Goal: Task Accomplishment & Management: Complete application form

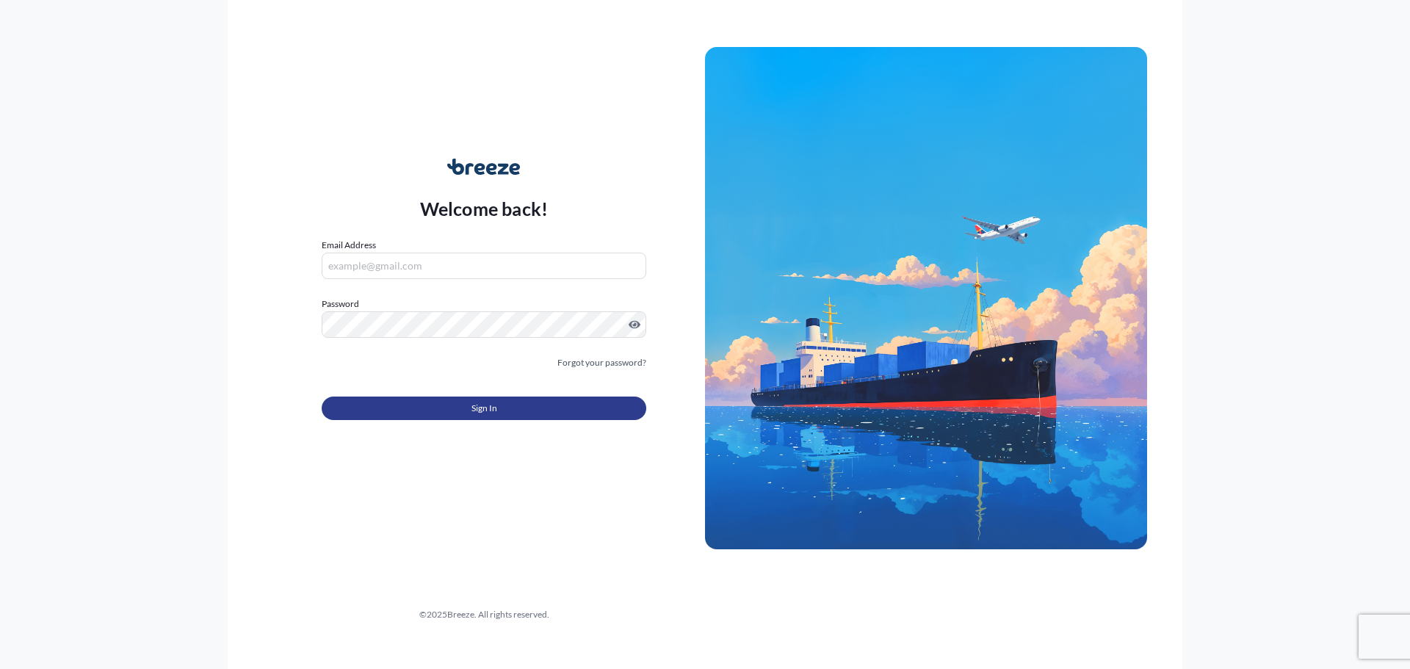
type input "[PERSON_NAME][EMAIL_ADDRESS][PERSON_NAME][DOMAIN_NAME]"
click at [471, 409] on span "Sign In" at bounding box center [484, 408] width 26 height 15
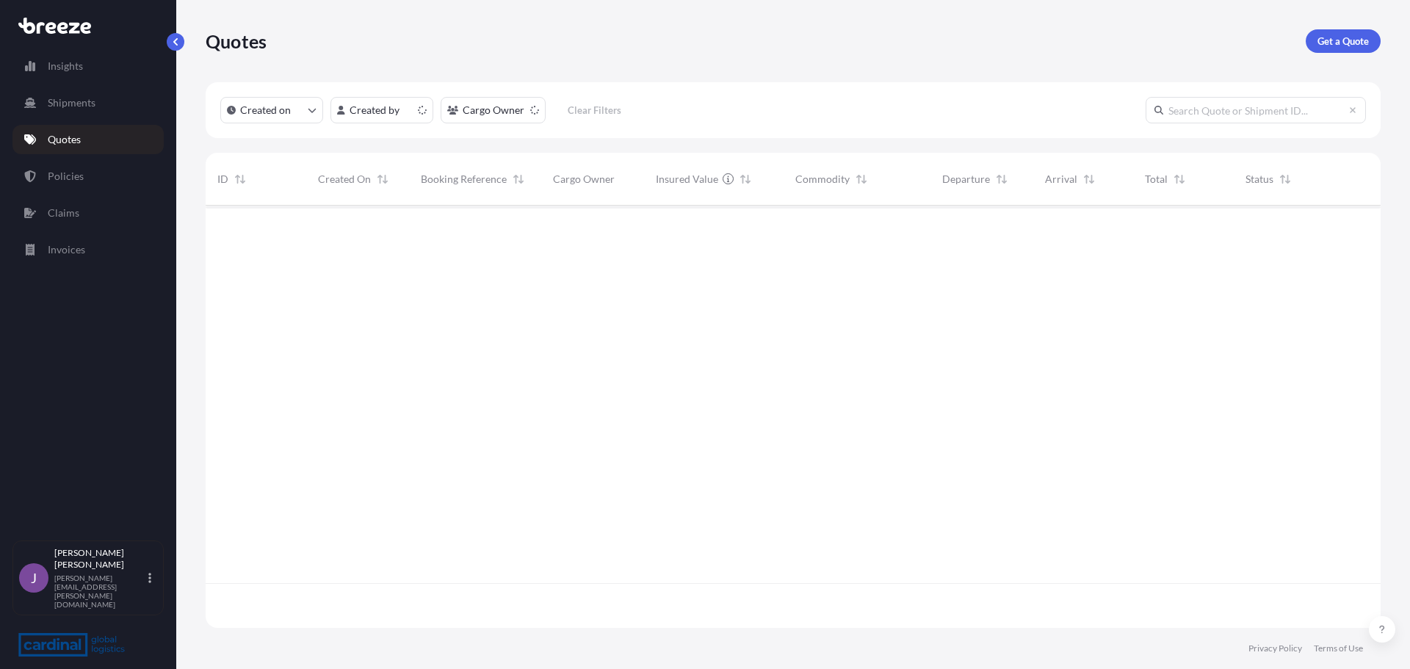
scroll to position [419, 1164]
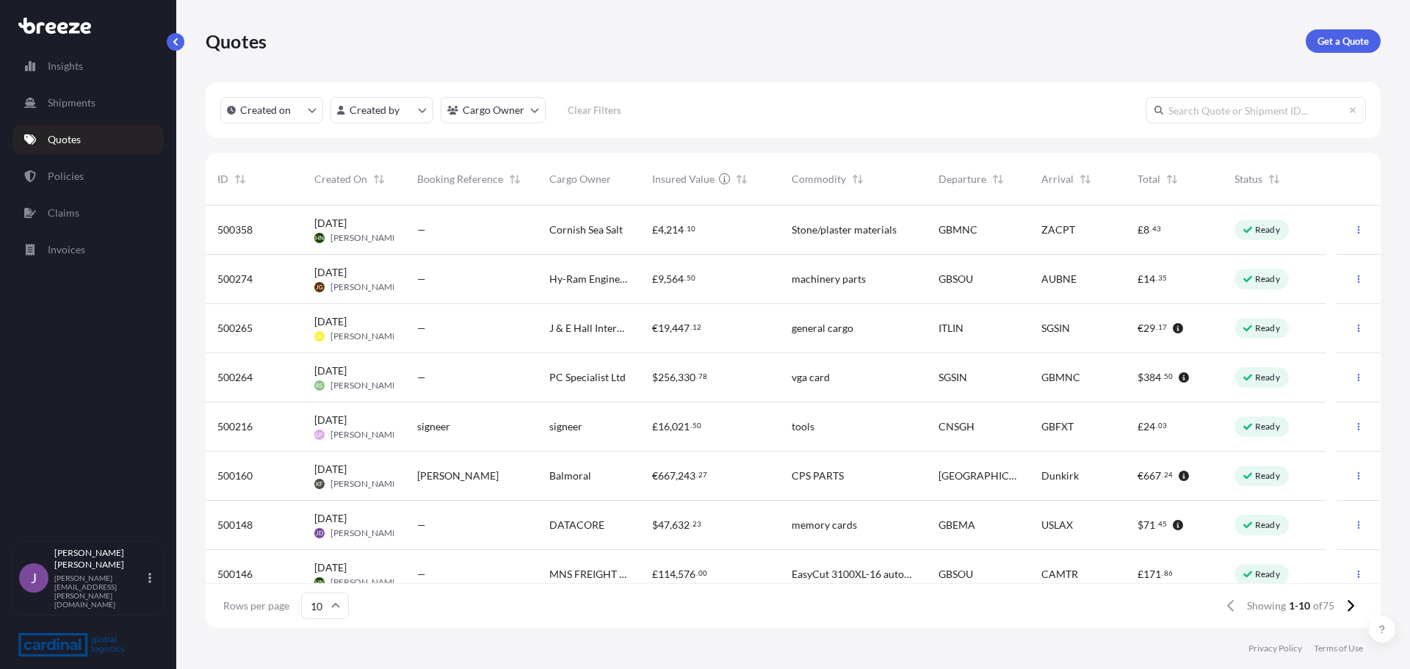
click at [454, 530] on div "—" at bounding box center [471, 525] width 109 height 15
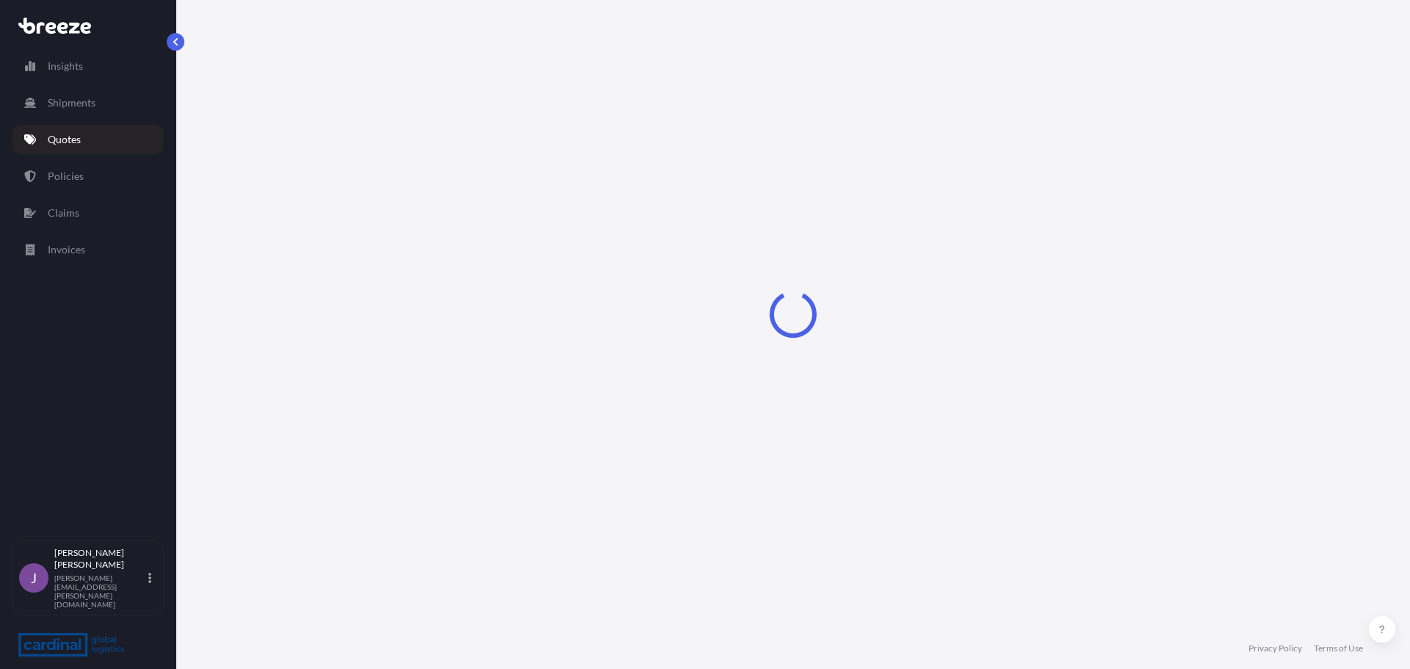
select select "Road"
select select "Air"
select select "Road"
select select "1"
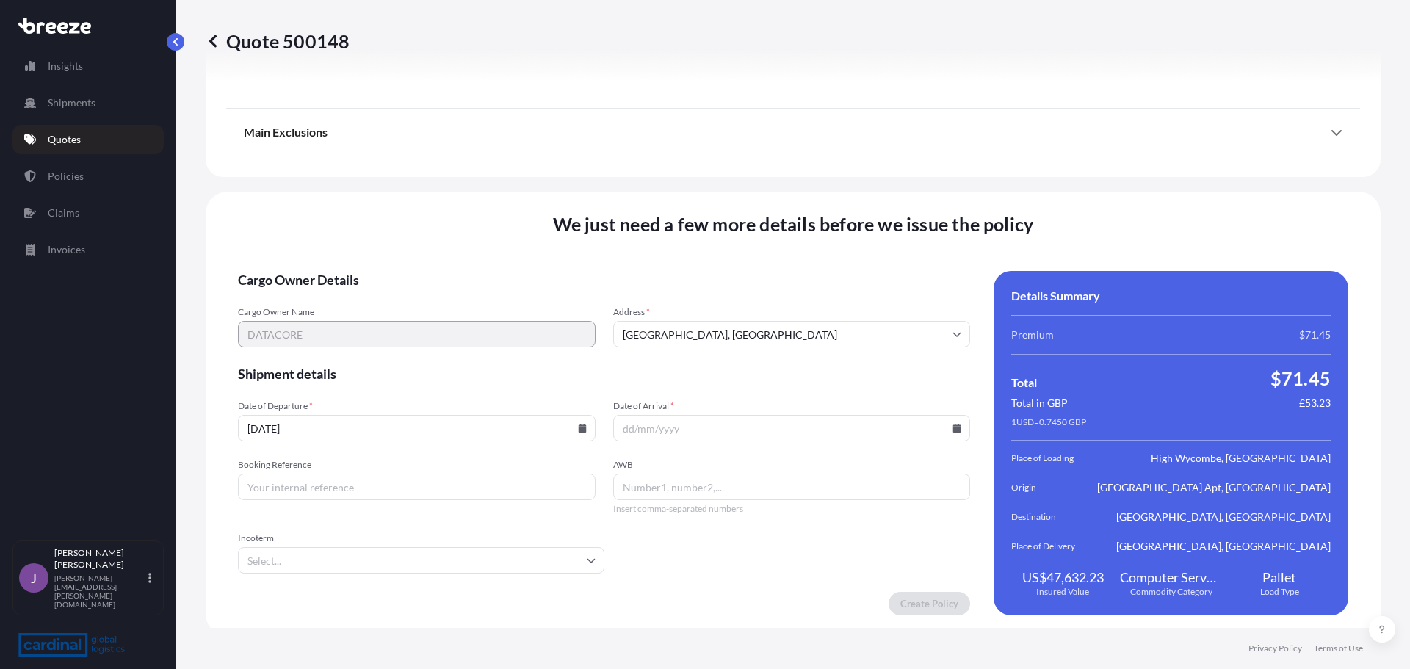
scroll to position [1954, 0]
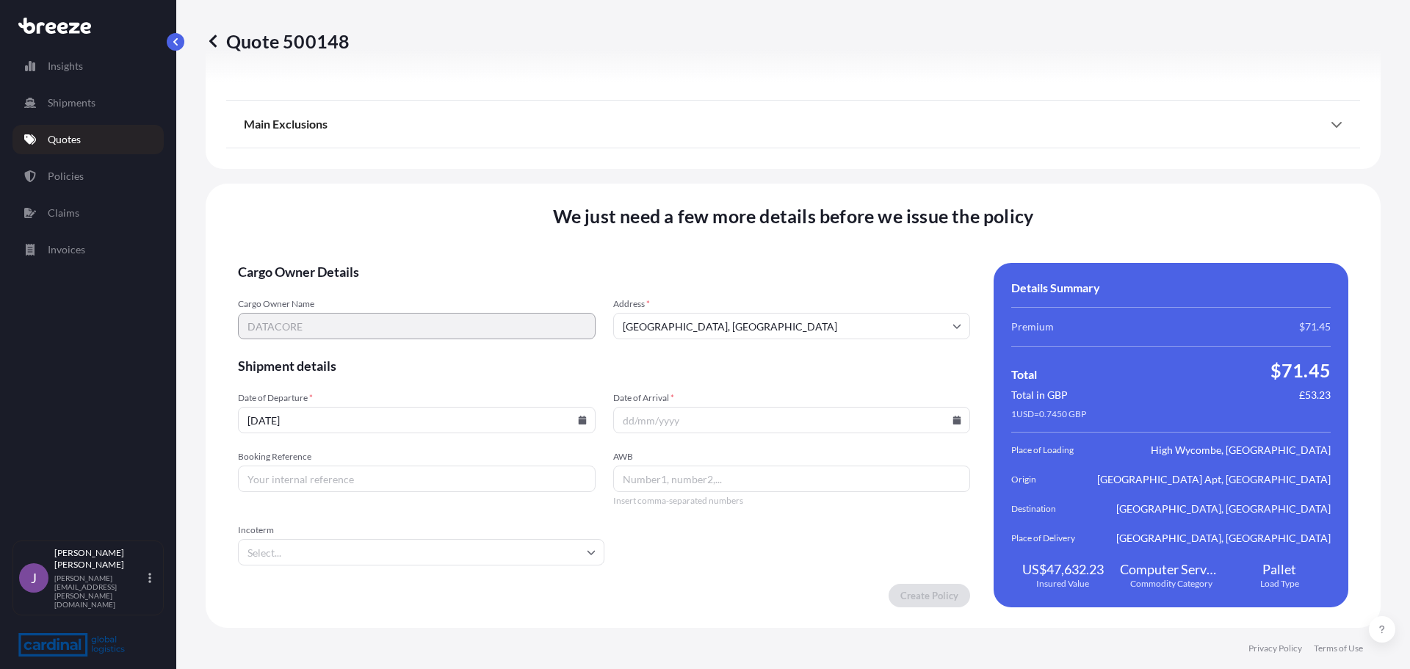
click at [579, 420] on icon at bounding box center [582, 420] width 8 height 9
click at [346, 229] on button "30" at bounding box center [341, 231] width 23 height 23
type input "[DATE]"
click at [724, 426] on input "Date of Arrival *" at bounding box center [792, 420] width 358 height 26
click at [953, 424] on input "Date of Arrival *" at bounding box center [792, 420] width 358 height 26
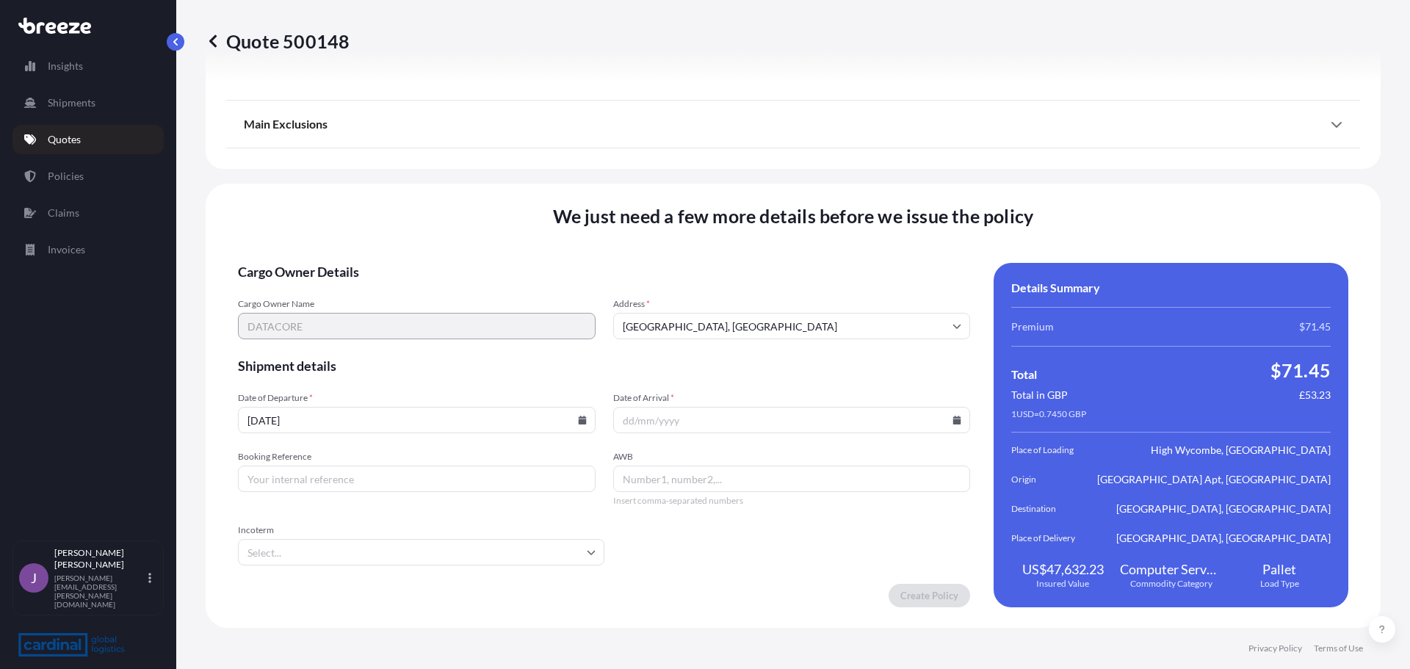
click at [953, 424] on icon at bounding box center [957, 420] width 8 height 9
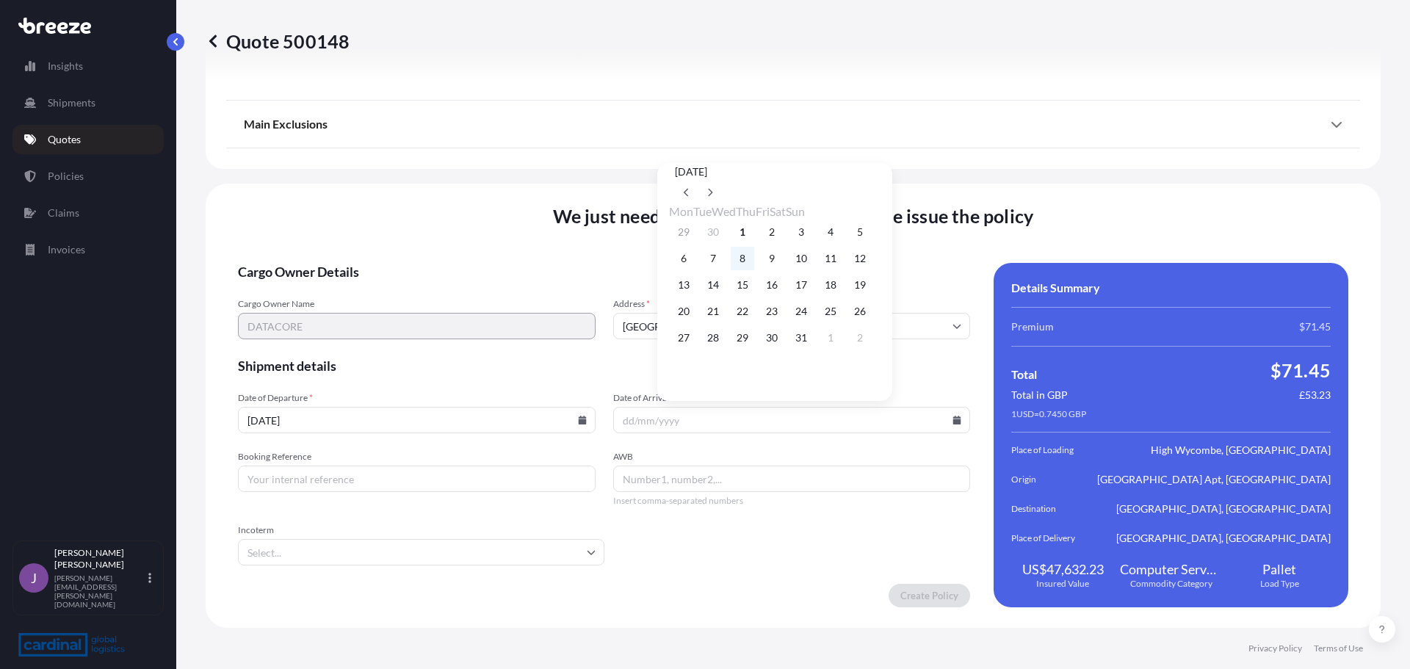
click at [747, 259] on button "8" at bounding box center [741, 258] width 23 height 23
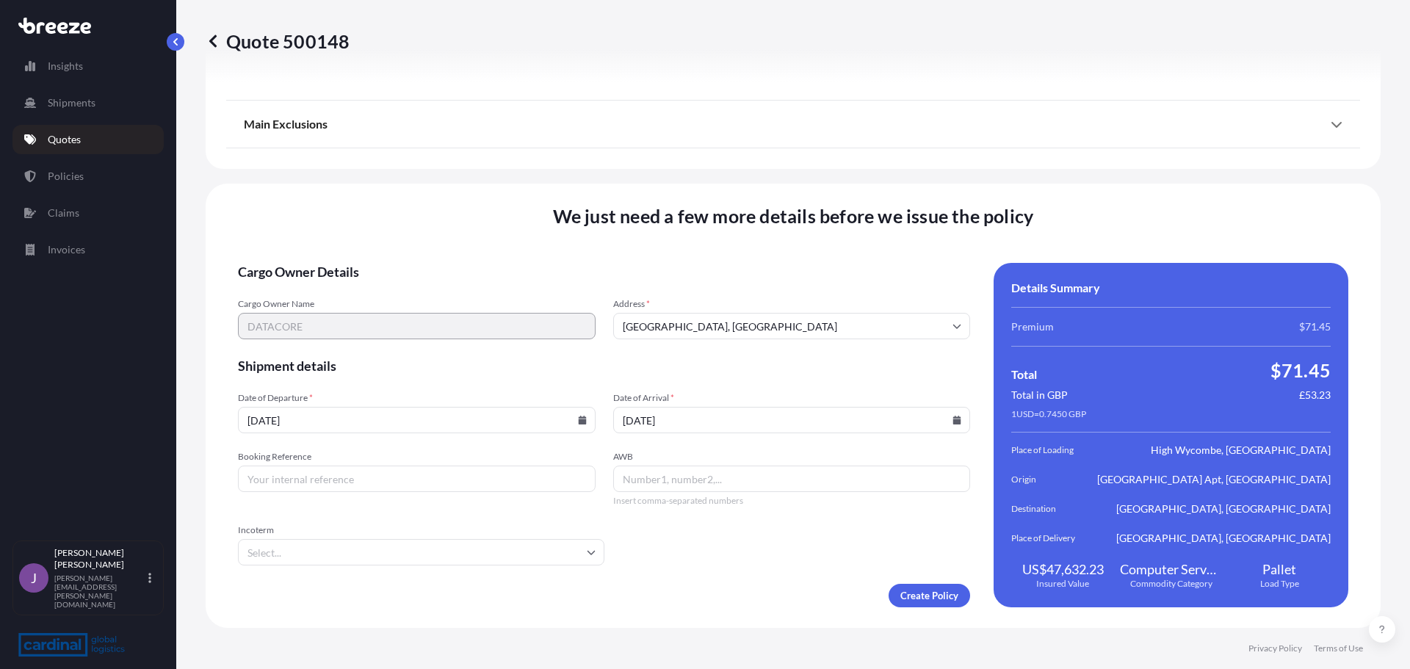
type input "[DATE]"
click at [461, 471] on input "Booking Reference" at bounding box center [417, 478] width 358 height 26
click at [284, 471] on input "Booking Reference" at bounding box center [417, 478] width 358 height 26
type input "8PEA5100005"
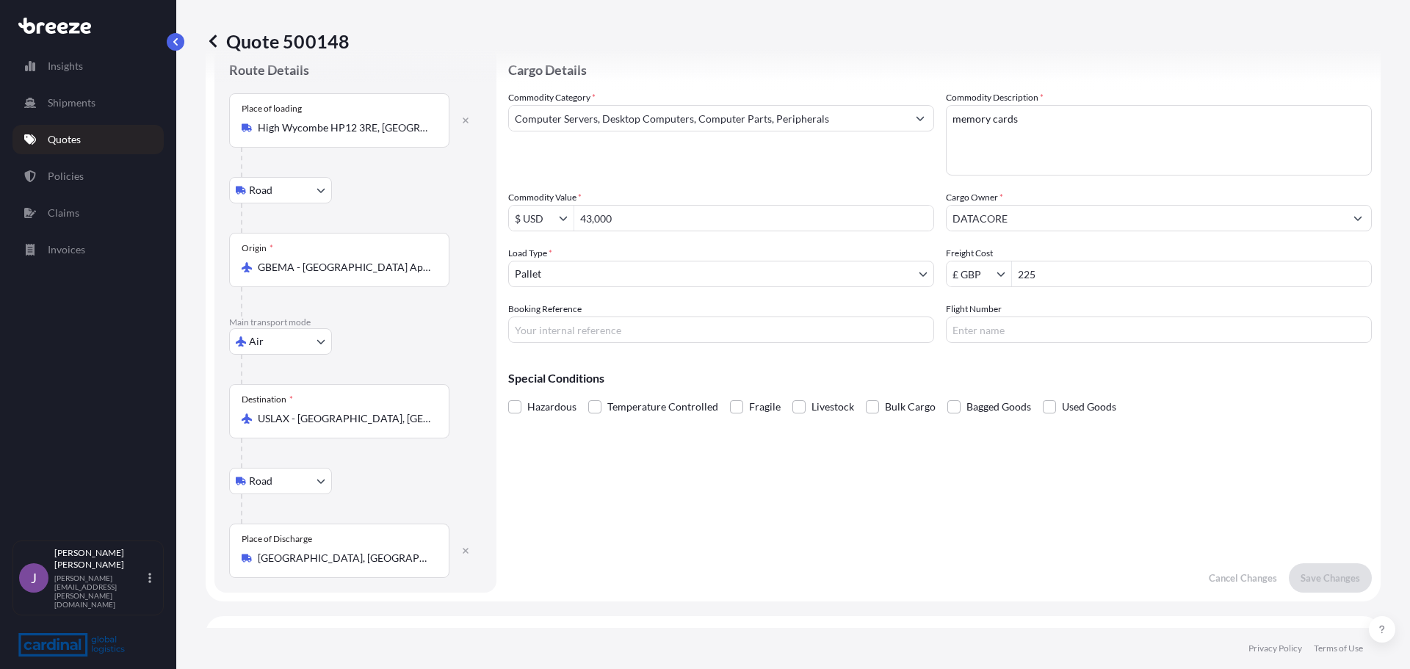
scroll to position [0, 0]
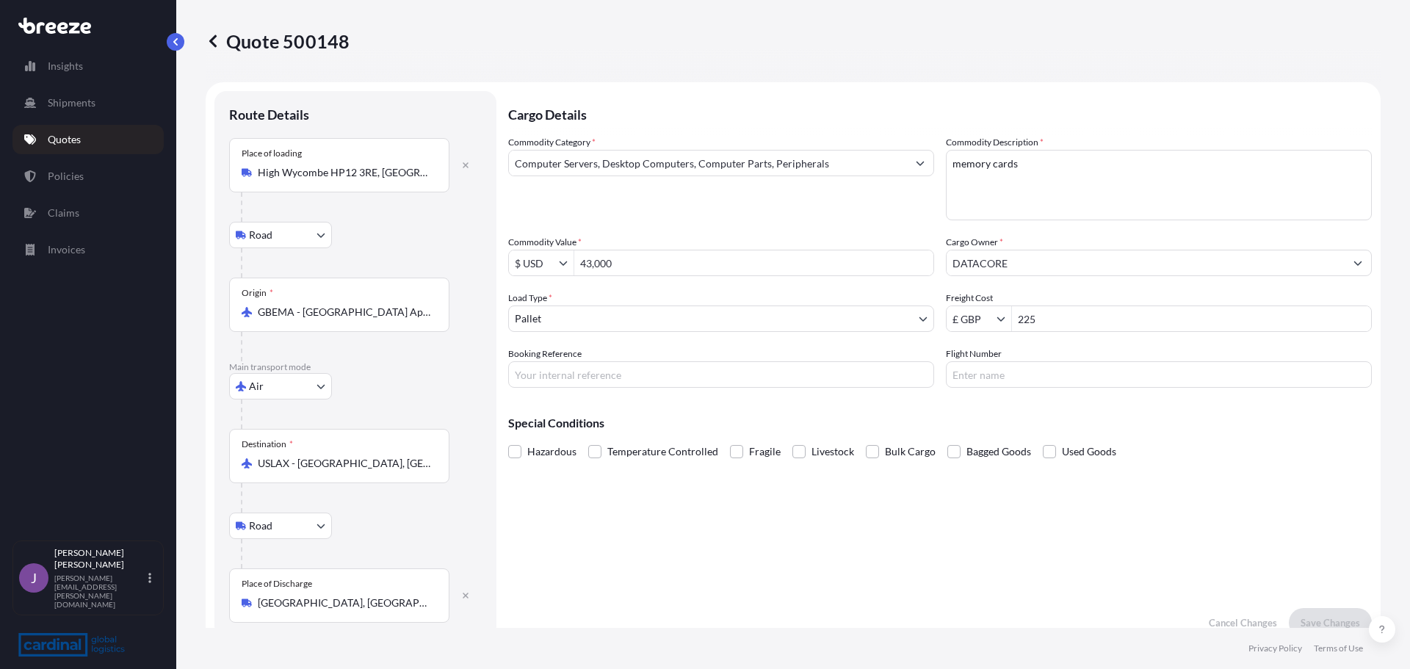
click at [1033, 256] on input "DATACORE" at bounding box center [1145, 263] width 398 height 26
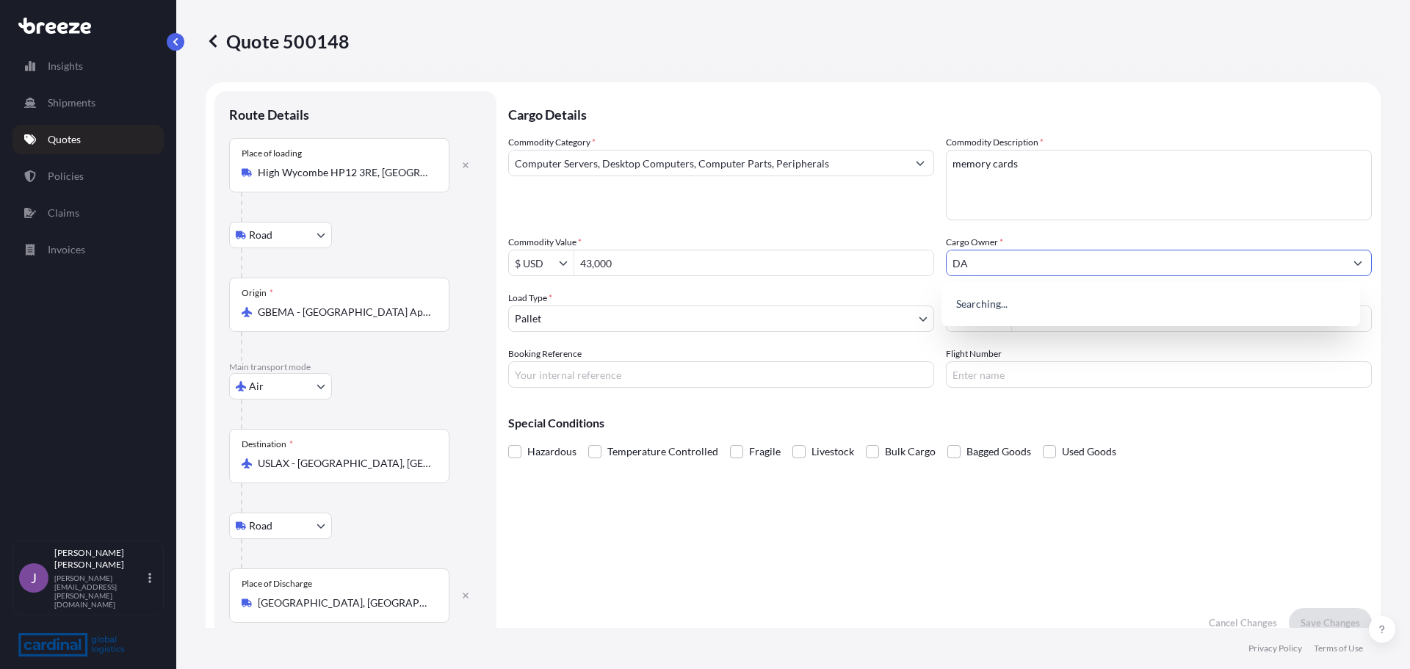
type input "D"
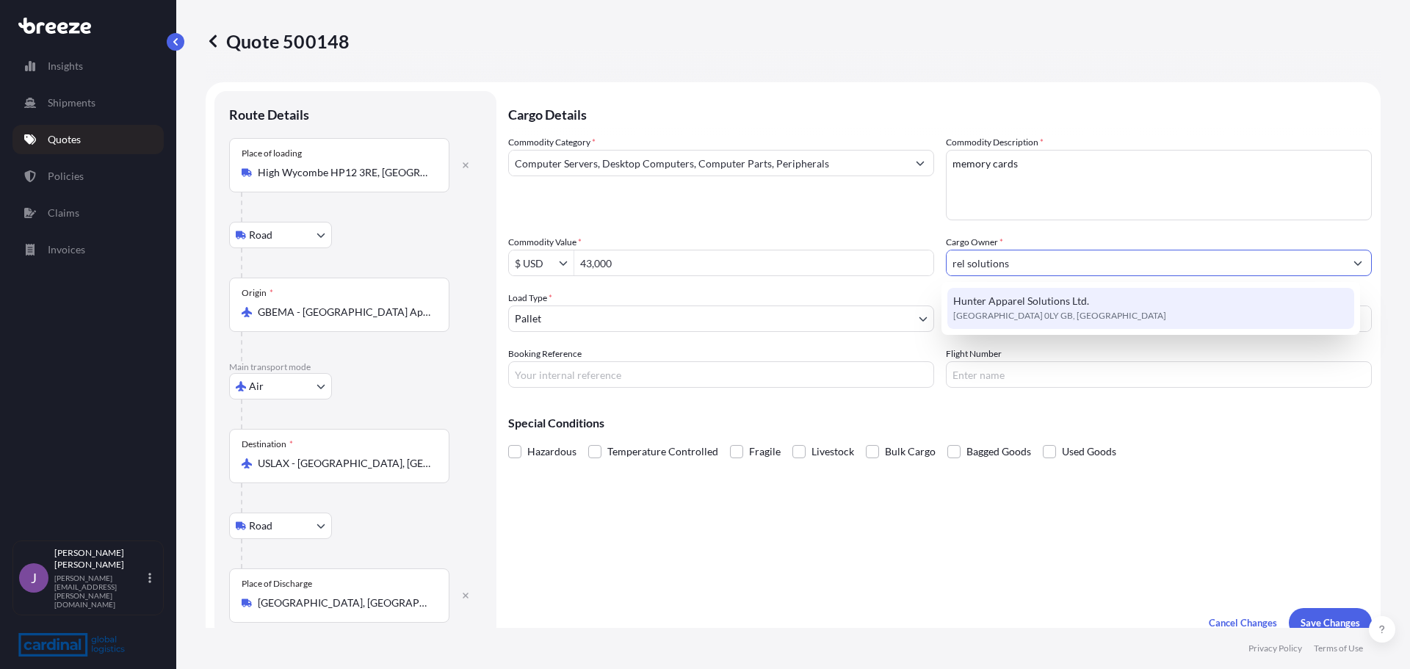
type input "rel solutions"
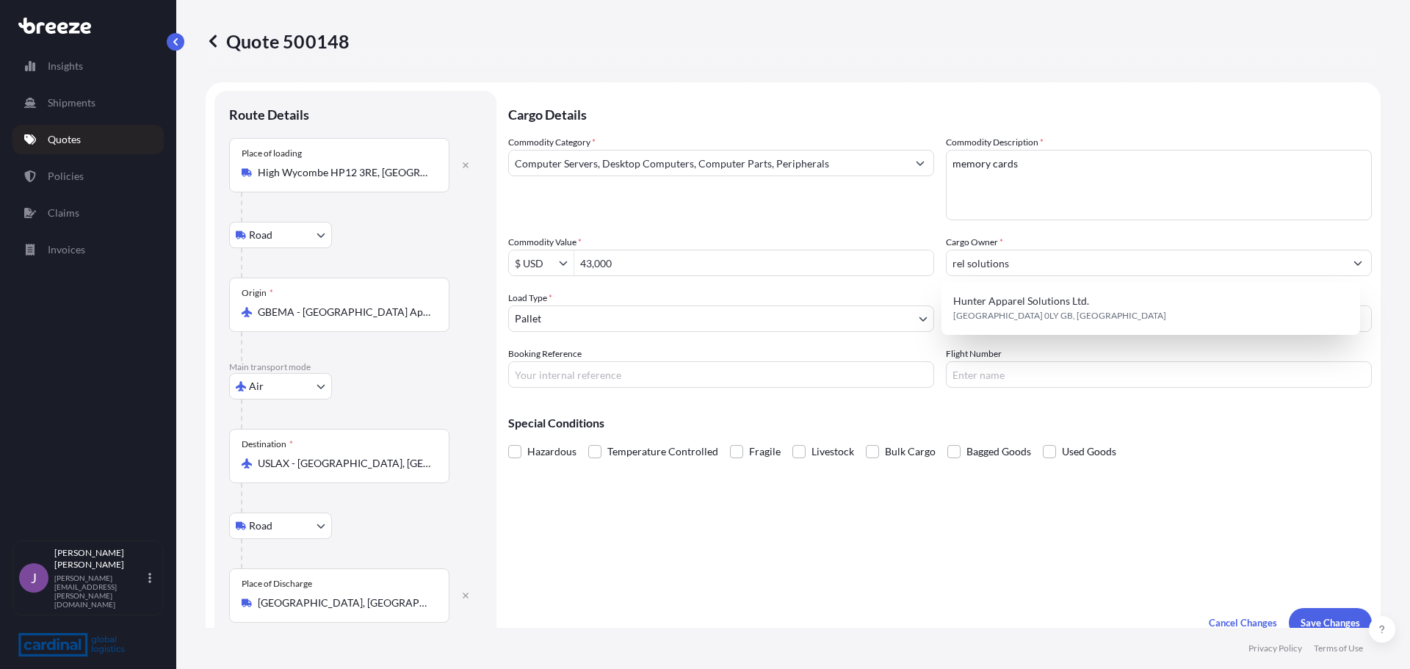
click at [834, 566] on div "Cargo Details Commodity Category * Computer Servers, Desktop Computers, Compute…" at bounding box center [939, 364] width 863 height 546
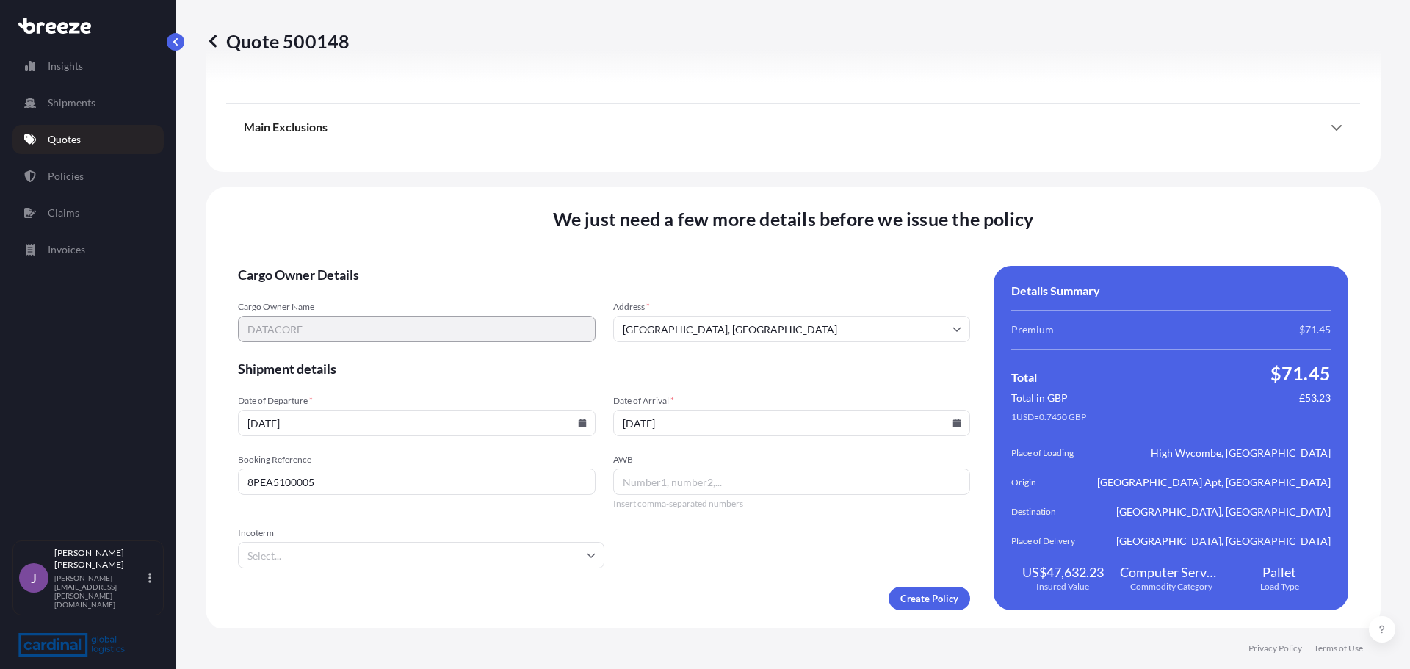
scroll to position [1954, 0]
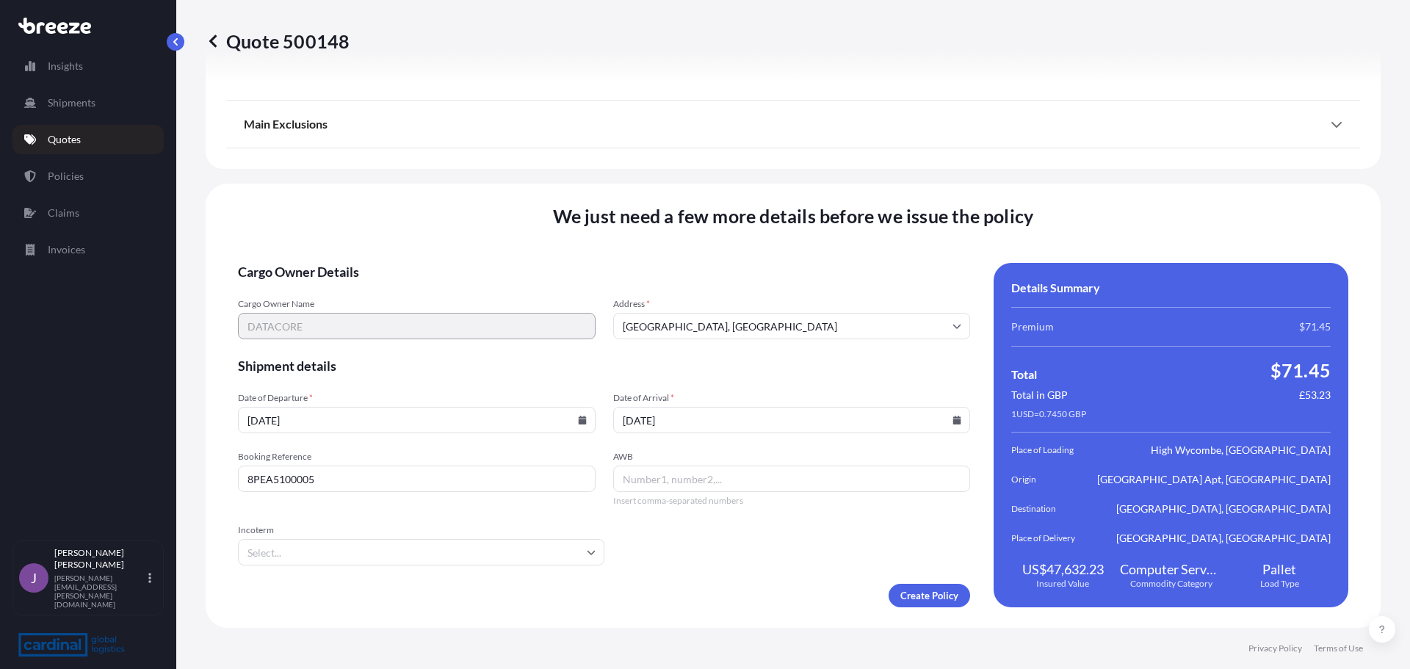
click at [673, 325] on input "St Albans, UK" at bounding box center [792, 326] width 358 height 26
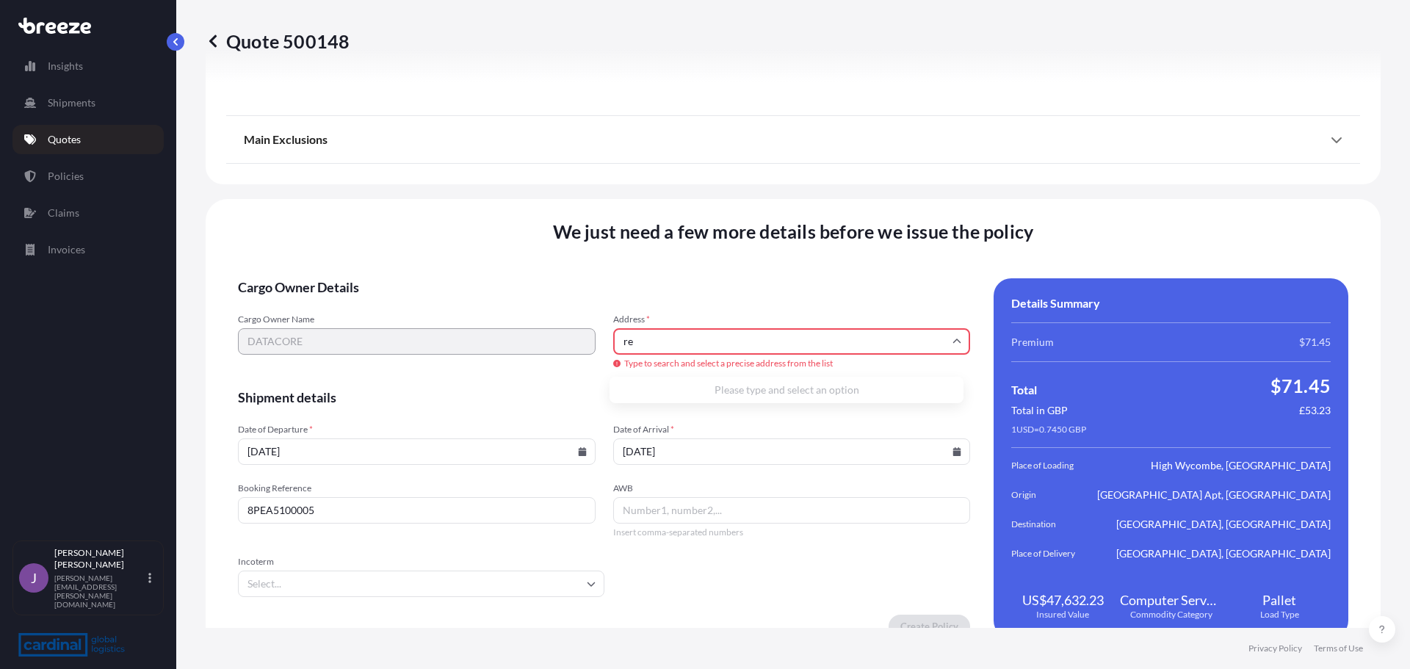
type input "r"
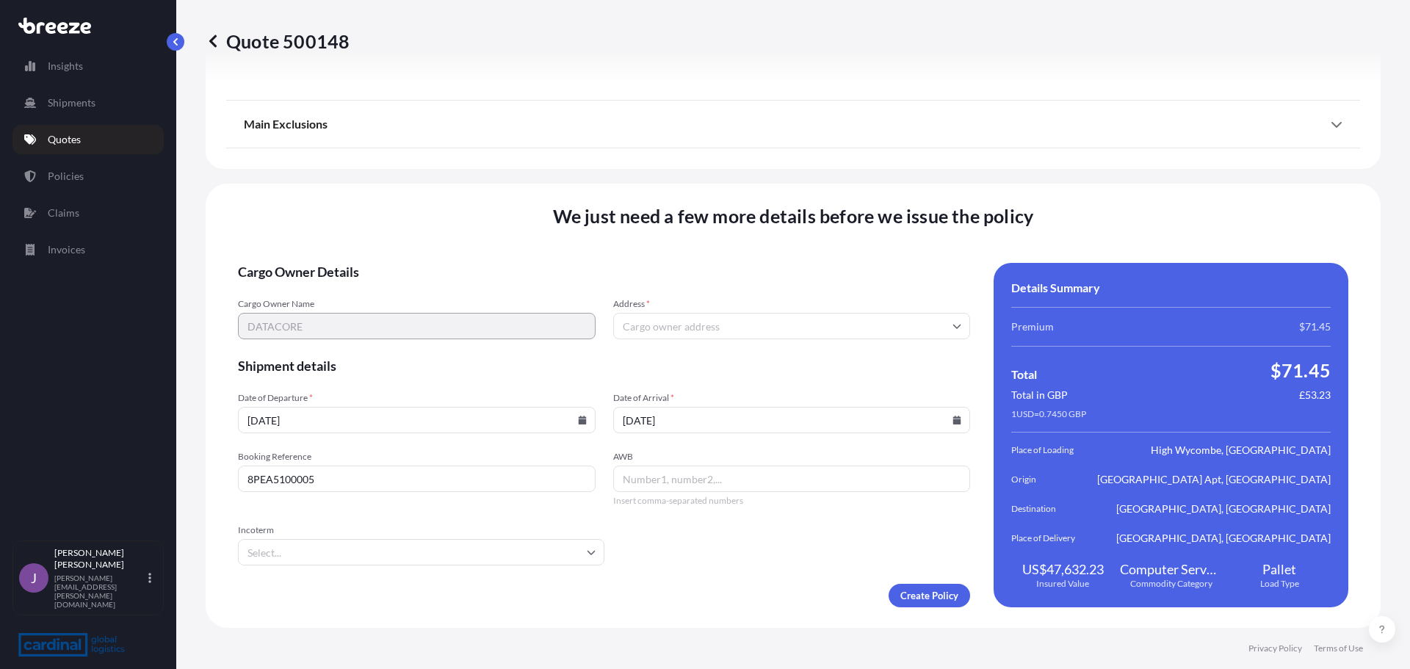
click at [681, 331] on input "Address *" at bounding box center [792, 326] width 358 height 26
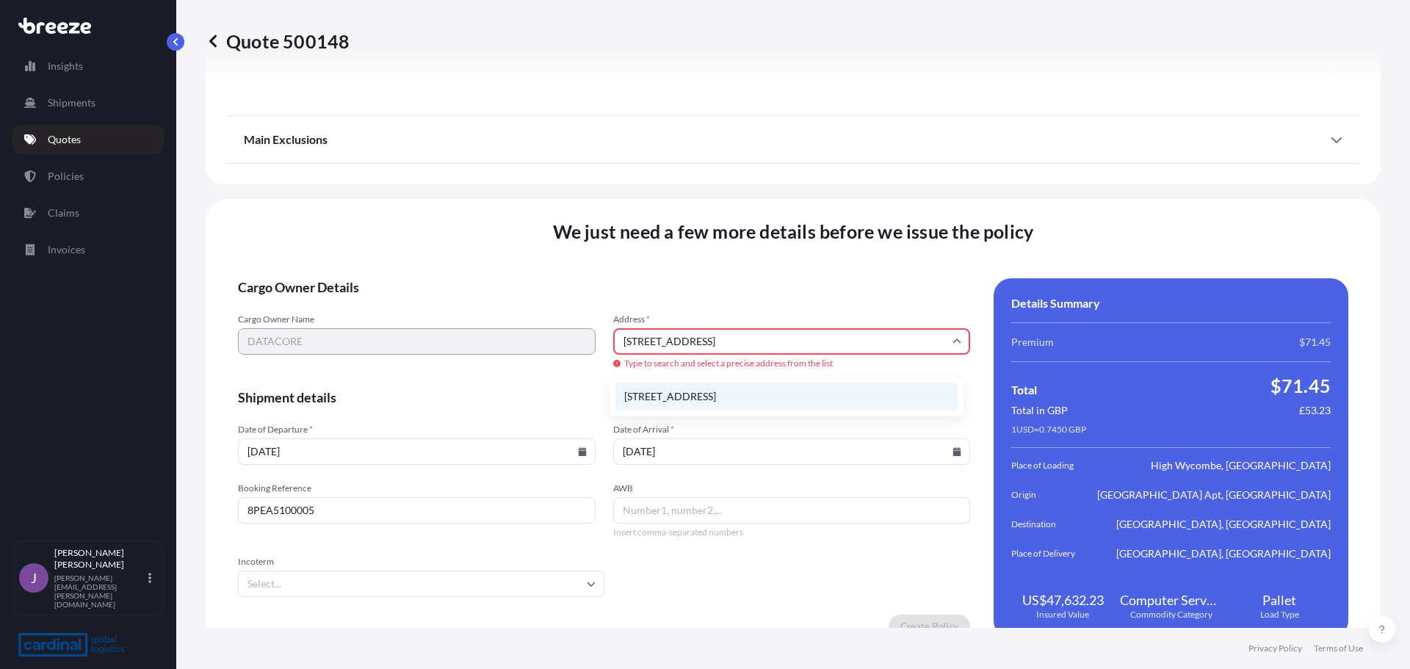
click at [675, 388] on li "34 Bridge Street, Leatherhead, UK" at bounding box center [786, 396] width 342 height 28
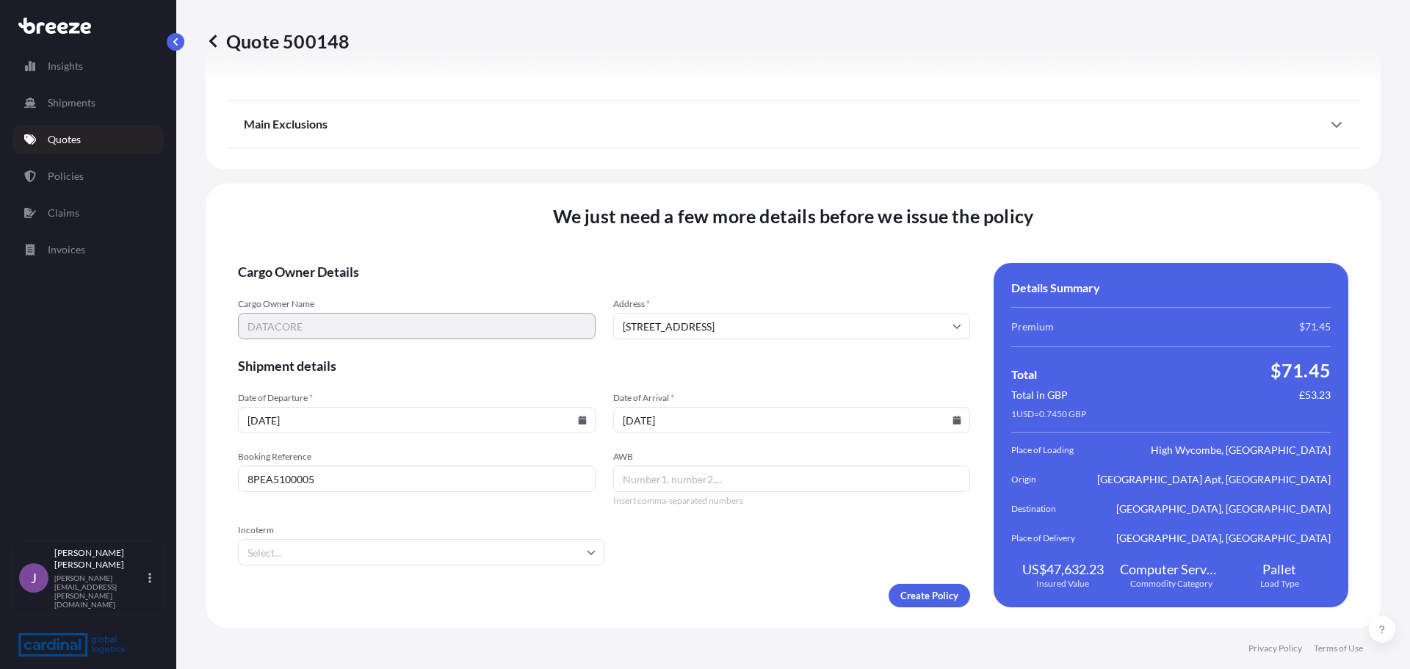
type input "[STREET_ADDRESS]"
click at [322, 556] on input "Incoterm" at bounding box center [421, 552] width 366 height 26
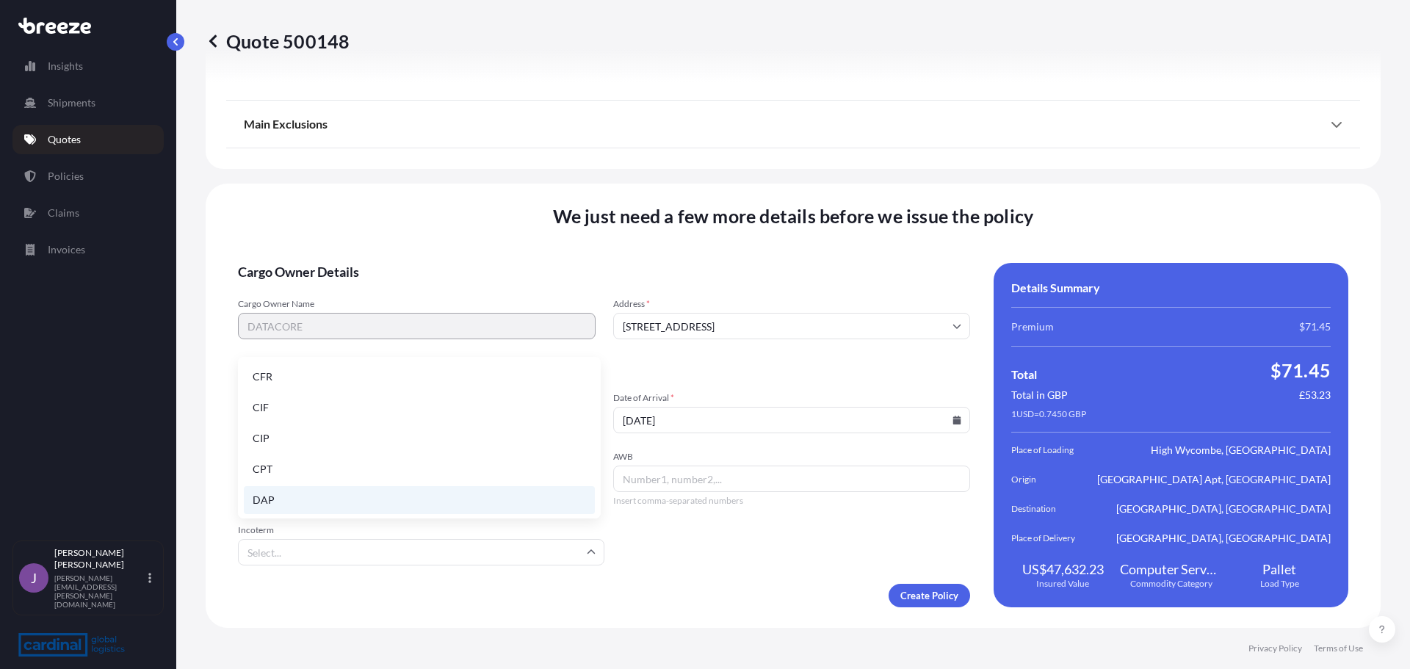
click at [299, 504] on li "DAP" at bounding box center [419, 500] width 351 height 28
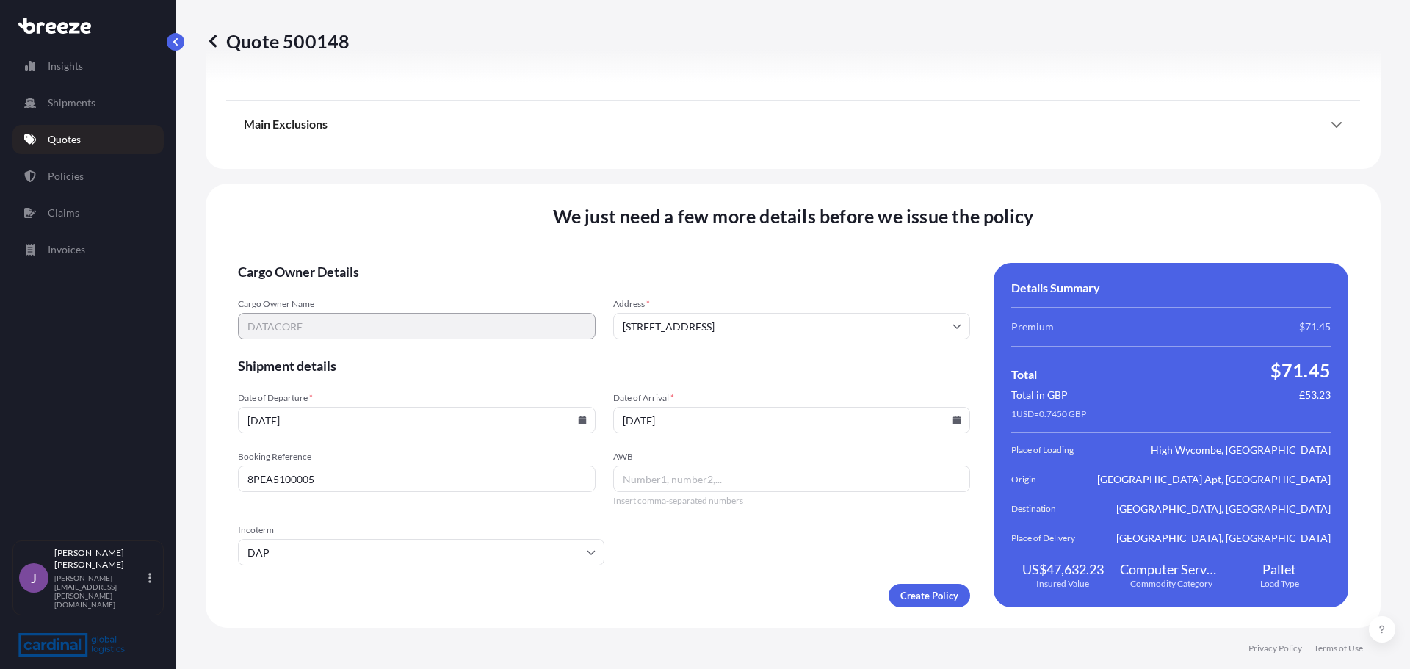
click at [688, 475] on input "AWB" at bounding box center [792, 478] width 358 height 26
paste input "4013734723"
type input "4013734723"
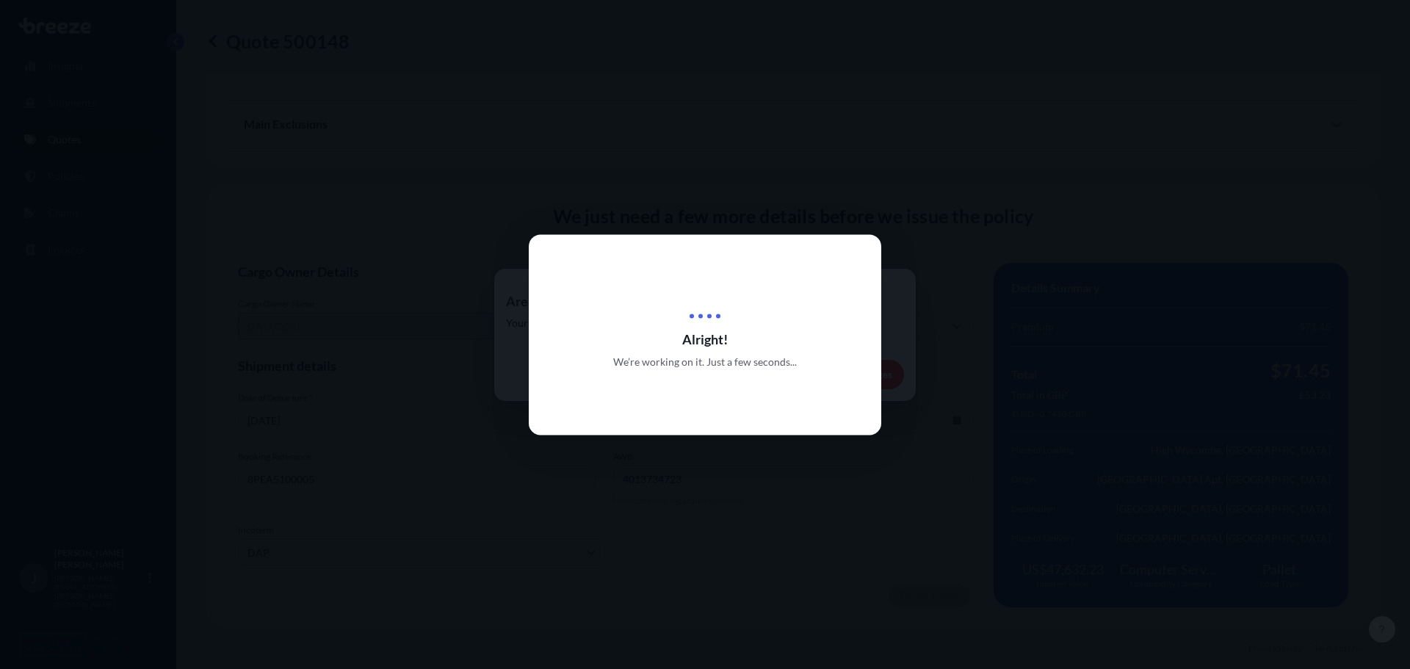
click at [896, 366] on div at bounding box center [705, 334] width 1410 height 669
click at [896, 340] on div at bounding box center [705, 334] width 1410 height 669
click at [1001, 309] on div at bounding box center [705, 334] width 1410 height 669
click at [518, 347] on div at bounding box center [705, 334] width 1410 height 669
drag, startPoint x: 511, startPoint y: 349, endPoint x: 513, endPoint y: 254, distance: 94.7
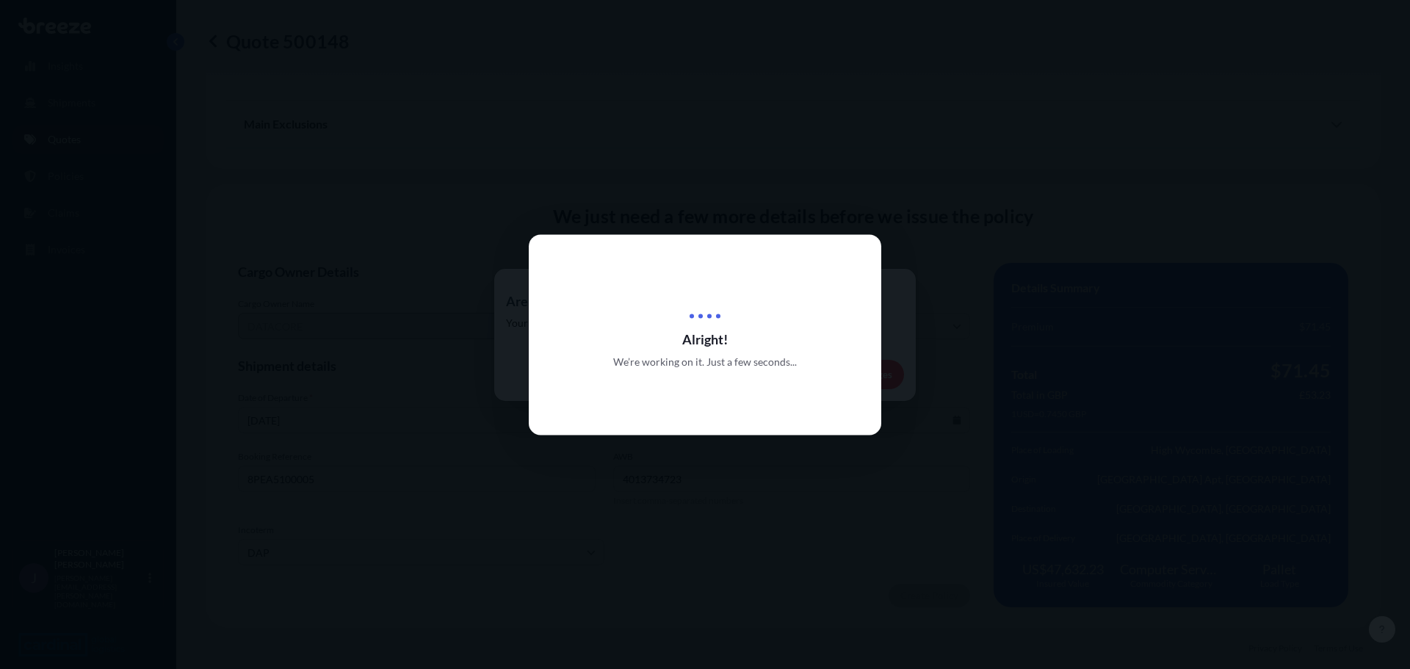
click at [513, 254] on div at bounding box center [705, 334] width 1410 height 669
drag, startPoint x: 513, startPoint y: 271, endPoint x: 588, endPoint y: 287, distance: 76.6
click at [518, 273] on div at bounding box center [705, 334] width 1410 height 669
click at [873, 297] on div "Alright! We’re working on it. Just a few seconds..." at bounding box center [705, 334] width 352 height 200
click at [904, 299] on div at bounding box center [705, 334] width 1410 height 669
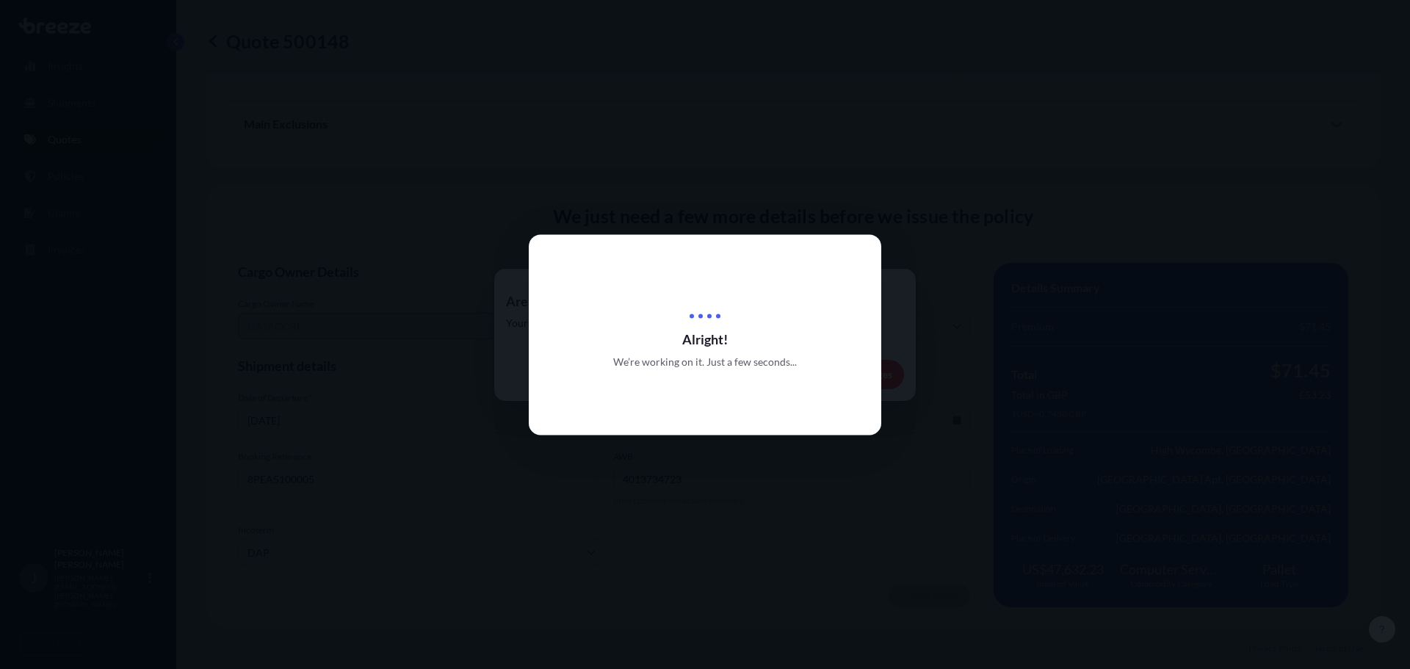
click at [829, 233] on div at bounding box center [705, 334] width 1410 height 669
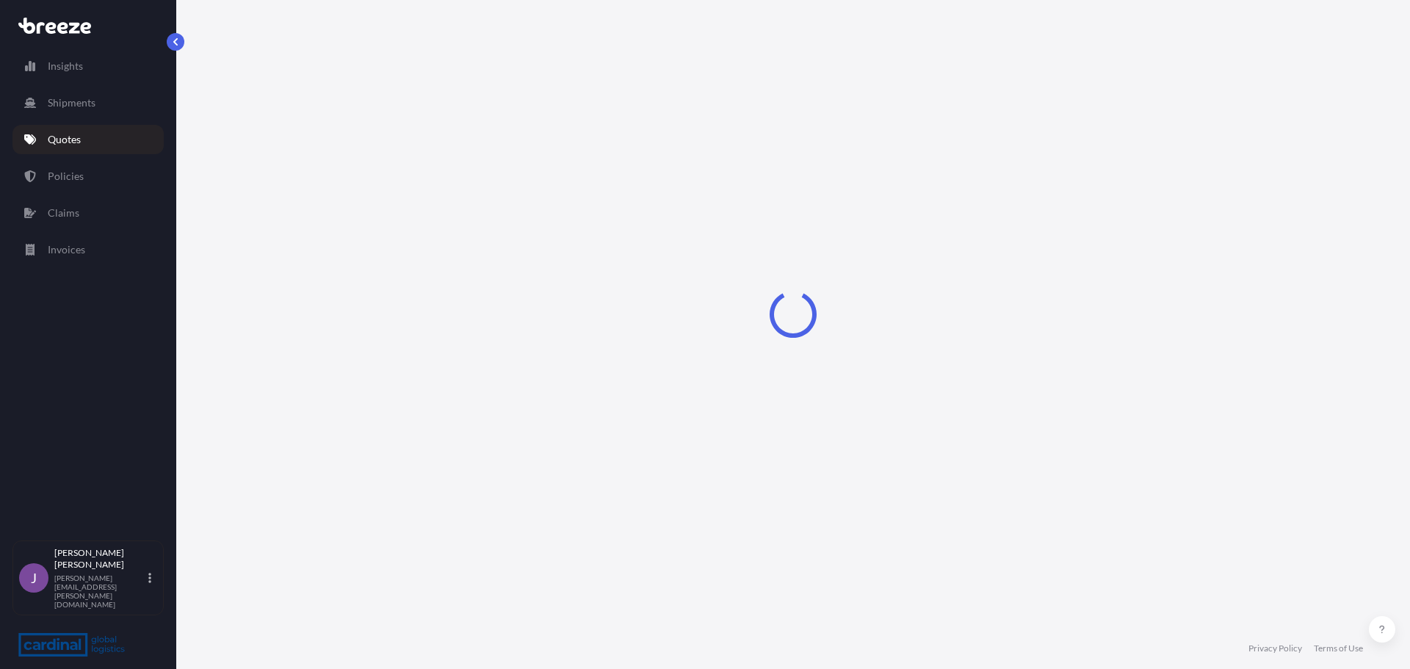
select select "Road"
select select "Air"
select select "Road"
select select "1"
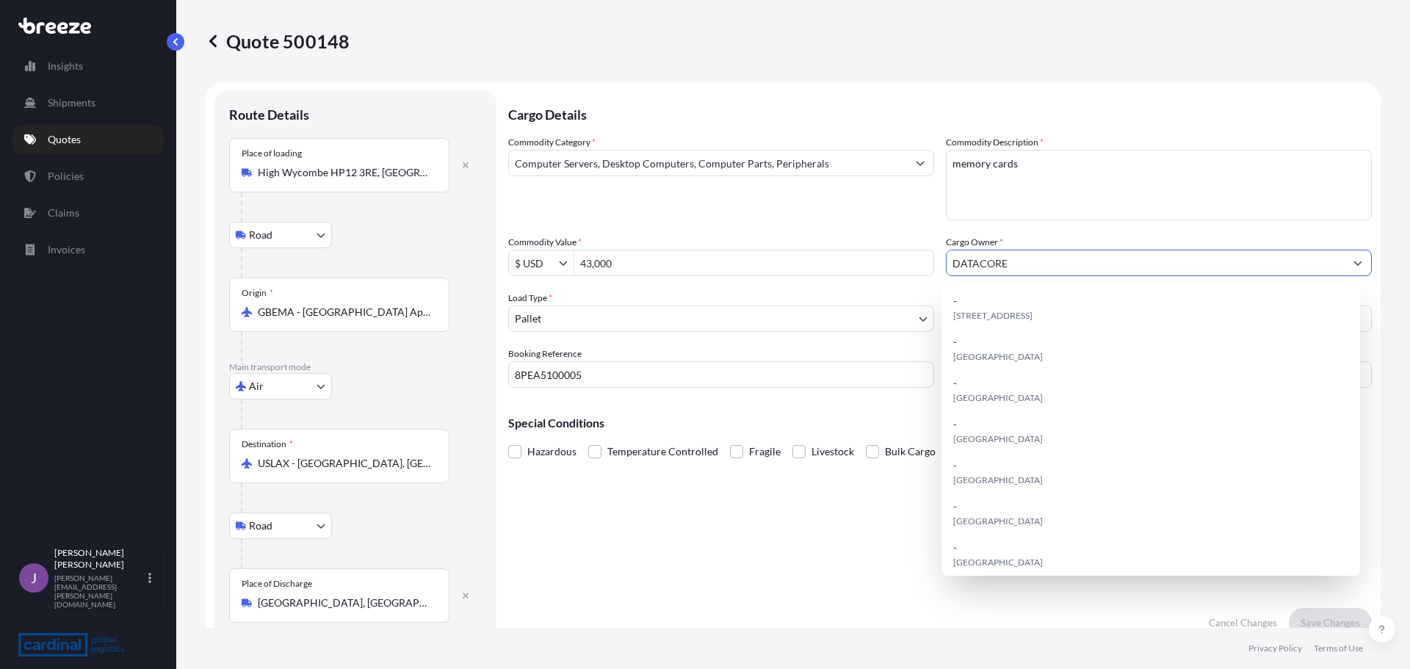
click at [1059, 272] on input "DATACORE" at bounding box center [1145, 263] width 398 height 26
drag, startPoint x: 1030, startPoint y: 268, endPoint x: 826, endPoint y: 263, distance: 204.2
click at [826, 263] on div "Commodity Category * Computer Servers, Desktop Computers, Computer Parts, Perip…" at bounding box center [939, 261] width 863 height 253
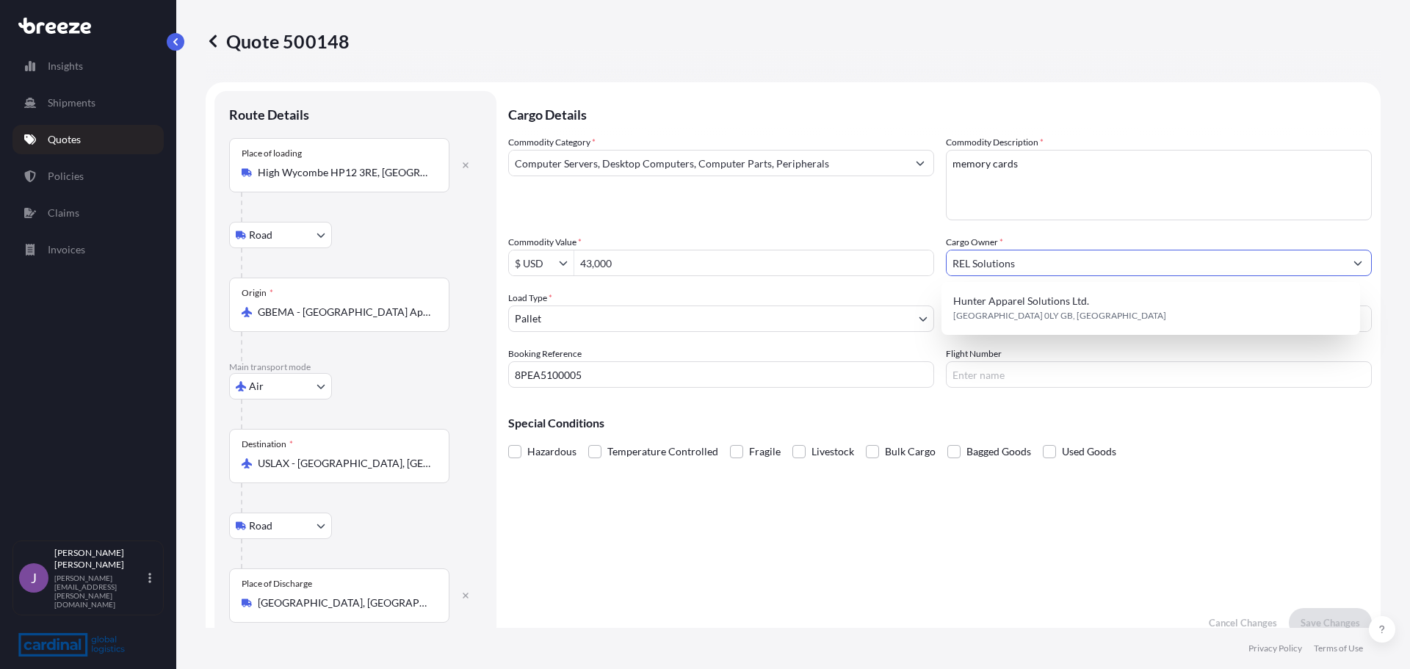
type input "REL Solutions"
click at [756, 518] on div "Cargo Details Commodity Category * Computer Servers, Desktop Computers, Compute…" at bounding box center [939, 364] width 863 height 546
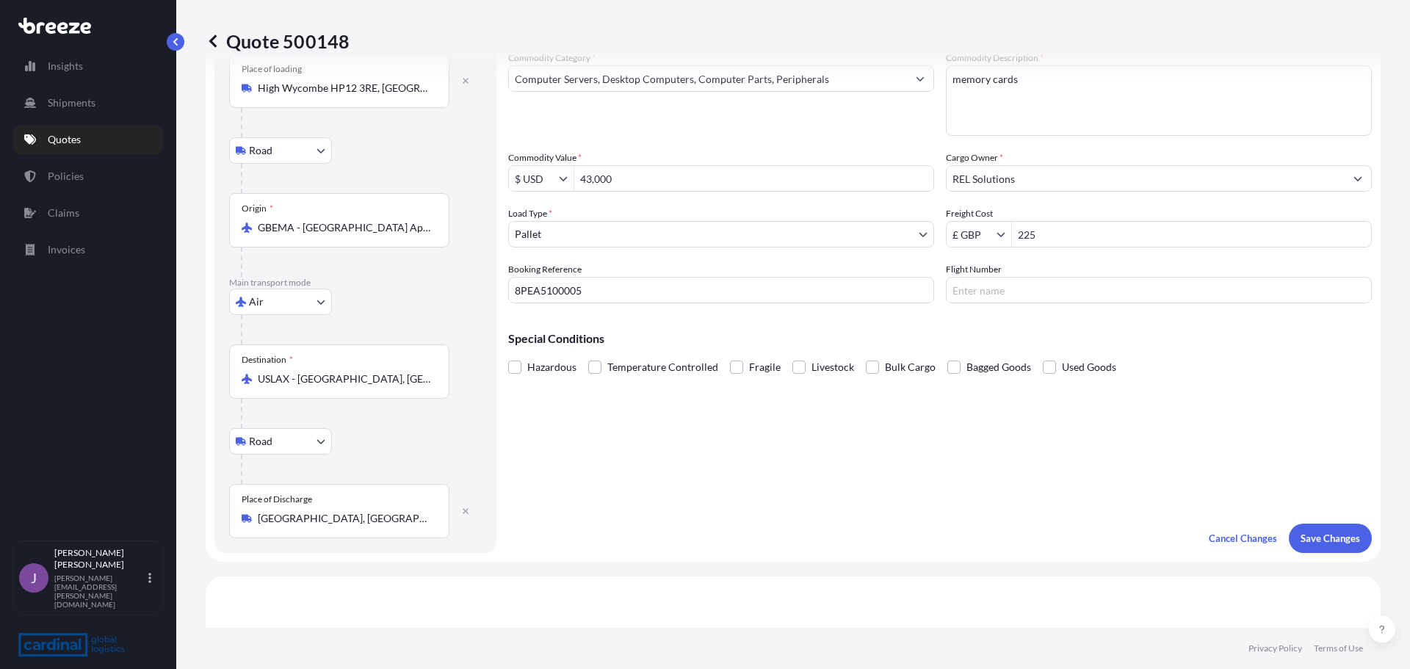
scroll to position [73, 0]
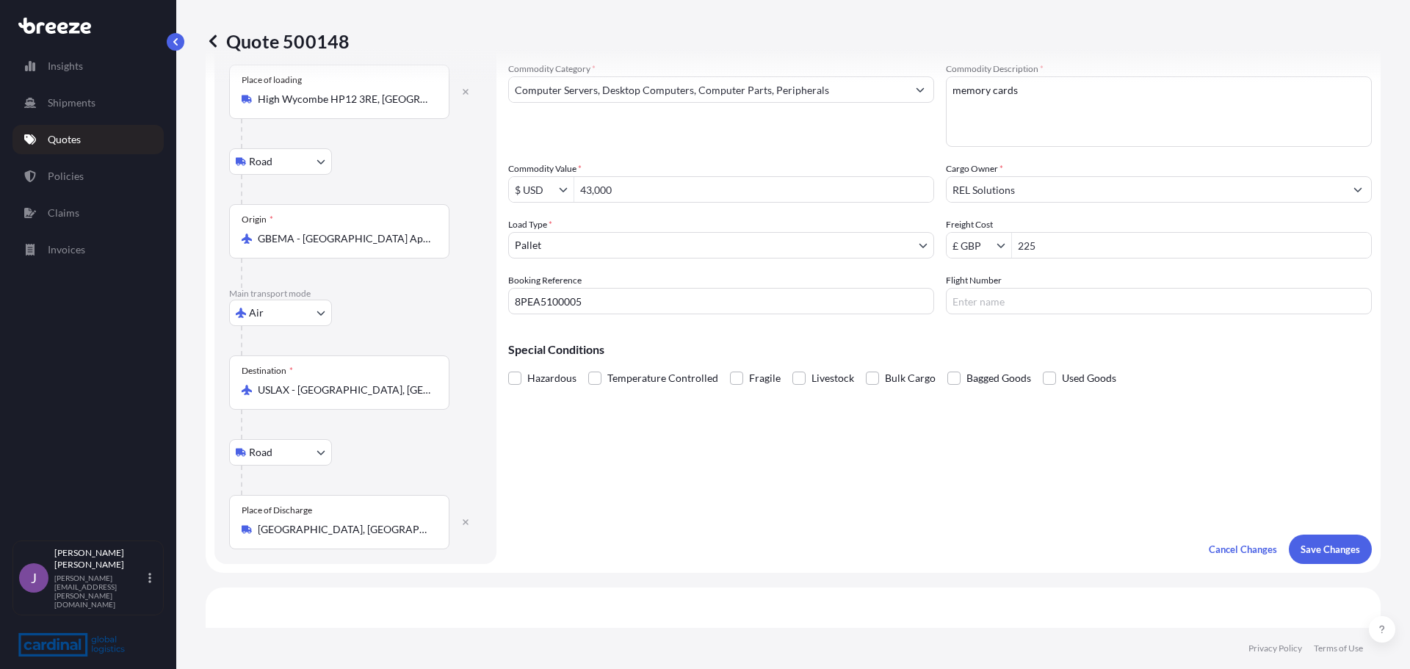
click at [642, 199] on input "43,000" at bounding box center [753, 189] width 359 height 26
type input "4"
paste input "43452"
type input "43,452"
click at [1345, 548] on p "Save Changes" at bounding box center [1329, 549] width 59 height 15
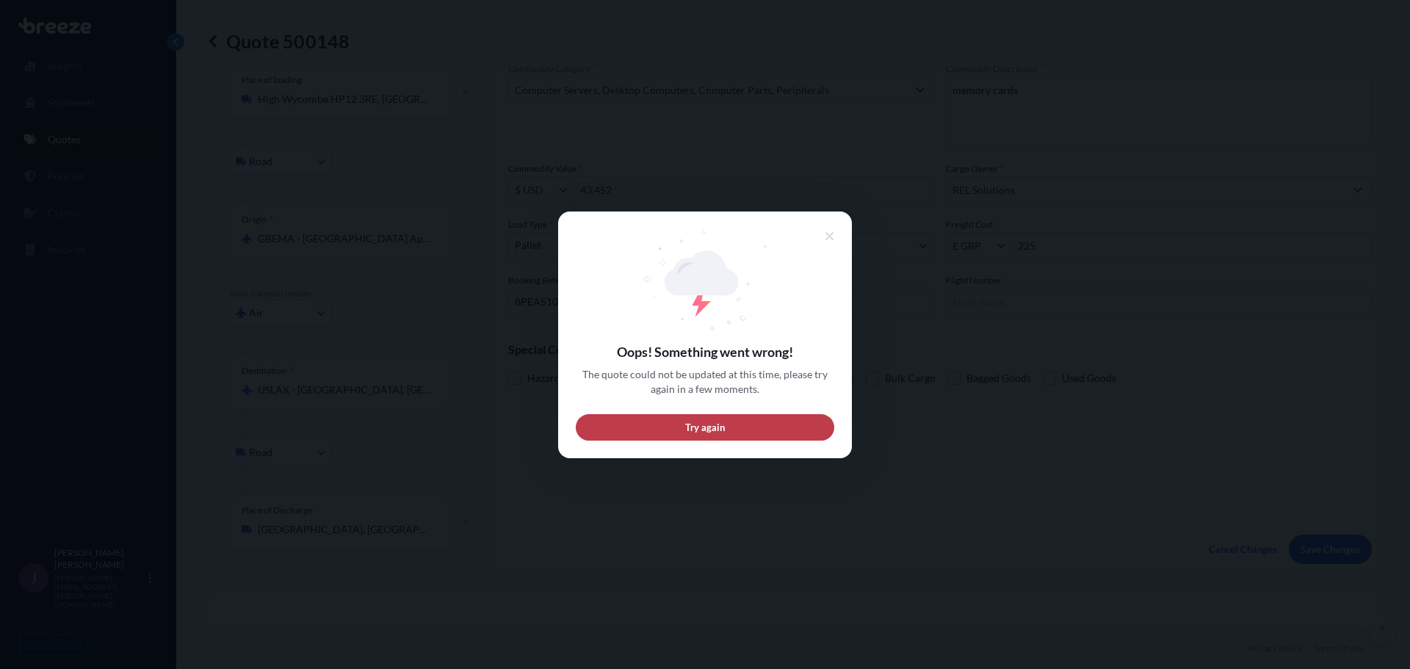
click at [802, 427] on button "Try again" at bounding box center [705, 426] width 258 height 26
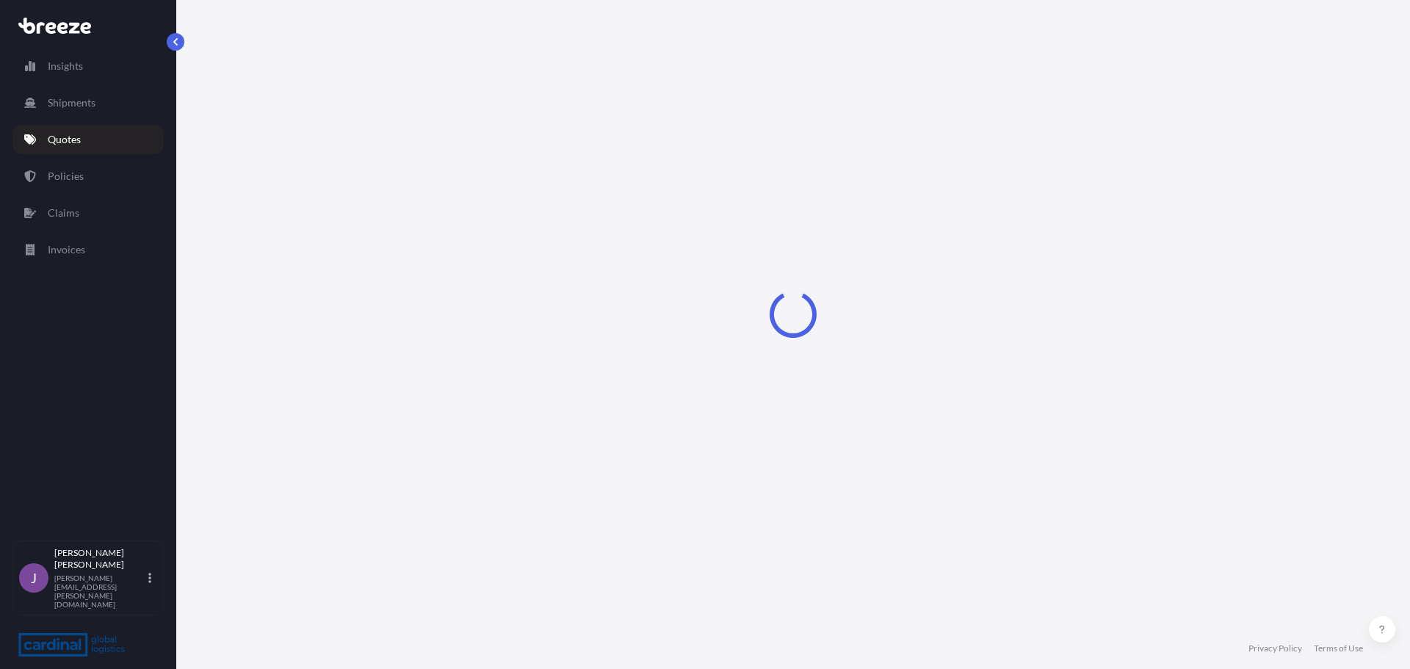
select select "Road"
select select "Air"
select select "Road"
select select "1"
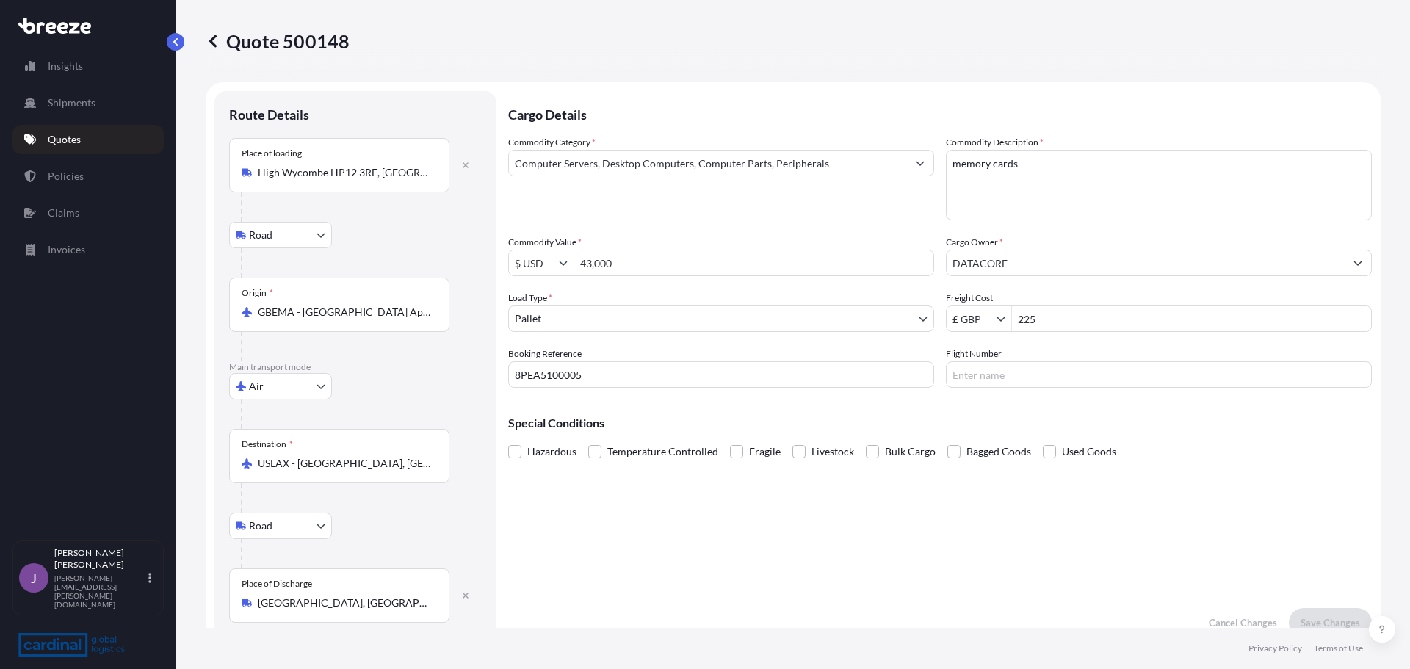
click at [1003, 266] on input "DATACORE" at bounding box center [1145, 263] width 398 height 26
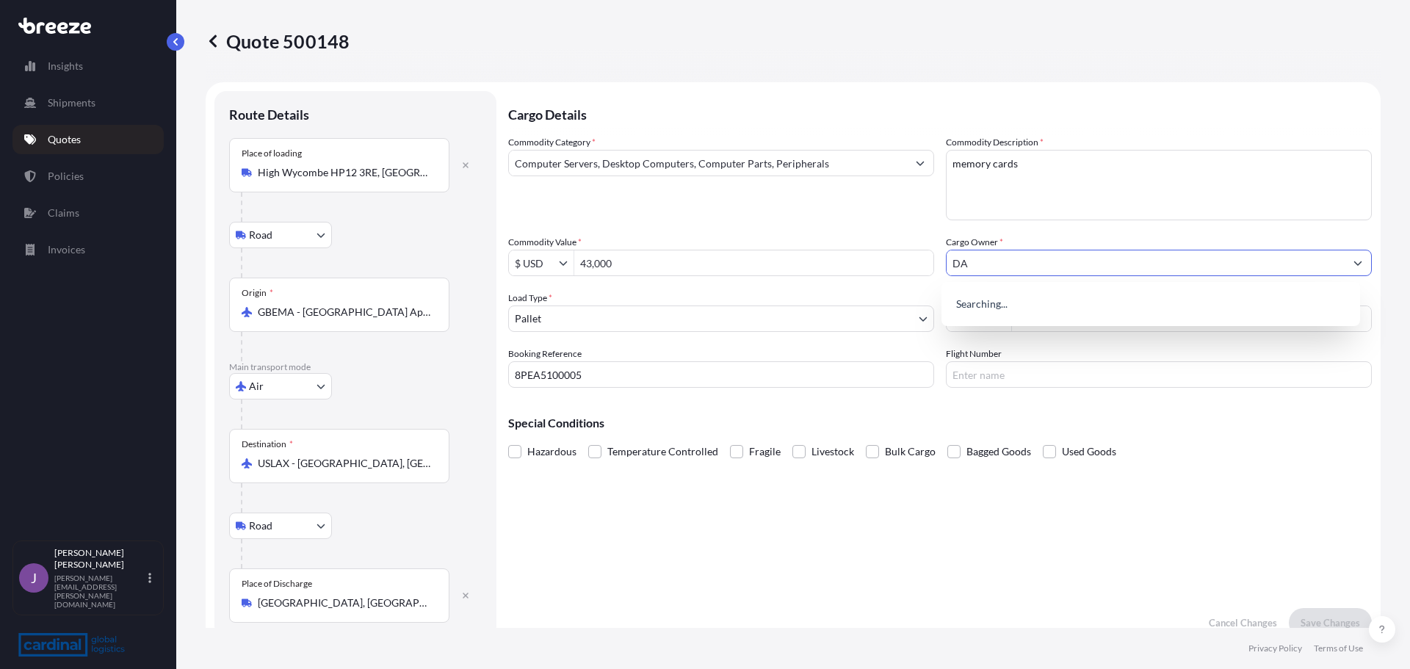
type input "D"
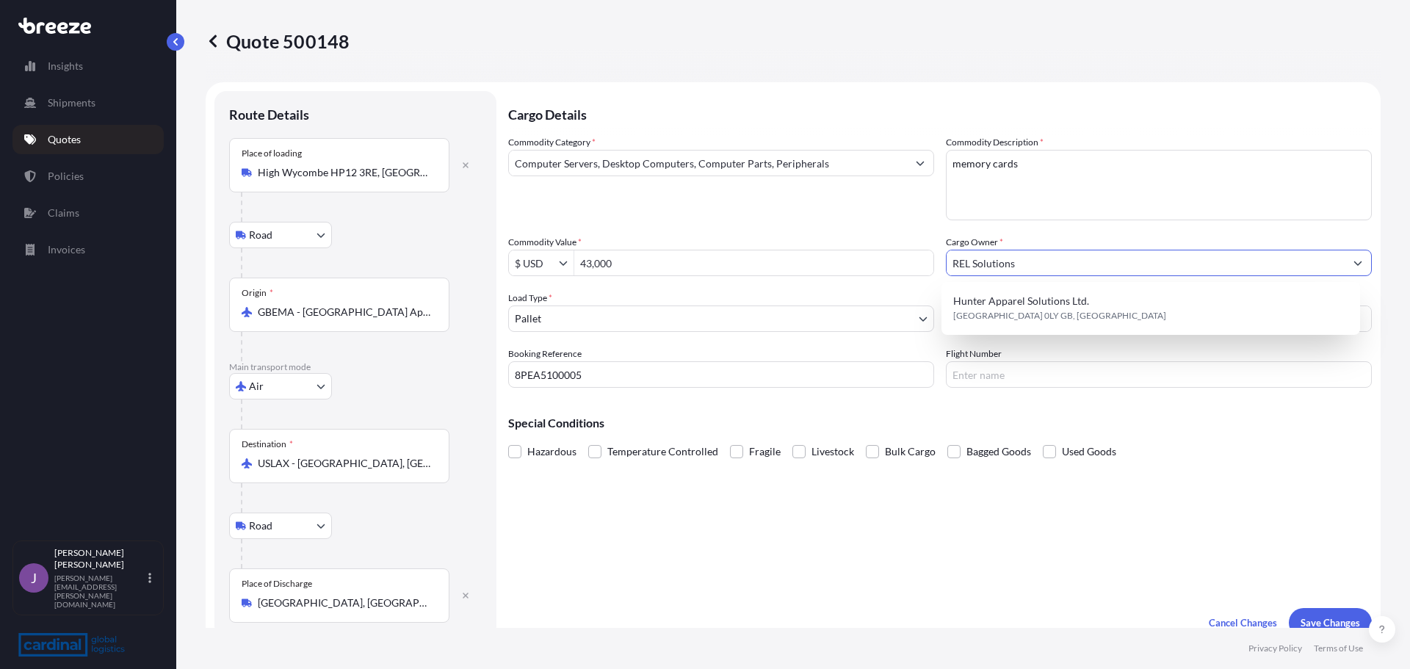
type input "REL Solutions"
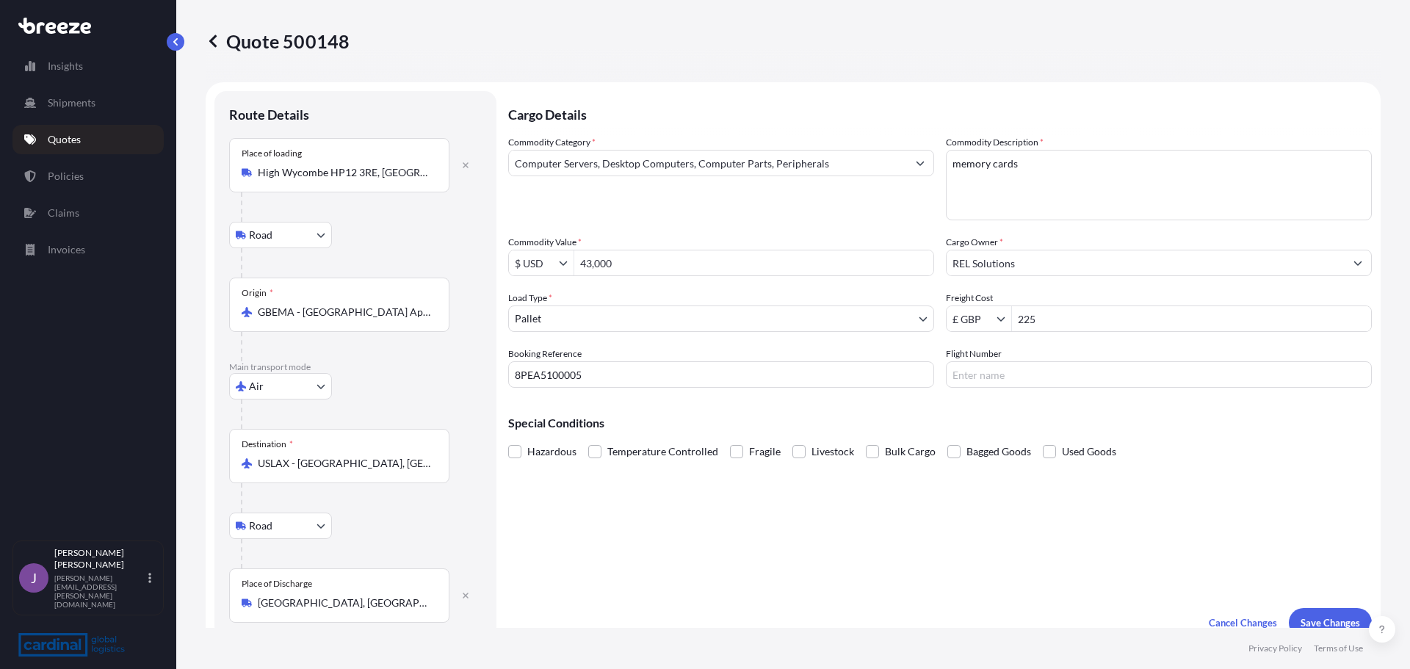
click at [717, 491] on div "Cargo Details Commodity Category * Computer Servers, Desktop Computers, Compute…" at bounding box center [939, 364] width 863 height 546
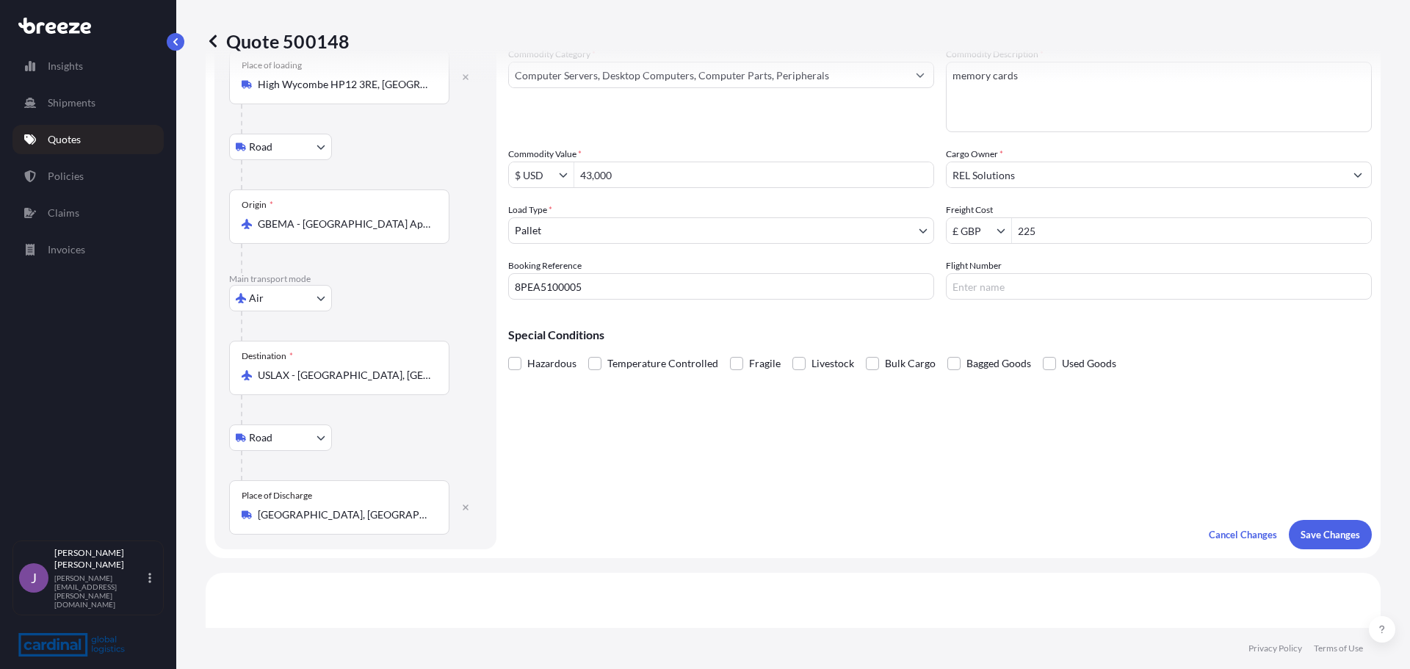
scroll to position [220, 0]
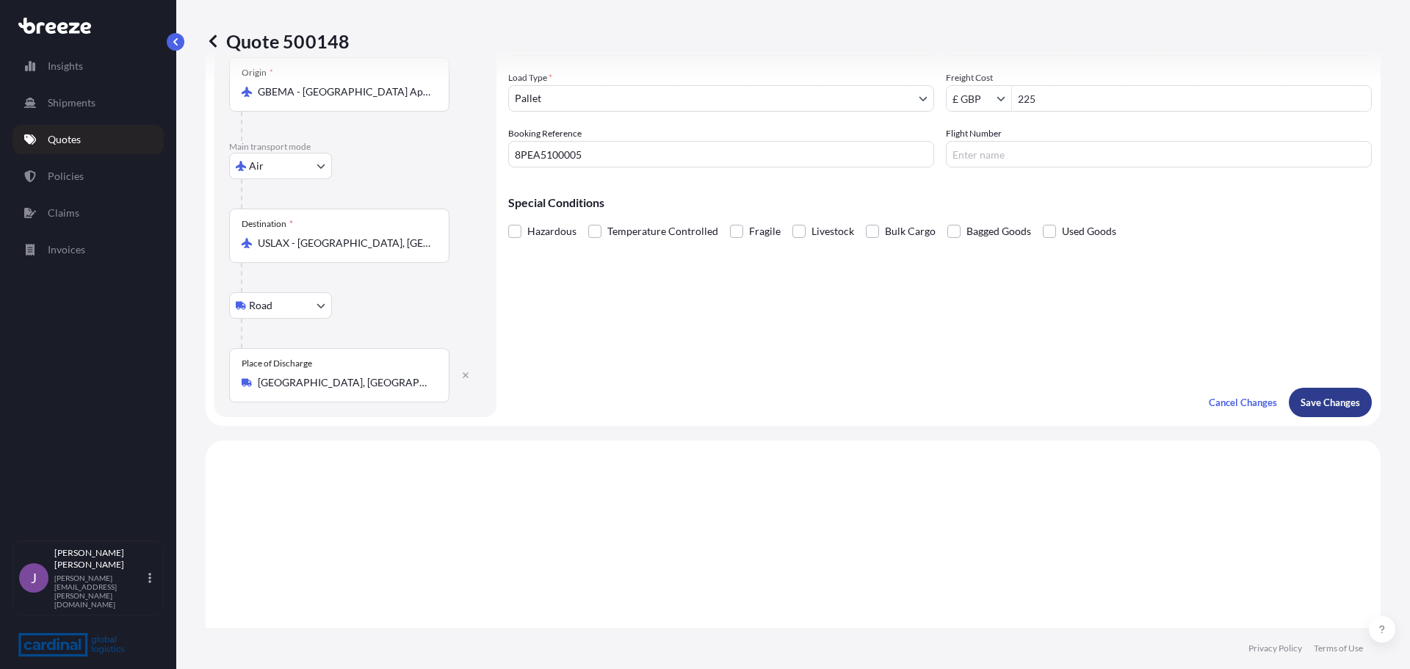
click at [1331, 395] on p "Save Changes" at bounding box center [1329, 402] width 59 height 15
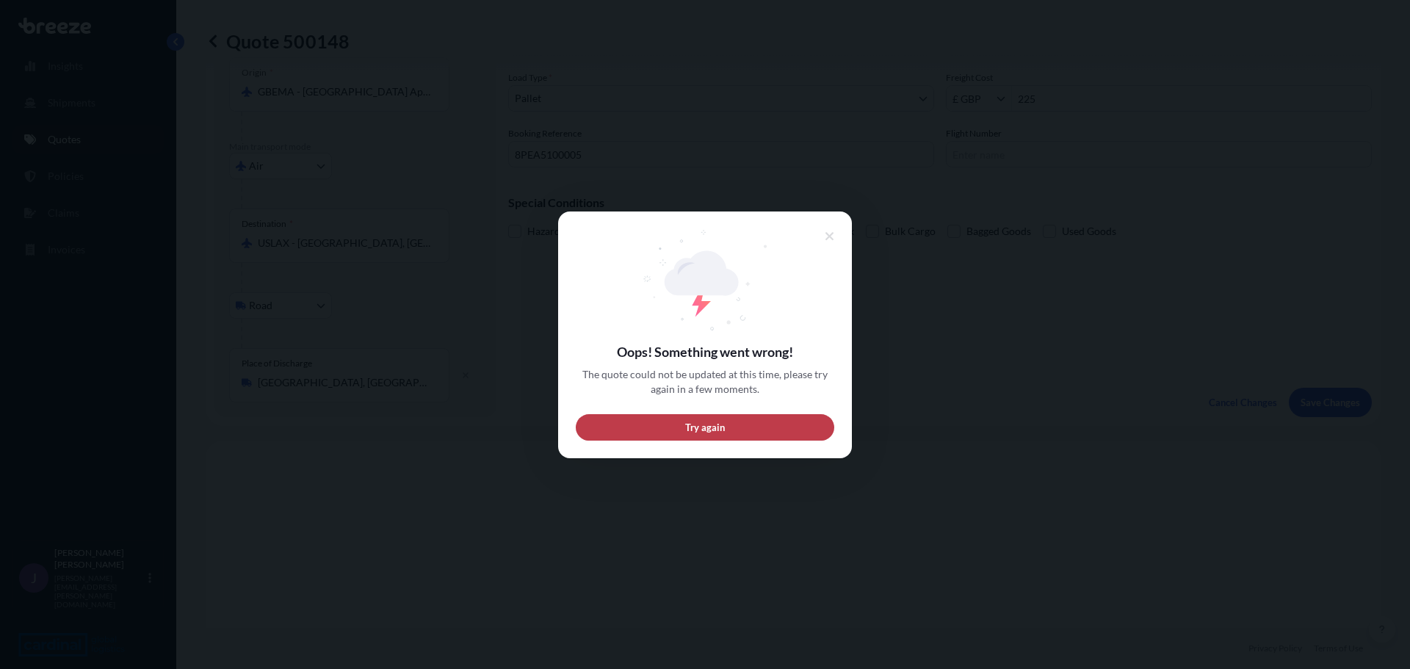
click at [732, 427] on button "Try again" at bounding box center [705, 426] width 258 height 26
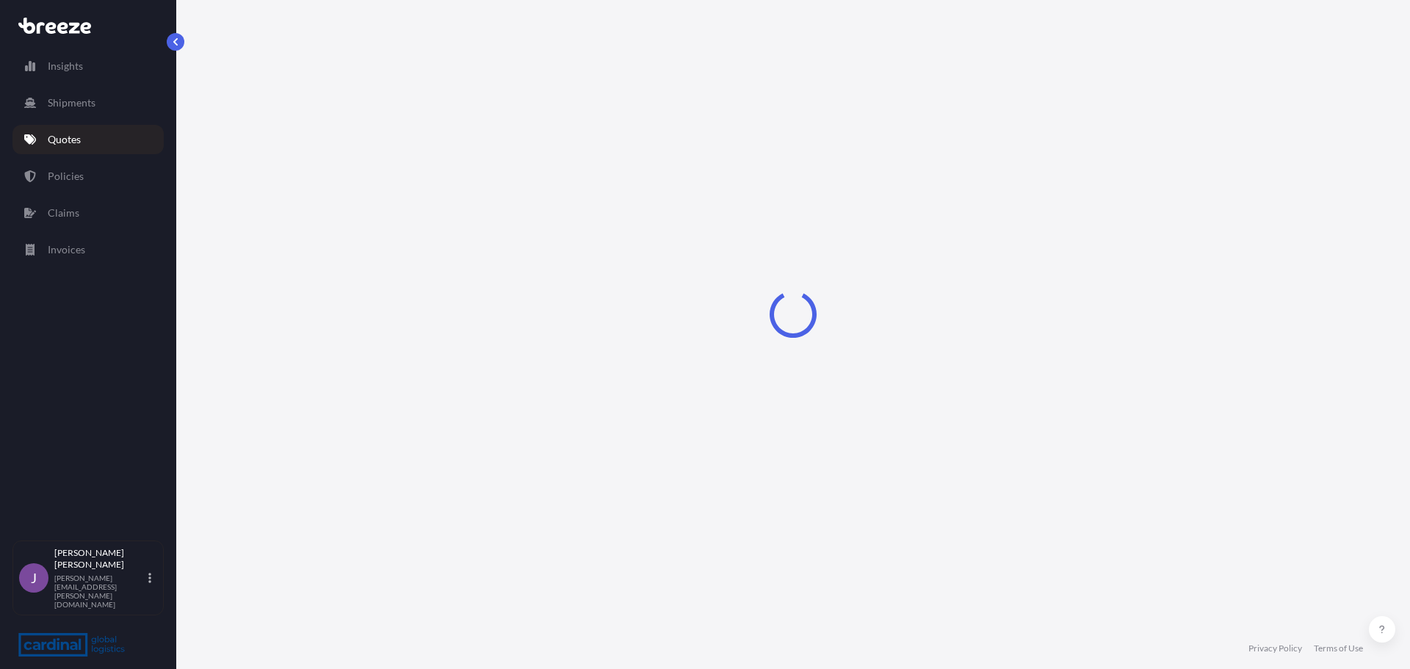
select select "Road"
select select "Air"
select select "Road"
select select "1"
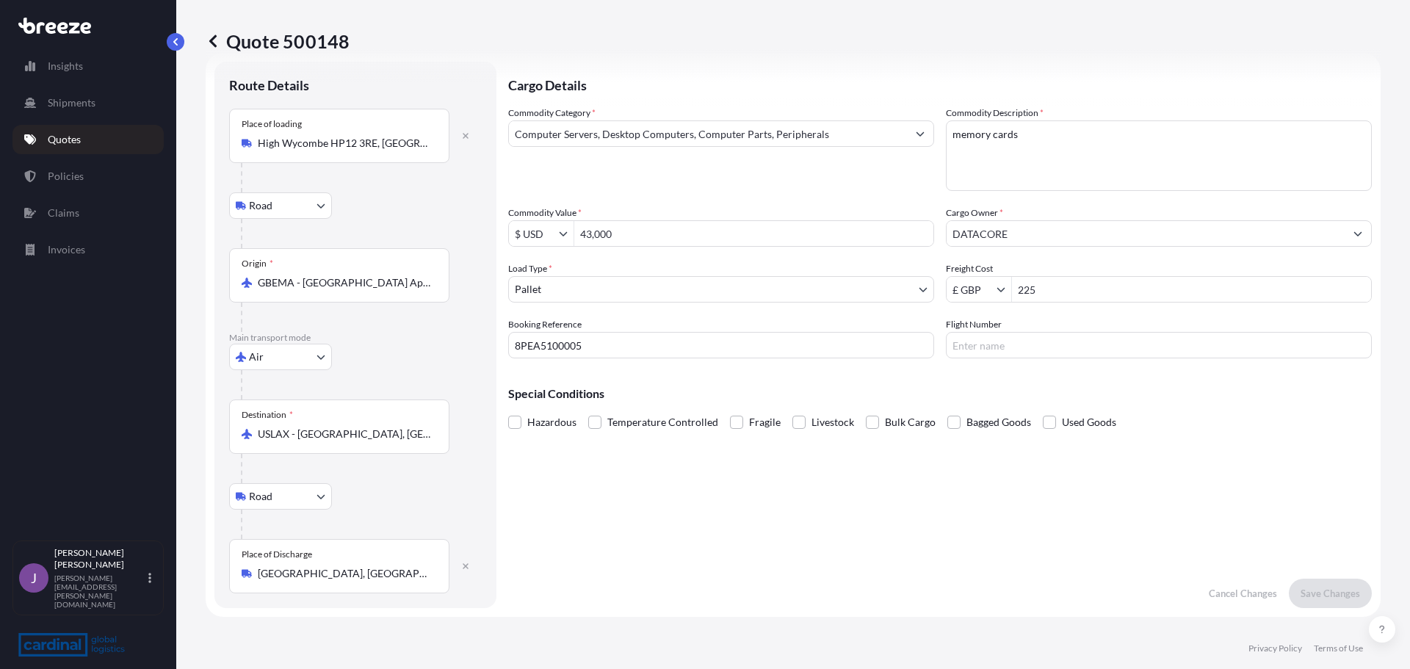
scroll to position [8, 0]
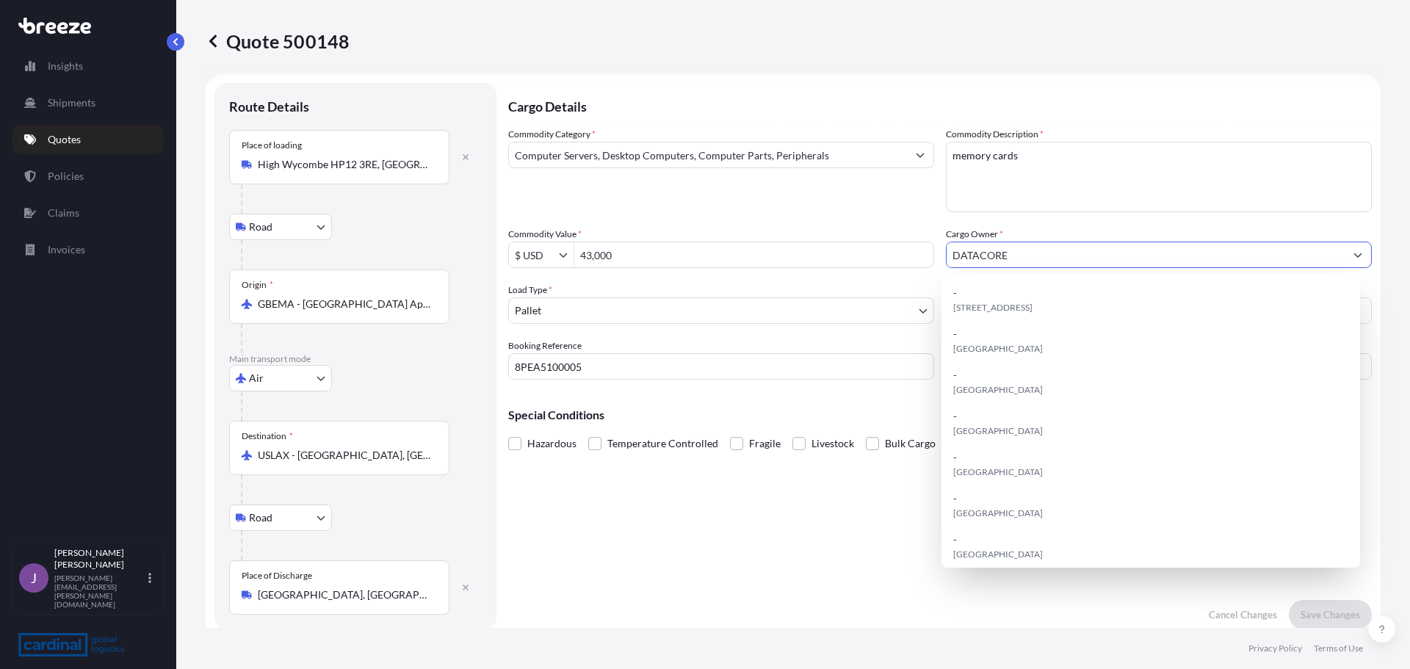
click at [1056, 258] on input "DATACORE" at bounding box center [1145, 255] width 398 height 26
drag, startPoint x: 1040, startPoint y: 253, endPoint x: 659, endPoint y: 255, distance: 380.3
click at [665, 257] on div "Commodity Category * Computer Servers, Desktop Computers, Computer Parts, Perip…" at bounding box center [939, 253] width 863 height 253
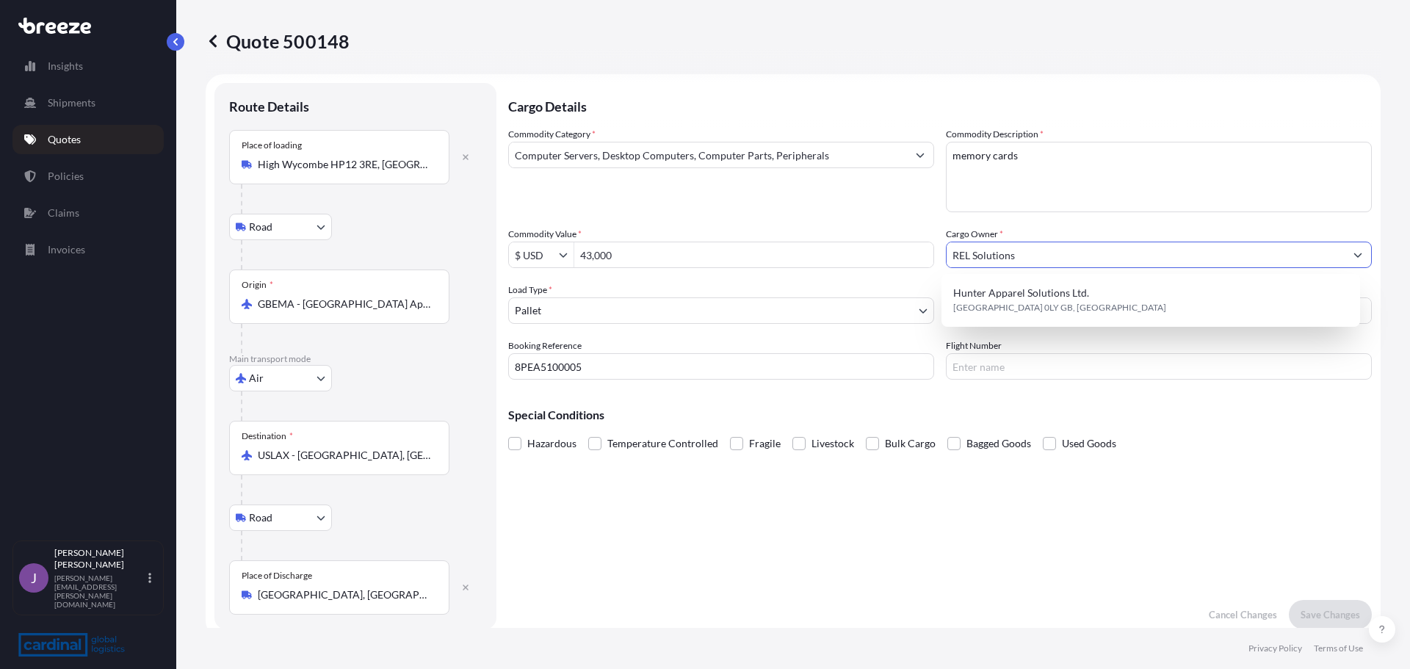
type input "REL Solutions"
click at [590, 538] on div "Cargo Details Commodity Category * Computer Servers, Desktop Computers, Compute…" at bounding box center [939, 356] width 863 height 546
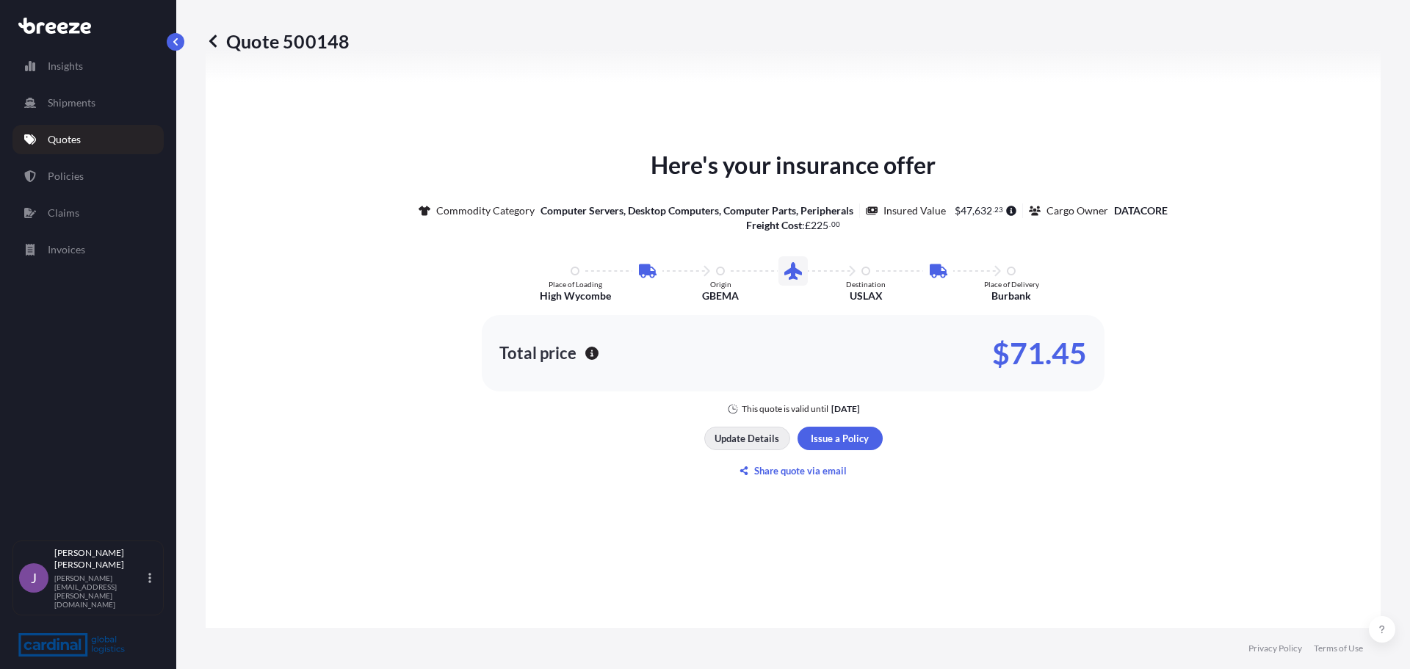
click at [728, 430] on button "Update Details" at bounding box center [747, 438] width 86 height 23
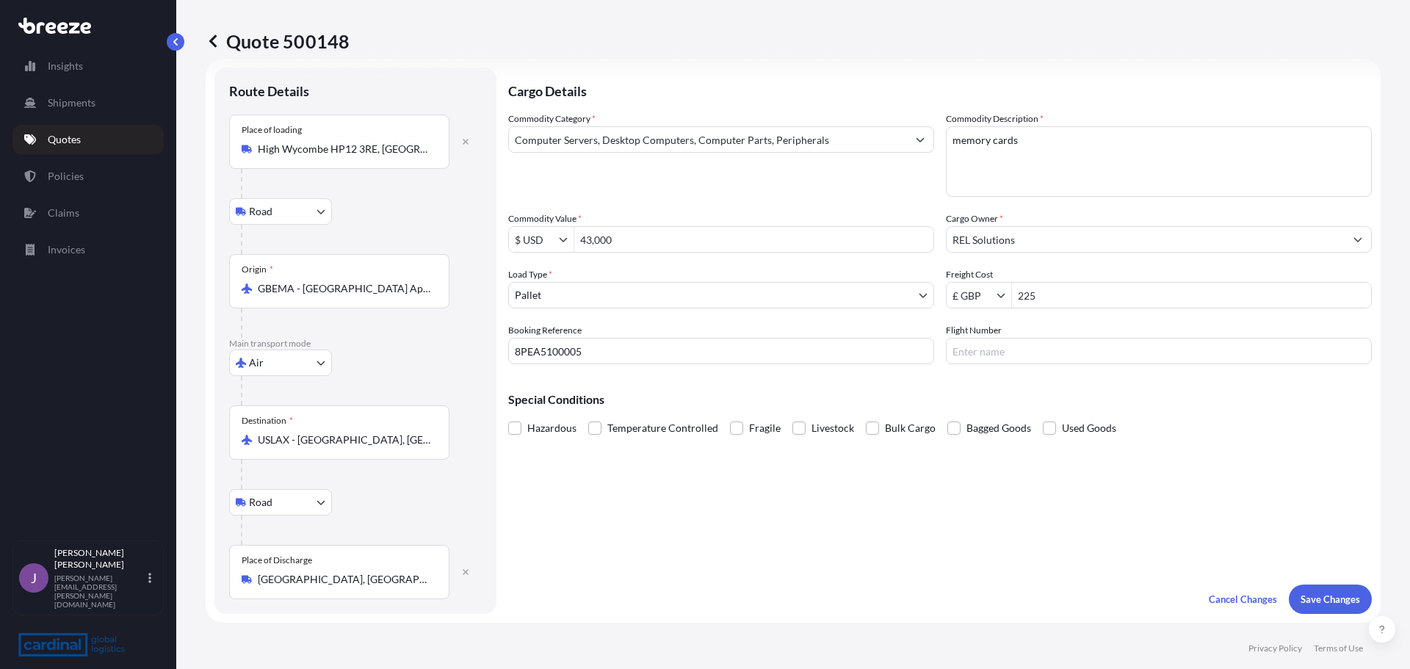
scroll to position [391, 0]
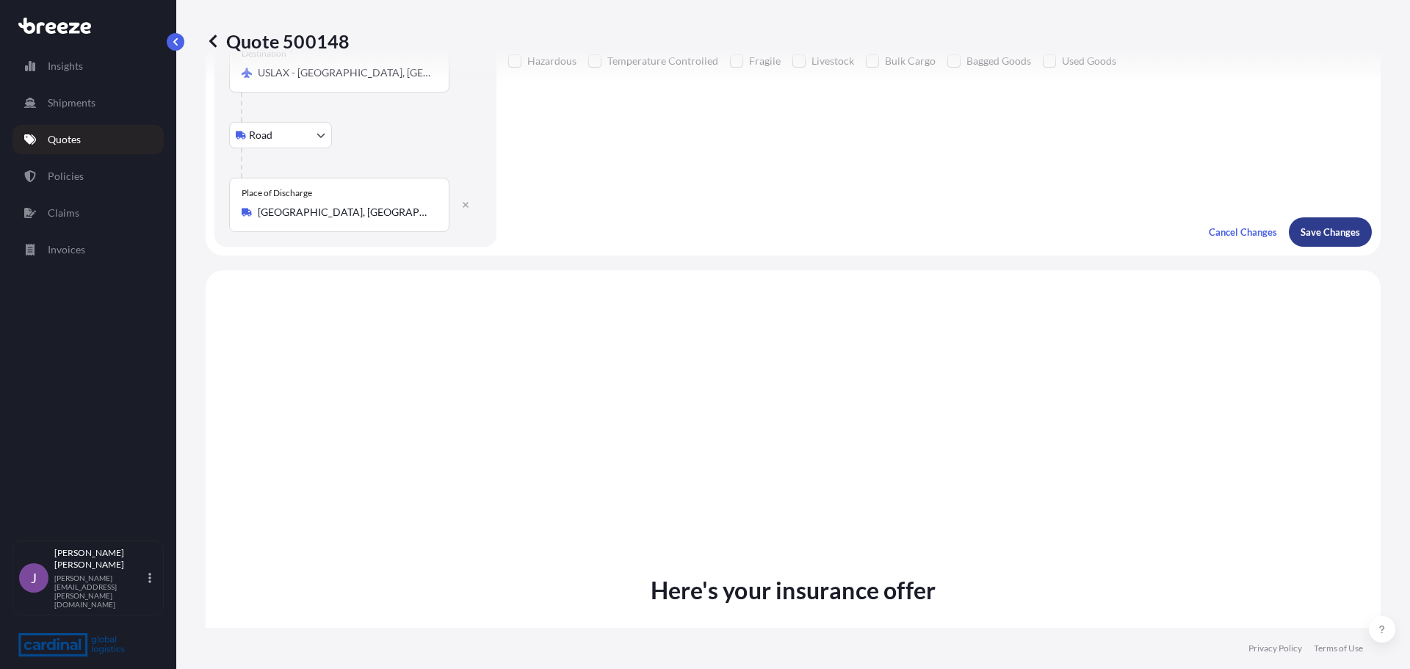
click at [1307, 231] on p "Save Changes" at bounding box center [1329, 232] width 59 height 15
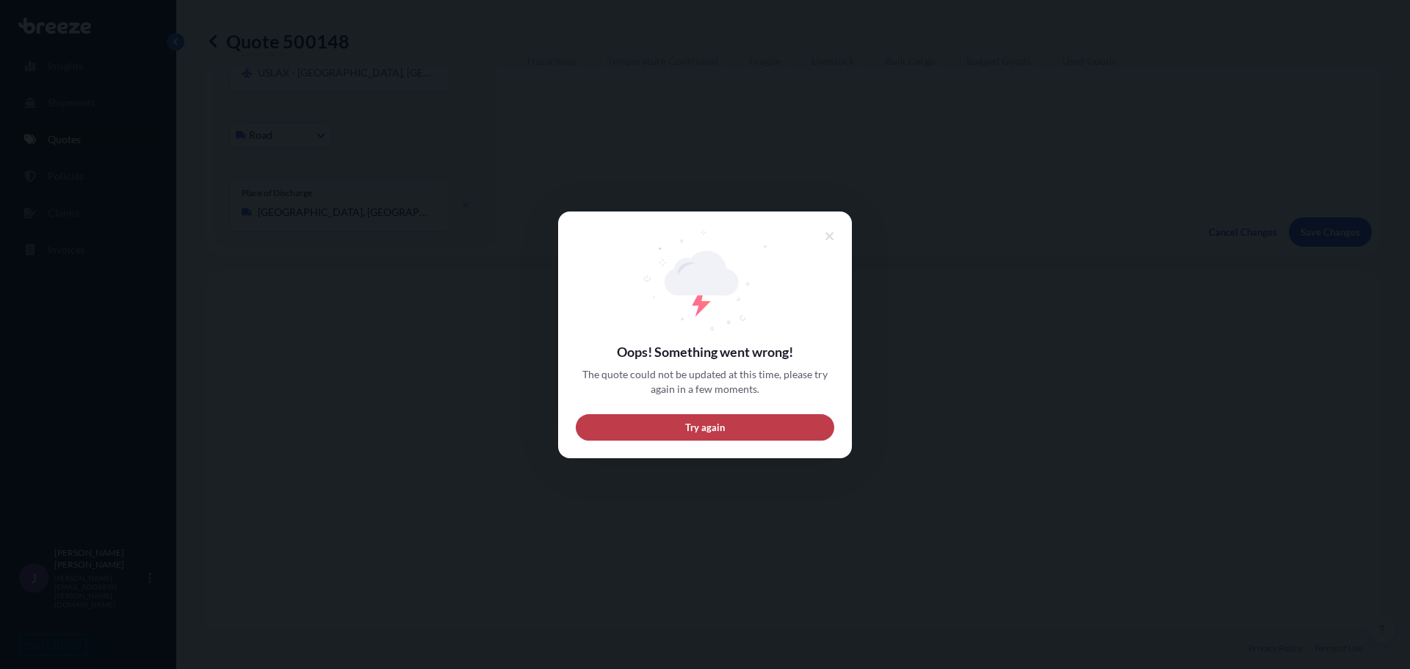
click at [726, 432] on button "Try again" at bounding box center [705, 426] width 258 height 26
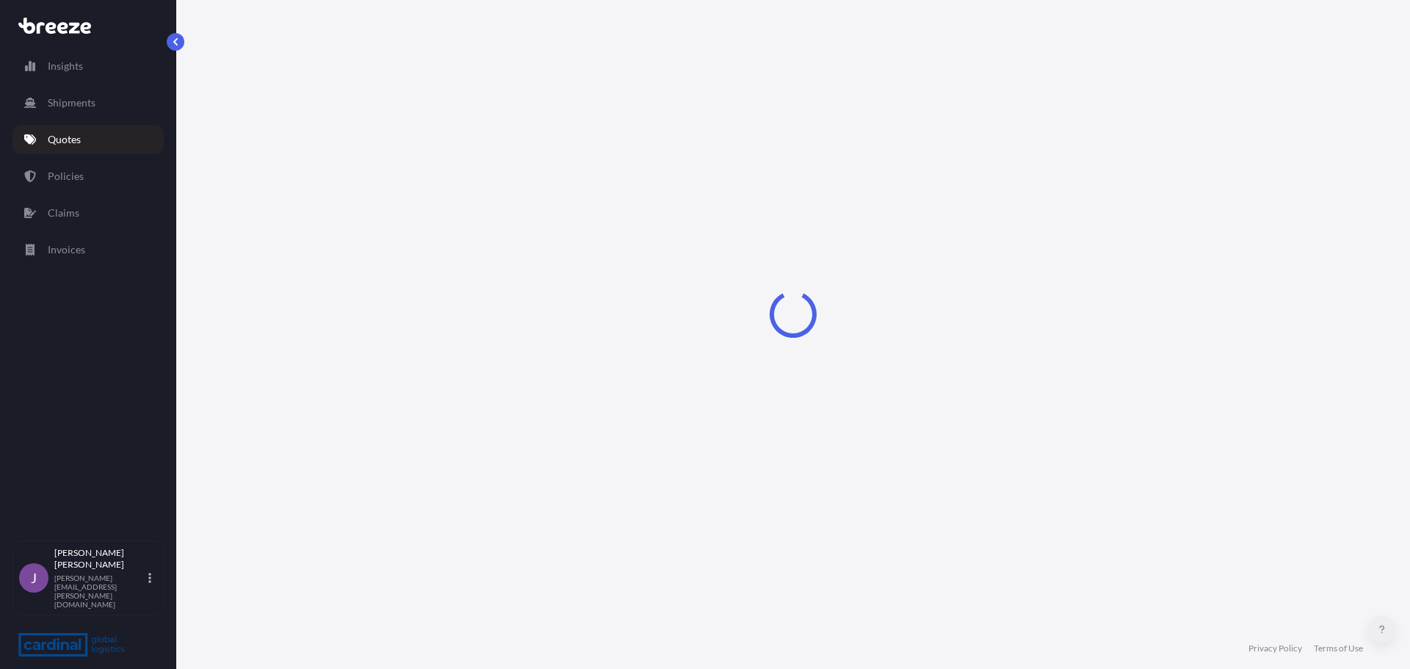
click at [1384, 635] on button at bounding box center [1381, 629] width 26 height 26
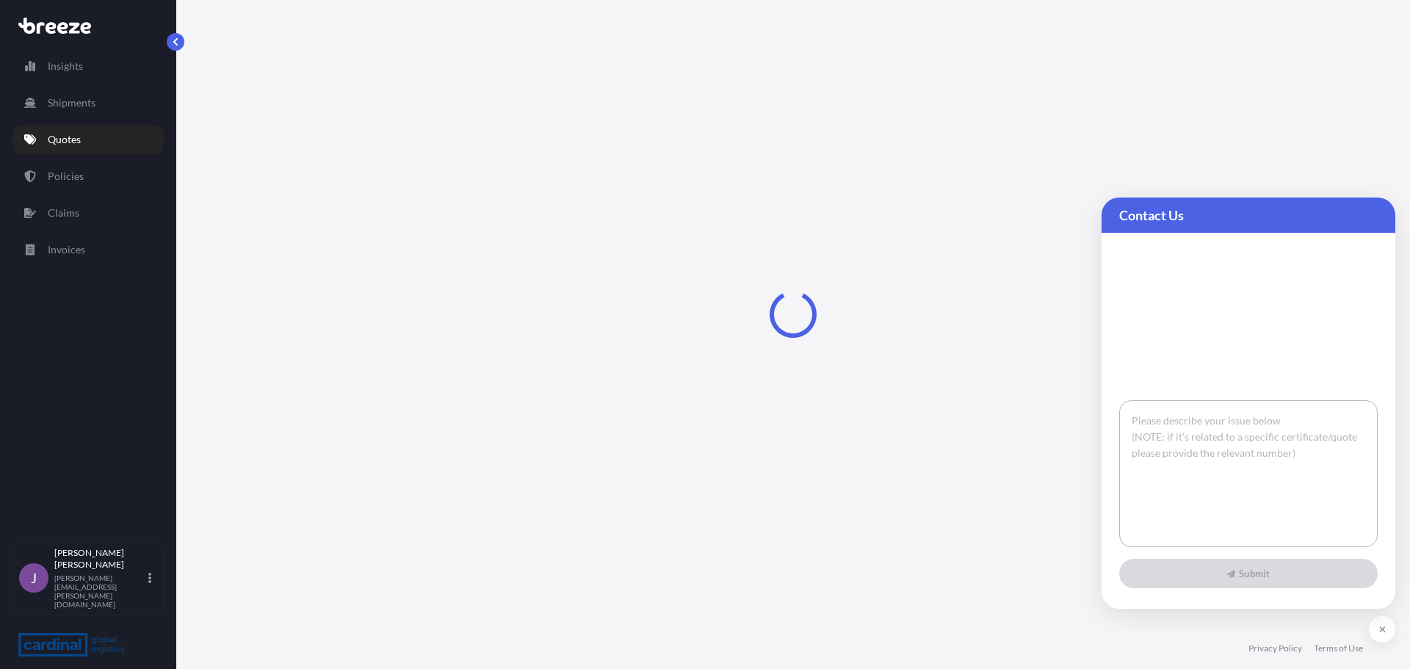
click at [1208, 434] on textarea at bounding box center [1248, 473] width 258 height 147
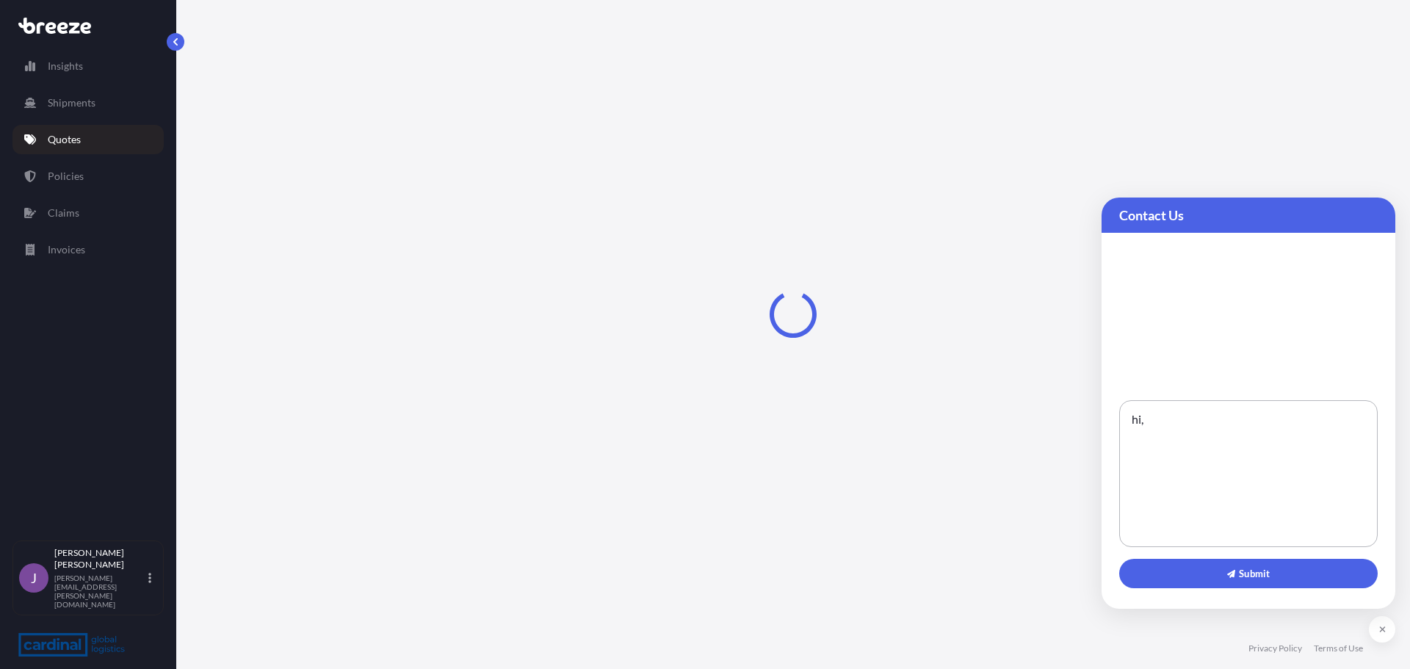
type textarea "hi,"
select select "Road"
select select "Air"
select select "Road"
select select "1"
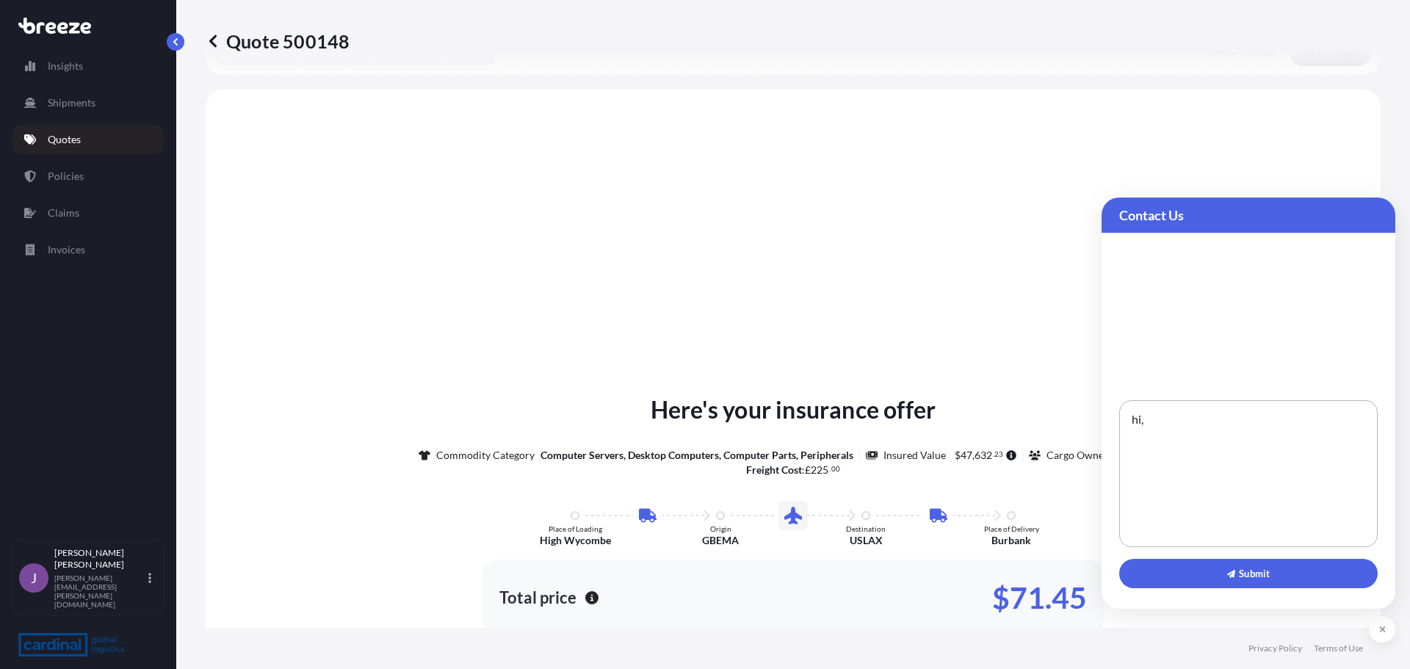
scroll to position [587, 0]
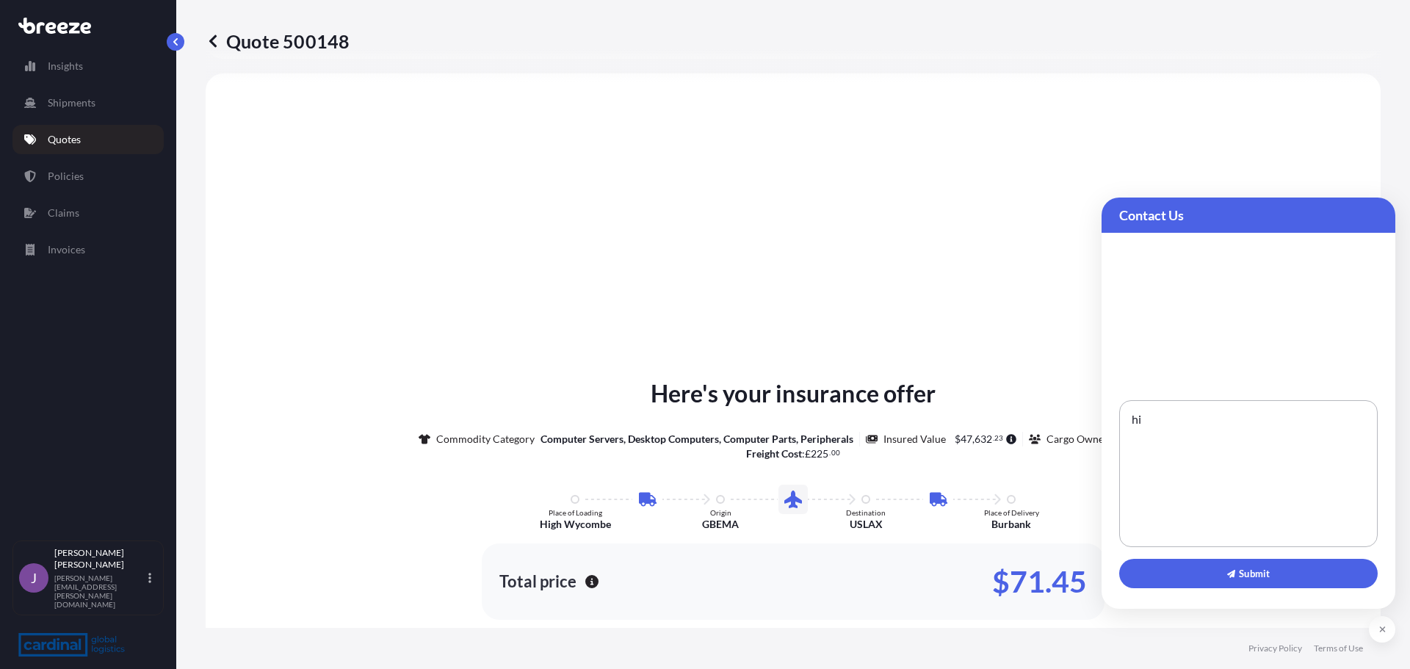
type textarea "h"
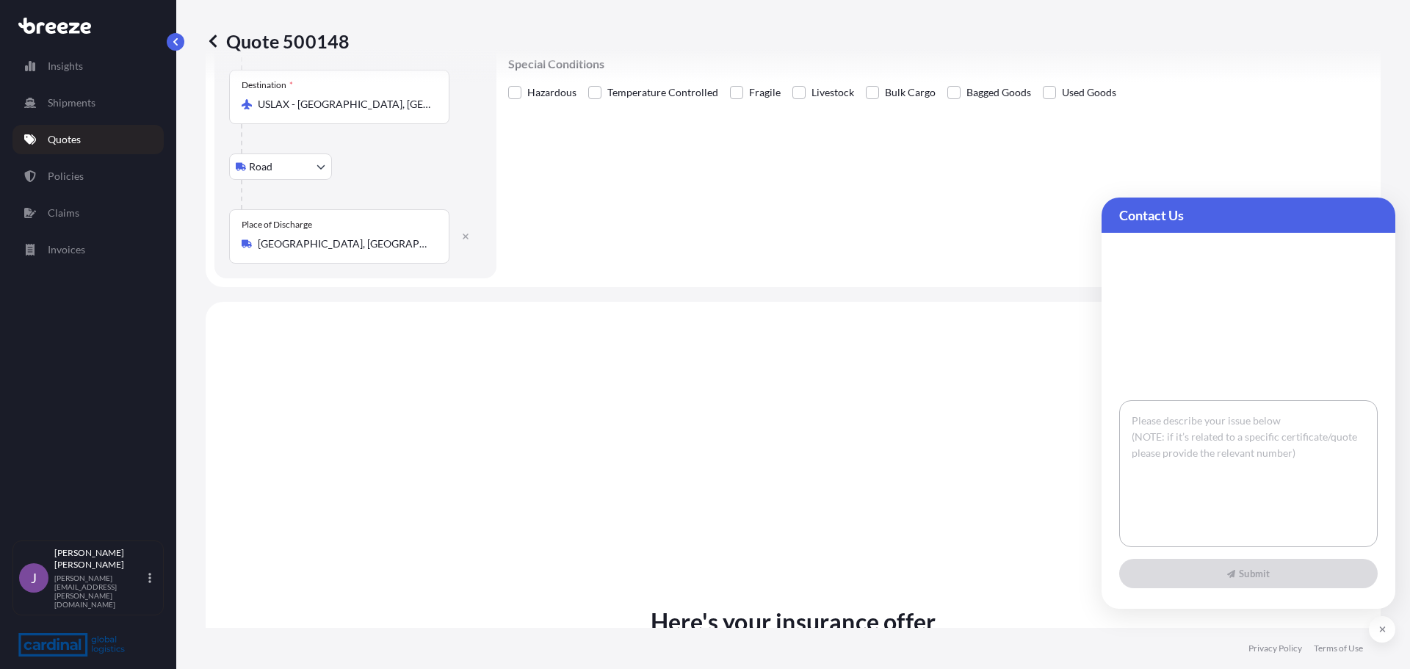
scroll to position [440, 0]
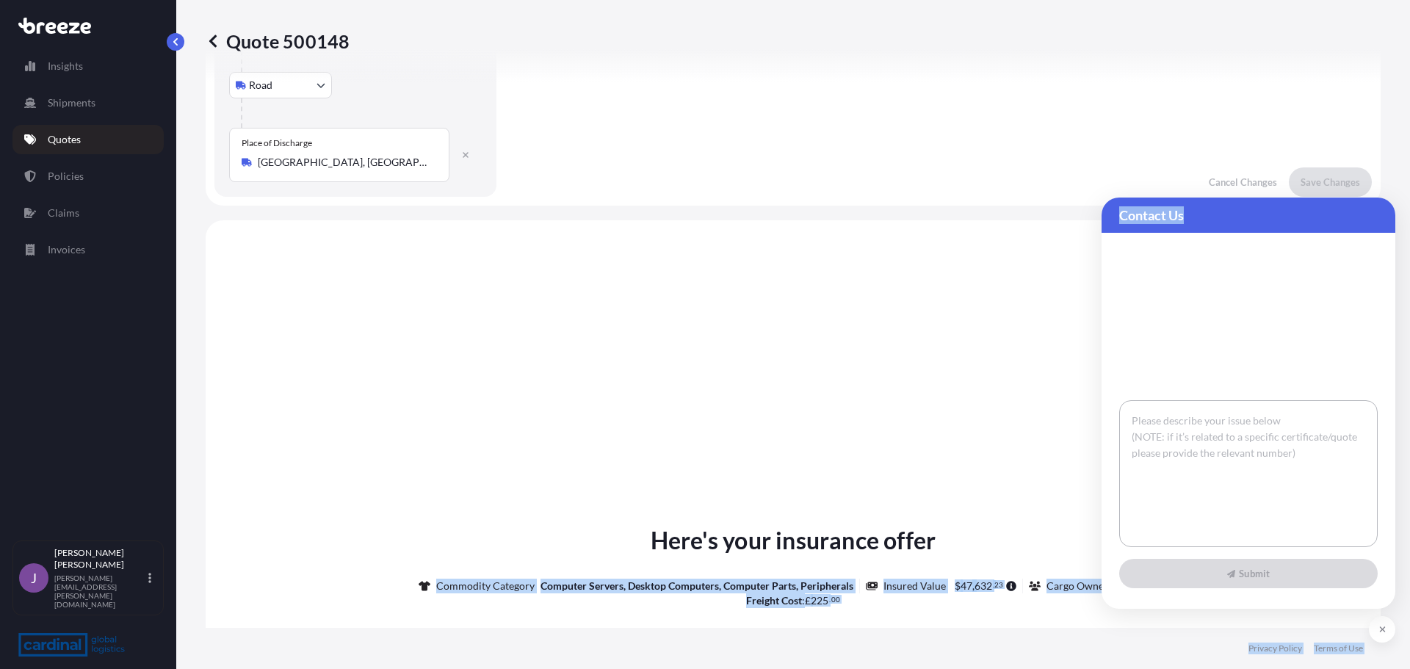
drag, startPoint x: 1310, startPoint y: 222, endPoint x: 1051, endPoint y: 206, distance: 260.3
click at [1051, 206] on body "Insights Shipments Quotes Policies Claims Invoices J [PERSON_NAME] [PERSON_NAME…" at bounding box center [705, 334] width 1410 height 669
click at [1187, 208] on span "Contact Us" at bounding box center [1248, 215] width 258 height 18
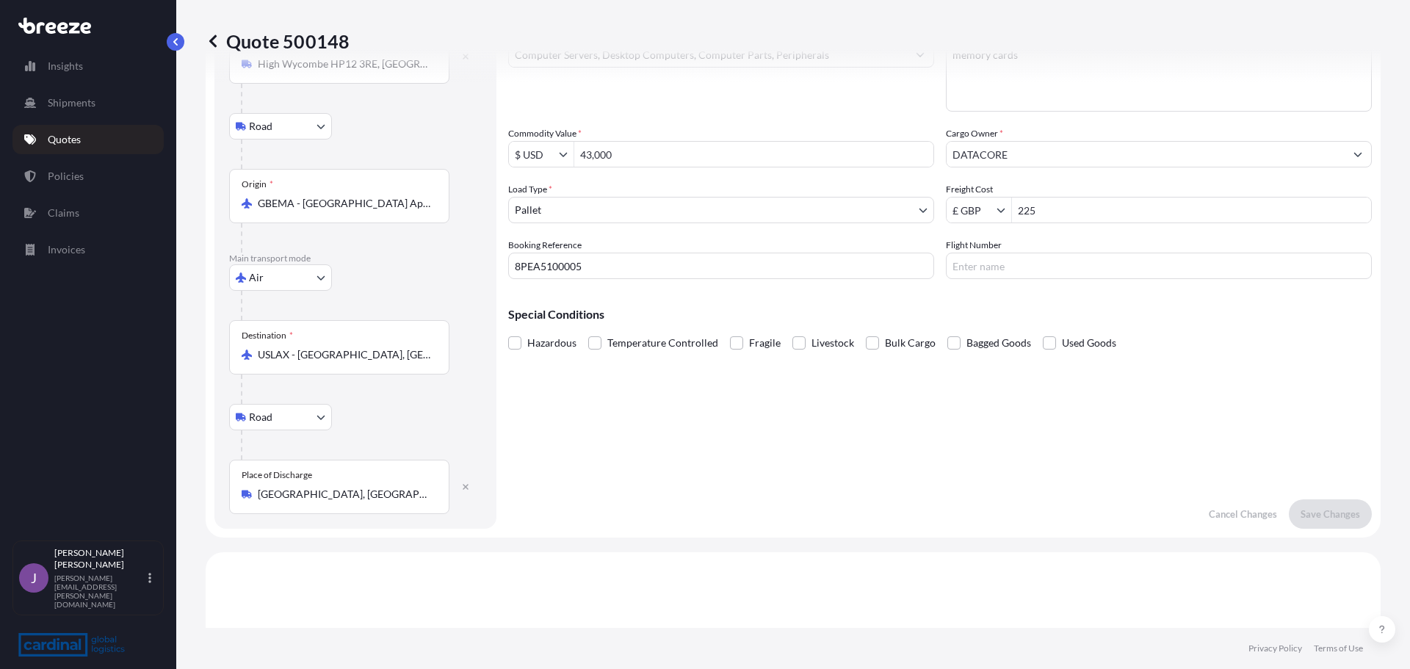
scroll to position [0, 0]
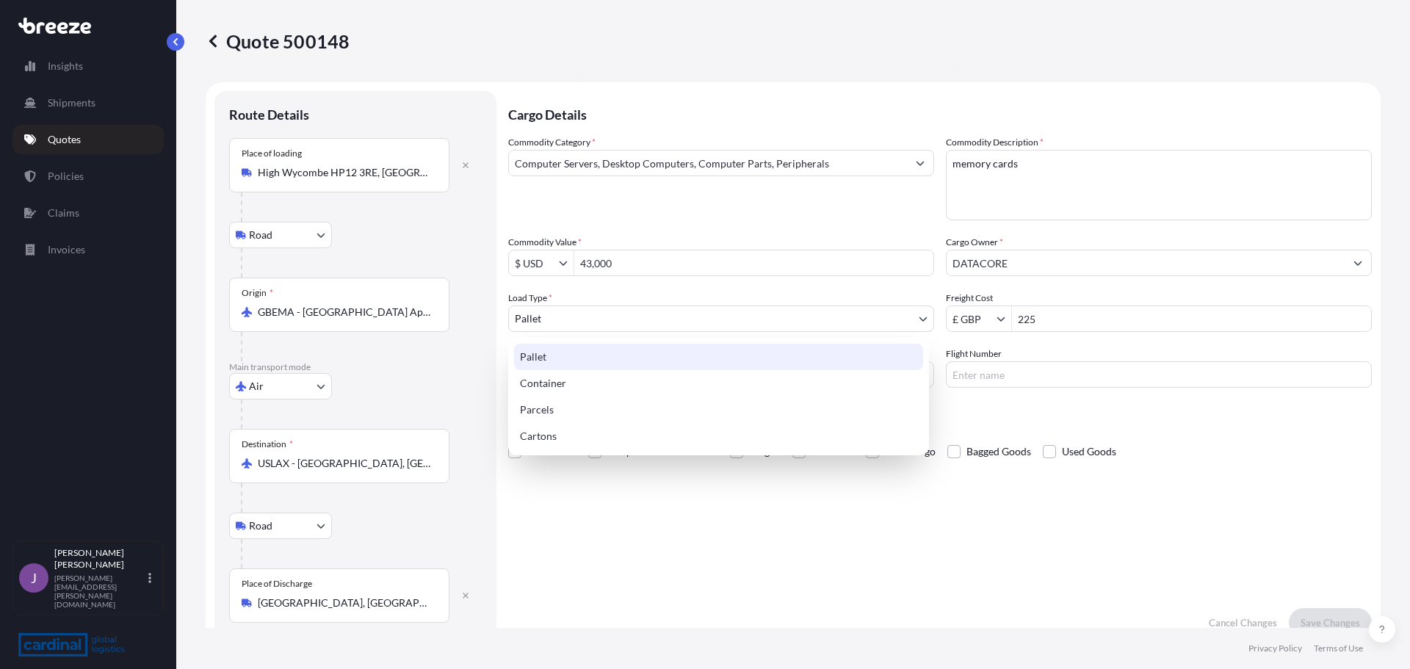
click at [617, 328] on body "Insights Shipments Quotes Policies Claims Invoices J Jonathan Docherty jonathan…" at bounding box center [705, 334] width 1410 height 669
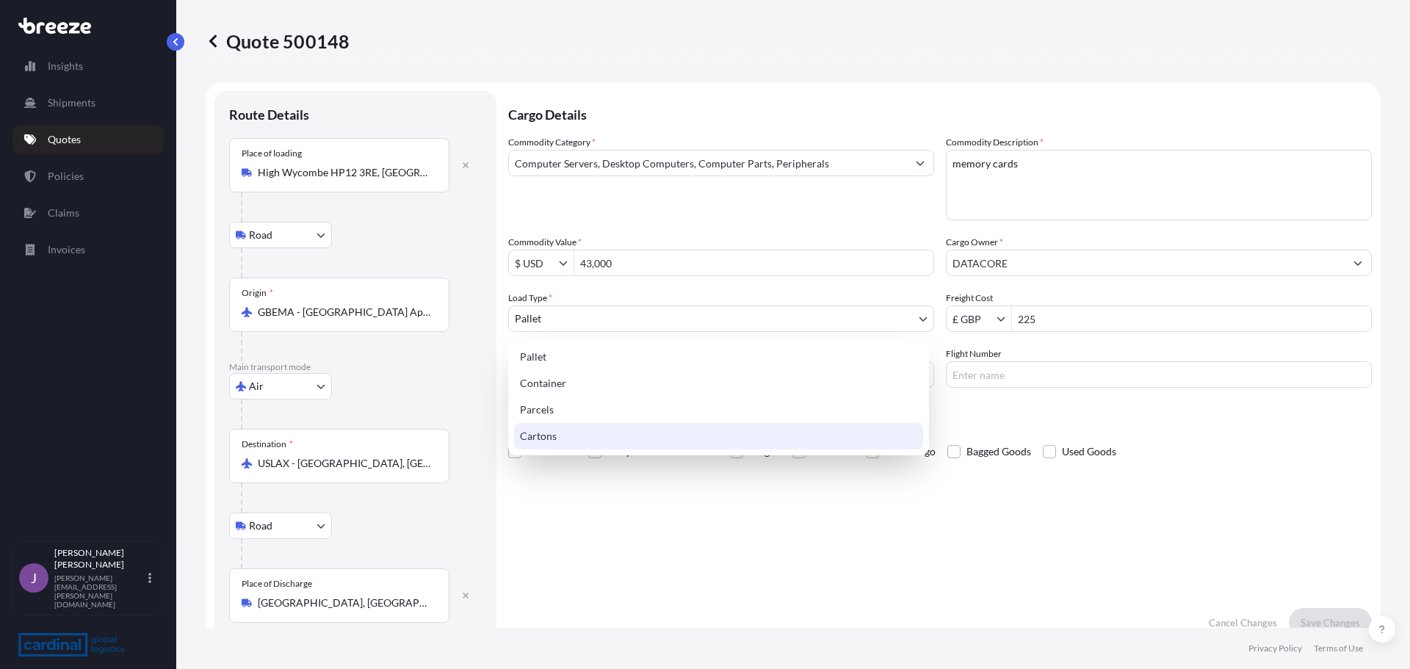
click at [553, 434] on div "Cartons" at bounding box center [718, 436] width 409 height 26
select select "4"
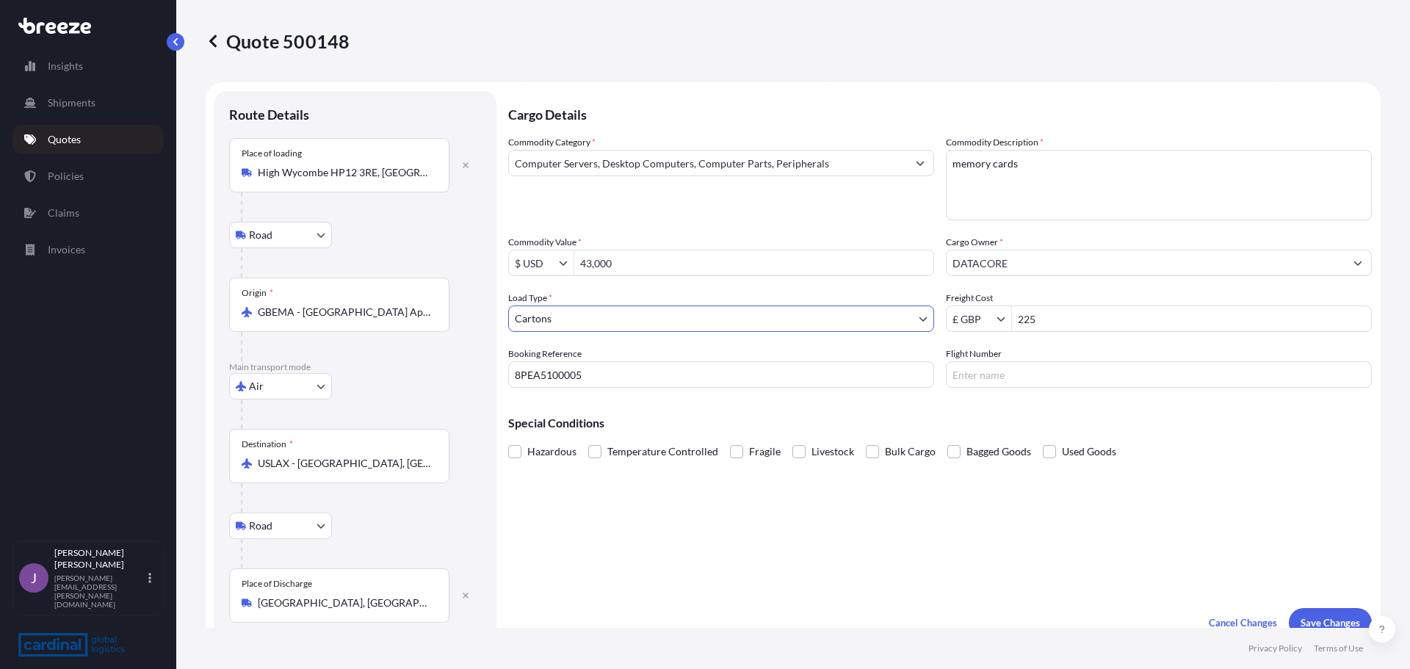
click at [590, 507] on div "Cargo Details Commodity Category * Computer Servers, Desktop Computers, Compute…" at bounding box center [939, 364] width 863 height 546
click at [1054, 313] on input "225" at bounding box center [1191, 318] width 359 height 26
type input "225"
click at [709, 250] on input "43,000" at bounding box center [753, 263] width 359 height 26
drag, startPoint x: 667, startPoint y: 262, endPoint x: 467, endPoint y: 269, distance: 199.8
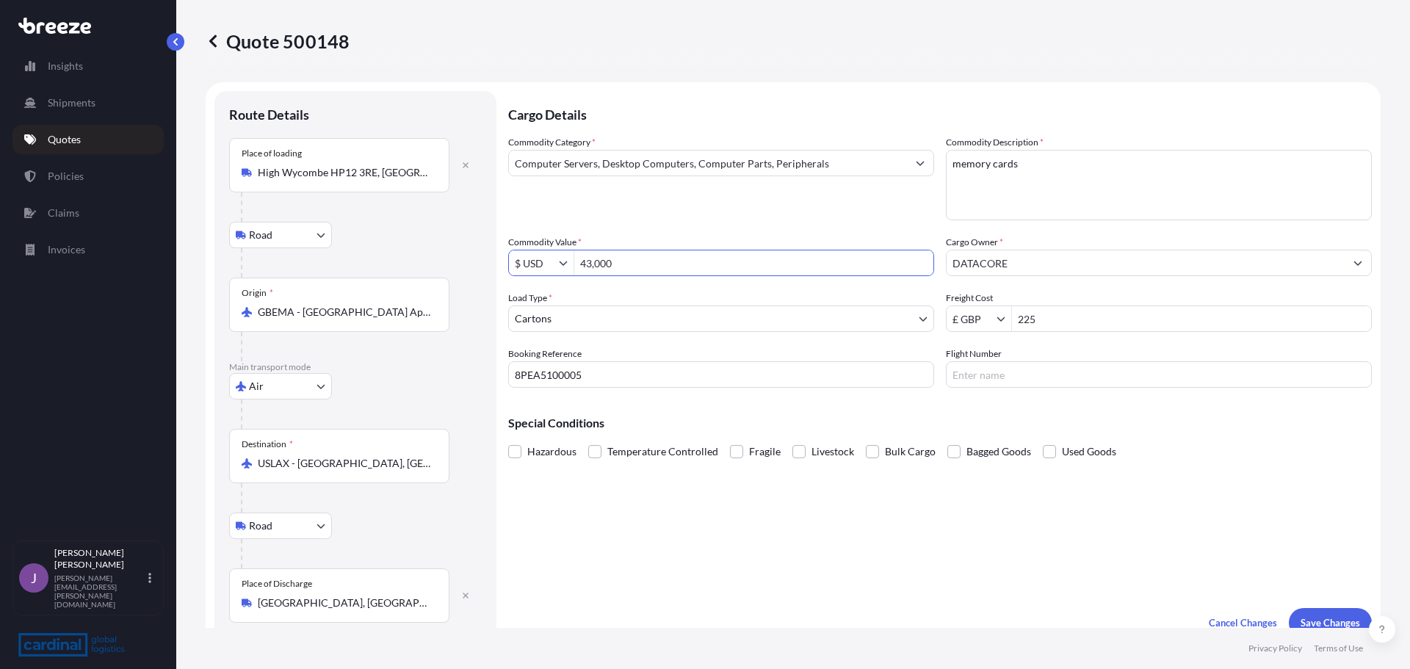
click at [467, 269] on form "Route Details Place of loading High Wycombe HP12 3RE, UK Road Road Rail Origin …" at bounding box center [793, 364] width 1175 height 564
paste input "452"
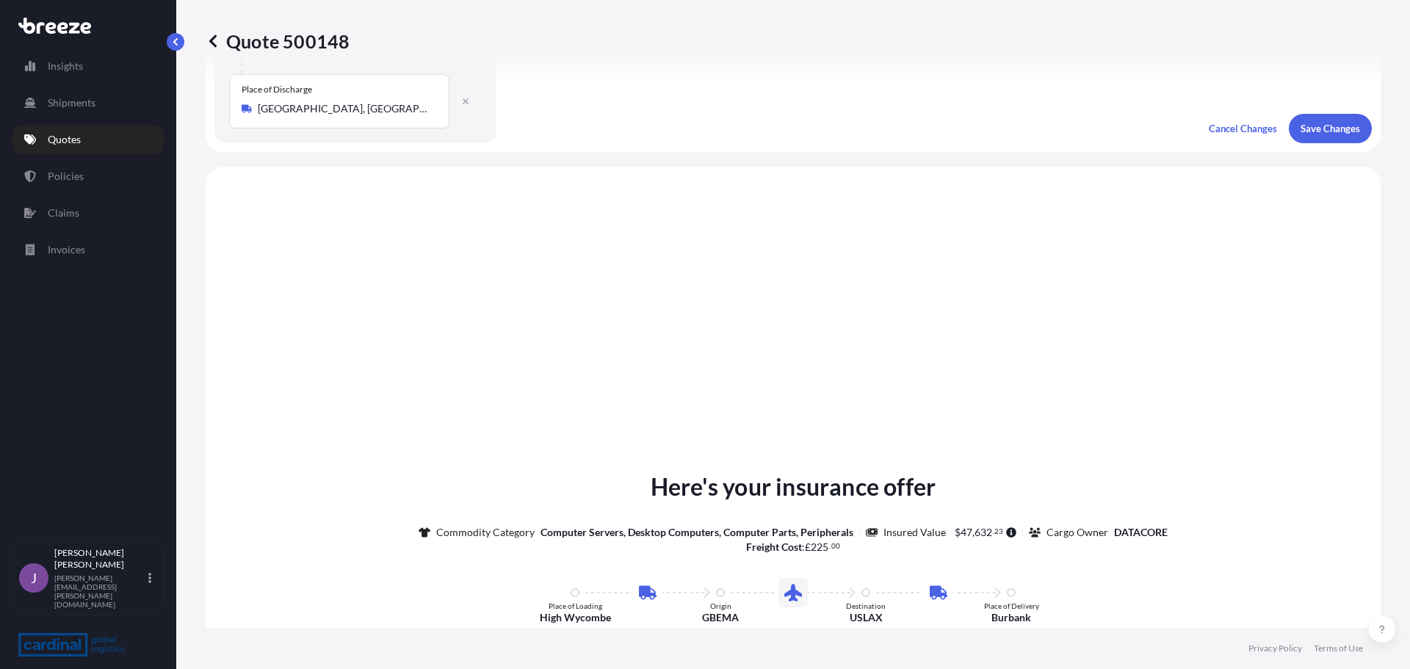
scroll to position [514, 0]
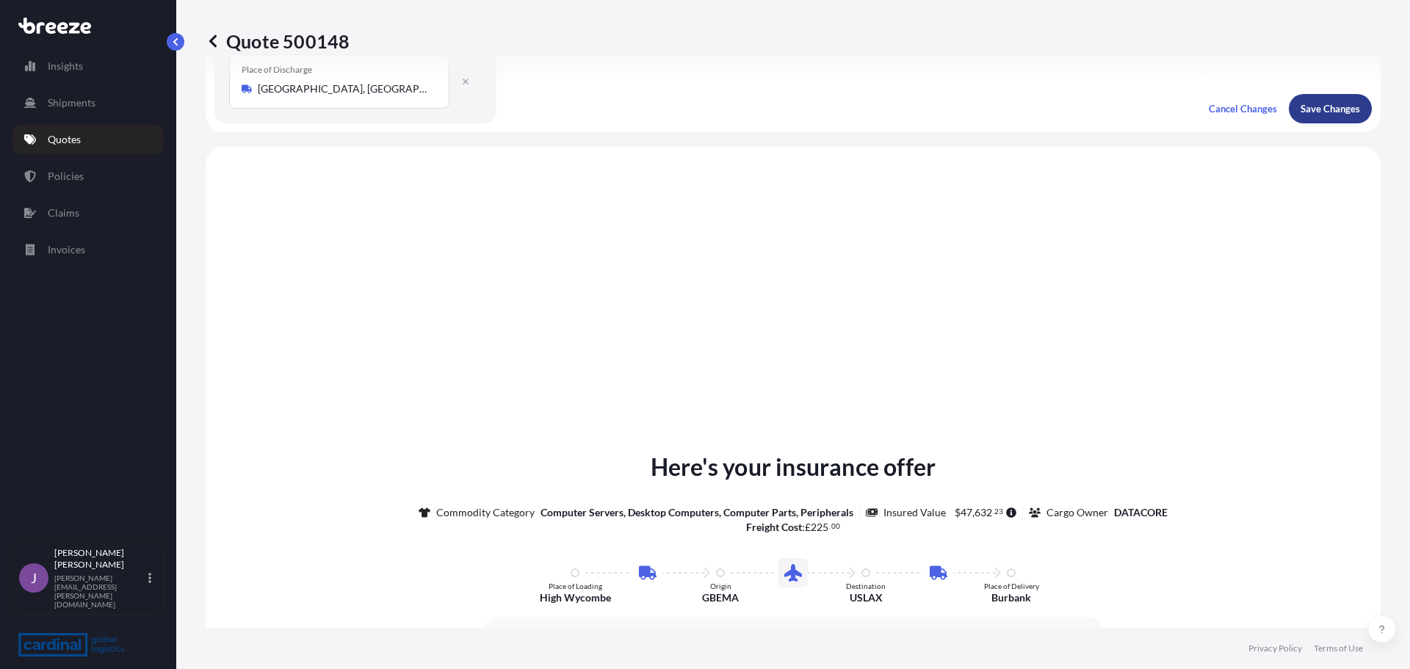
type input "43,452"
click at [1316, 113] on p "Save Changes" at bounding box center [1329, 108] width 59 height 15
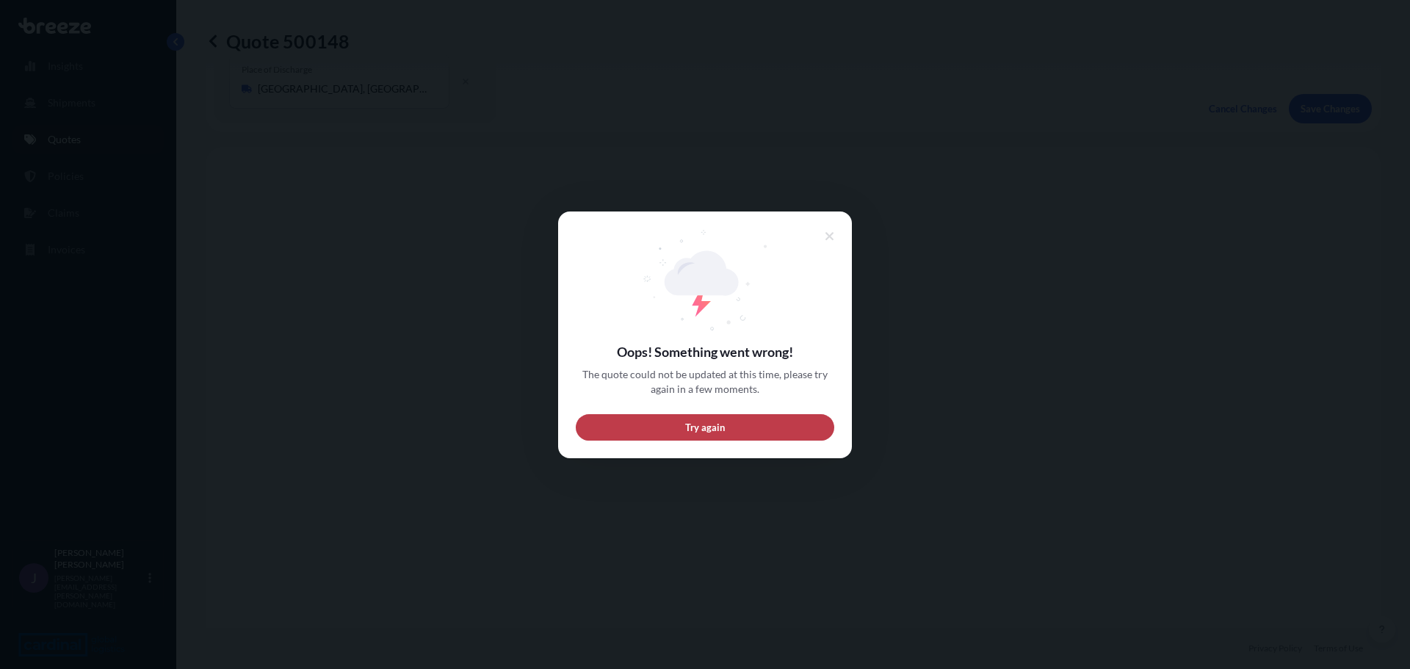
click at [625, 428] on button "Try again" at bounding box center [705, 426] width 258 height 26
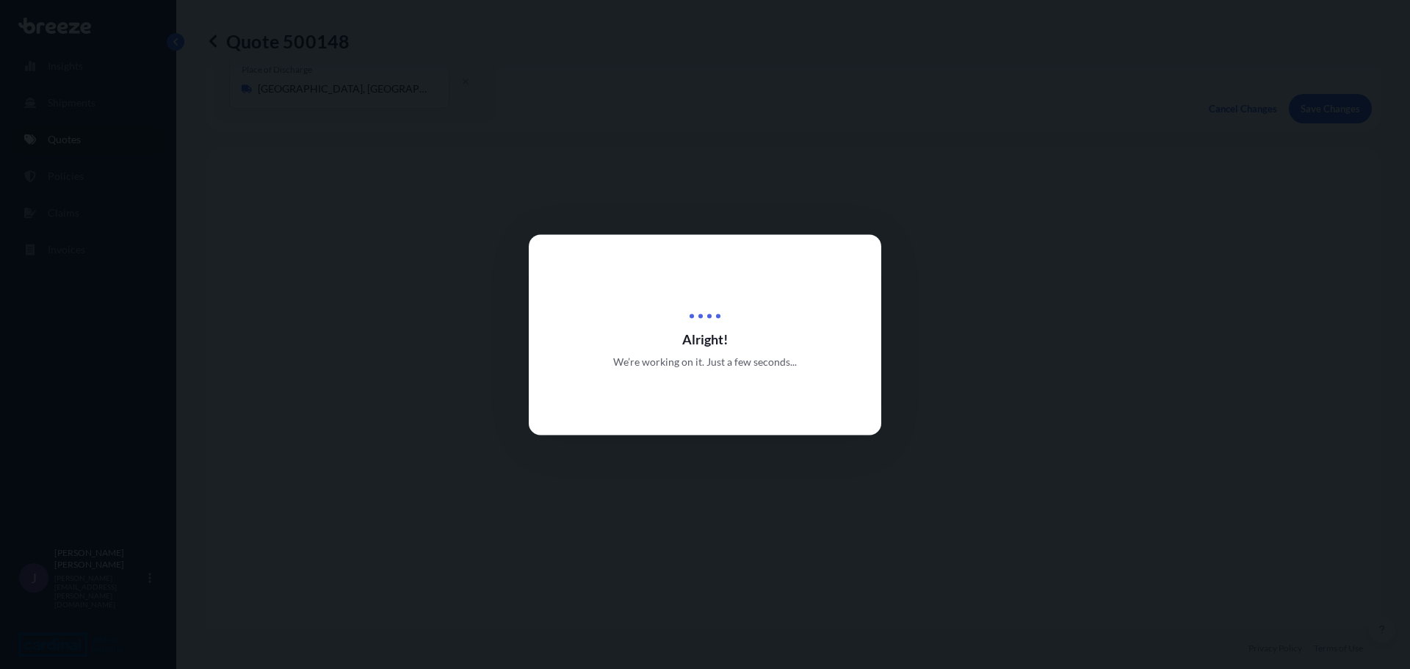
type input "34 Bridge St, Leatherhead KT22 8BZ, UK"
type input "DAP"
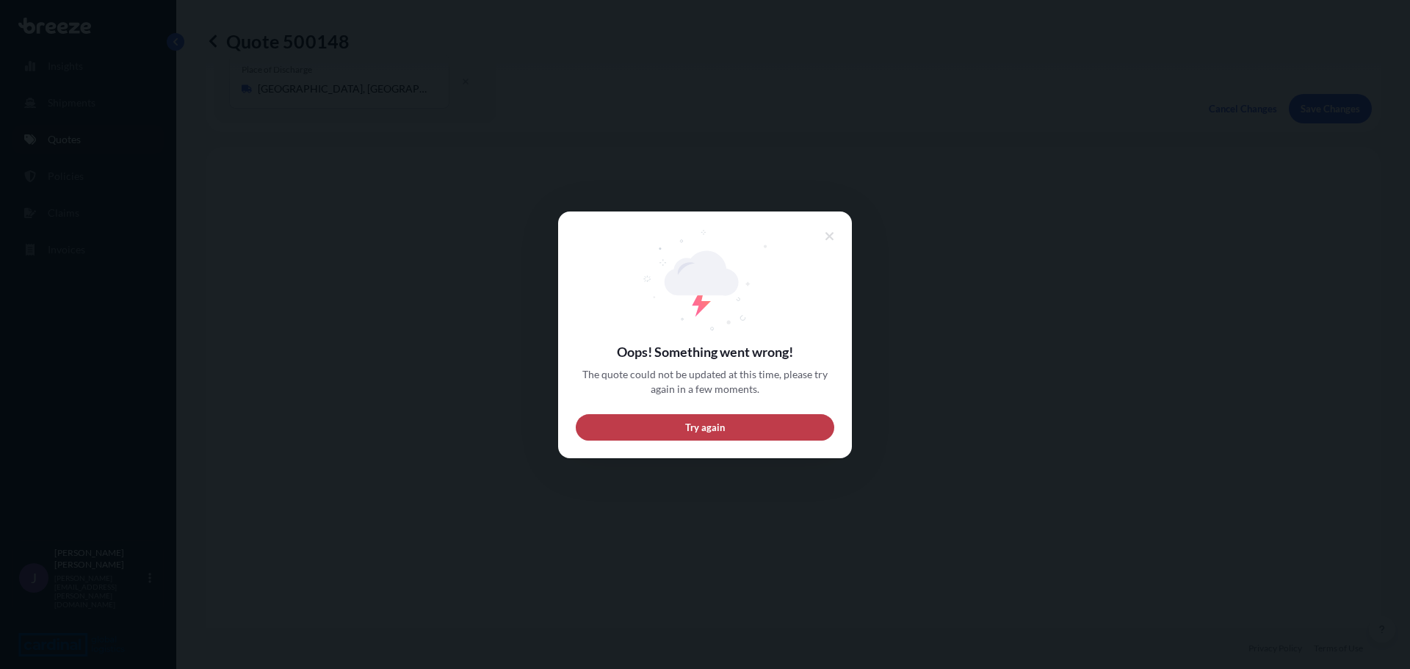
click at [681, 424] on button "Try again" at bounding box center [705, 426] width 258 height 26
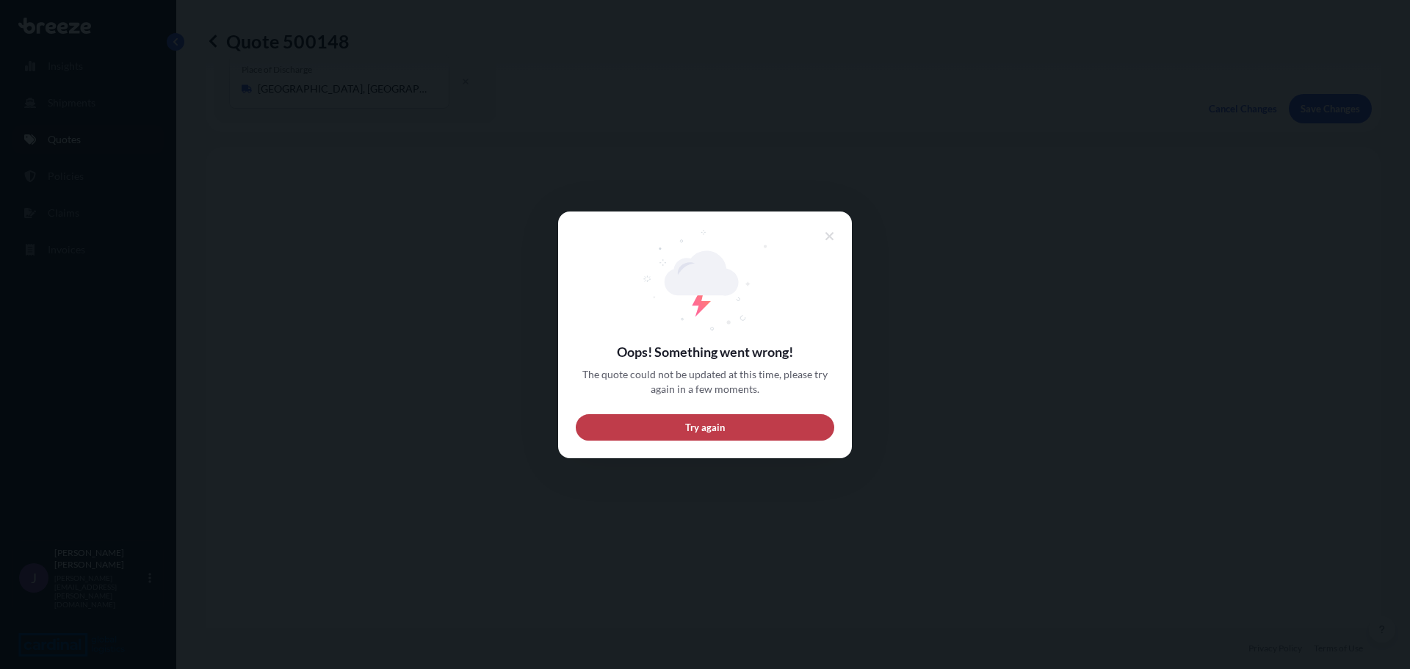
click at [697, 413] on div "Oops! Something went wrong! The quote could not be updated at this time, please…" at bounding box center [705, 334] width 258 height 211
click at [698, 421] on span "Try again" at bounding box center [705, 426] width 40 height 15
click at [722, 433] on span "Try again" at bounding box center [705, 426] width 40 height 15
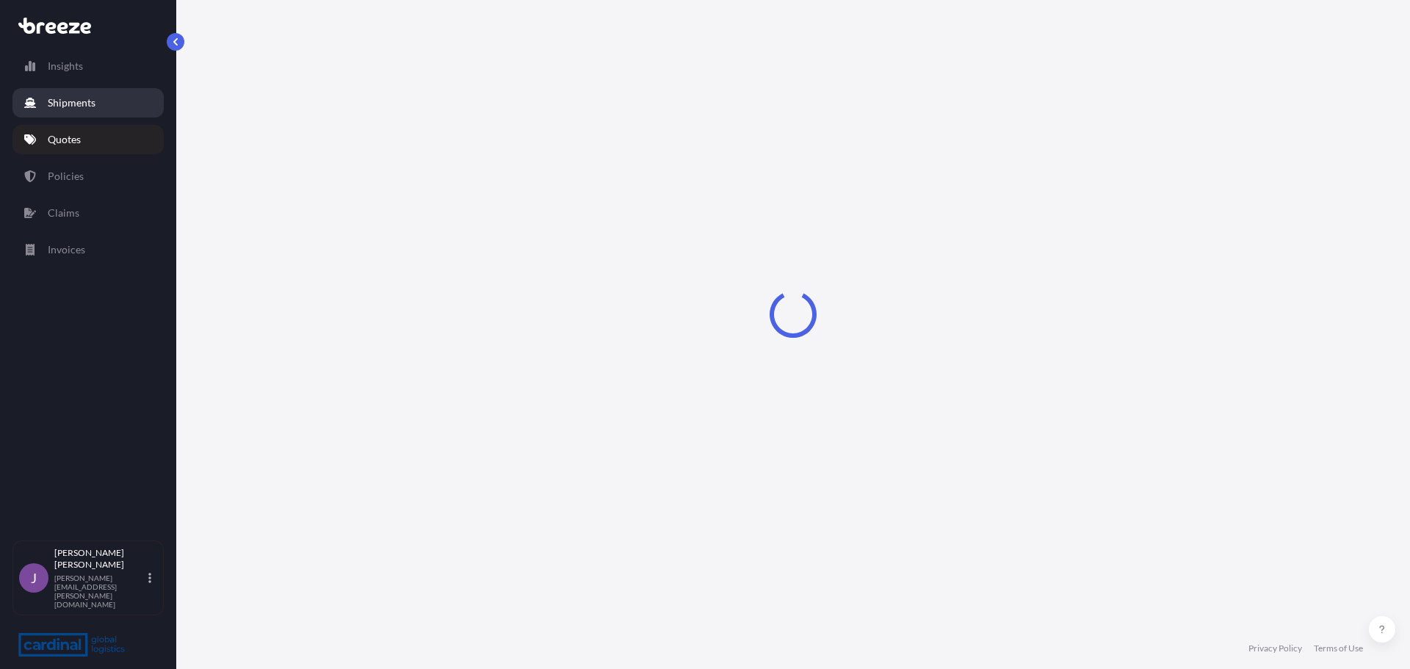
select select "Road"
select select "Air"
select select "Road"
select select "1"
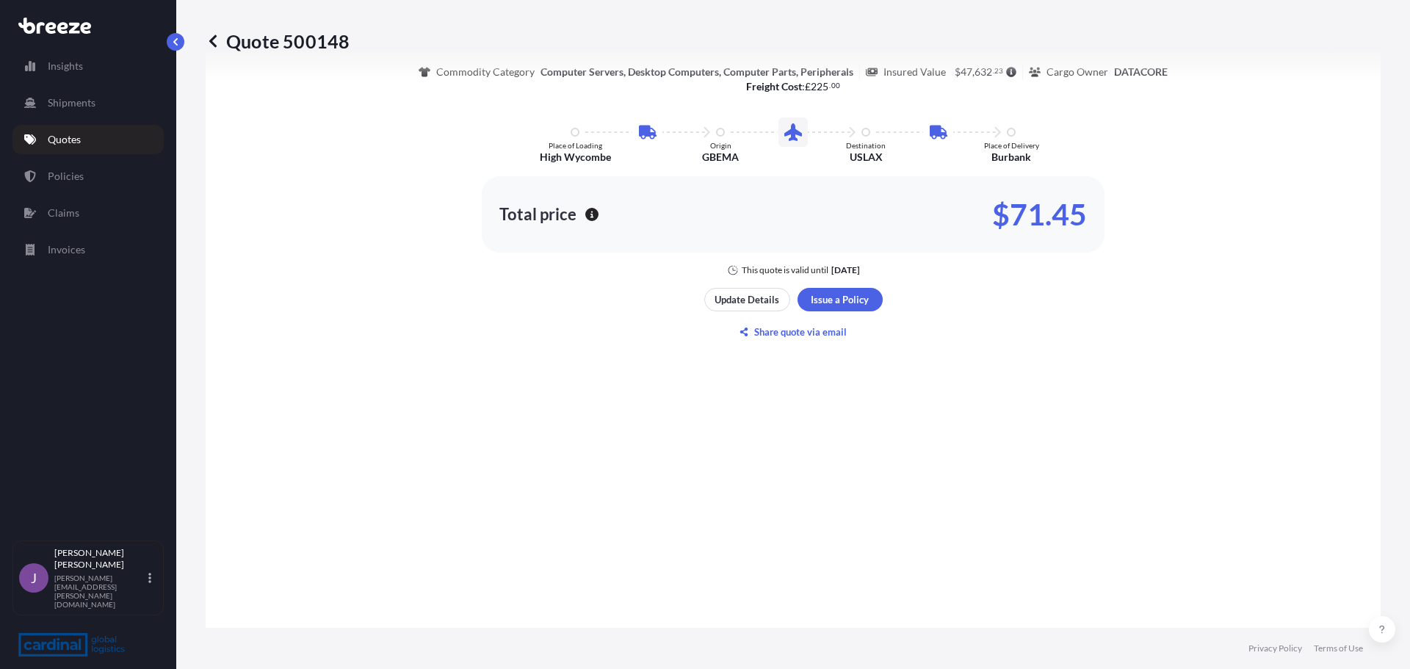
scroll to position [808, 0]
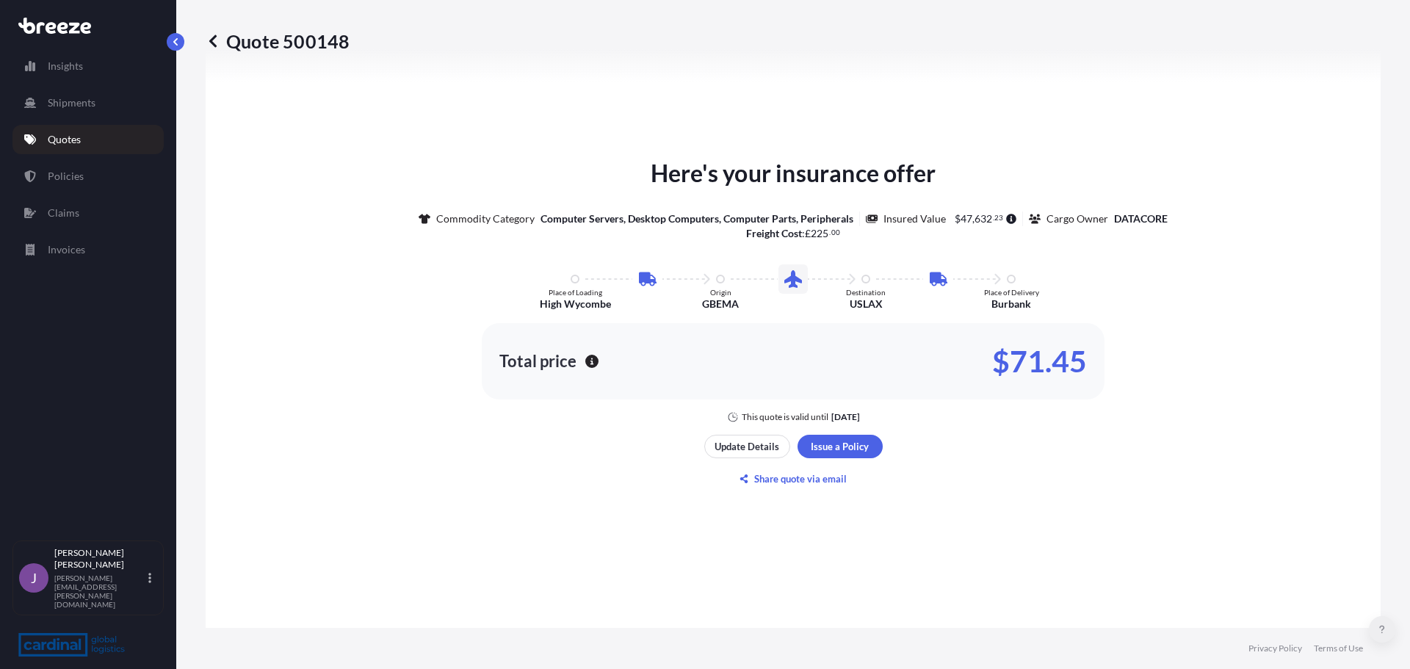
click at [1372, 625] on button at bounding box center [1381, 629] width 26 height 26
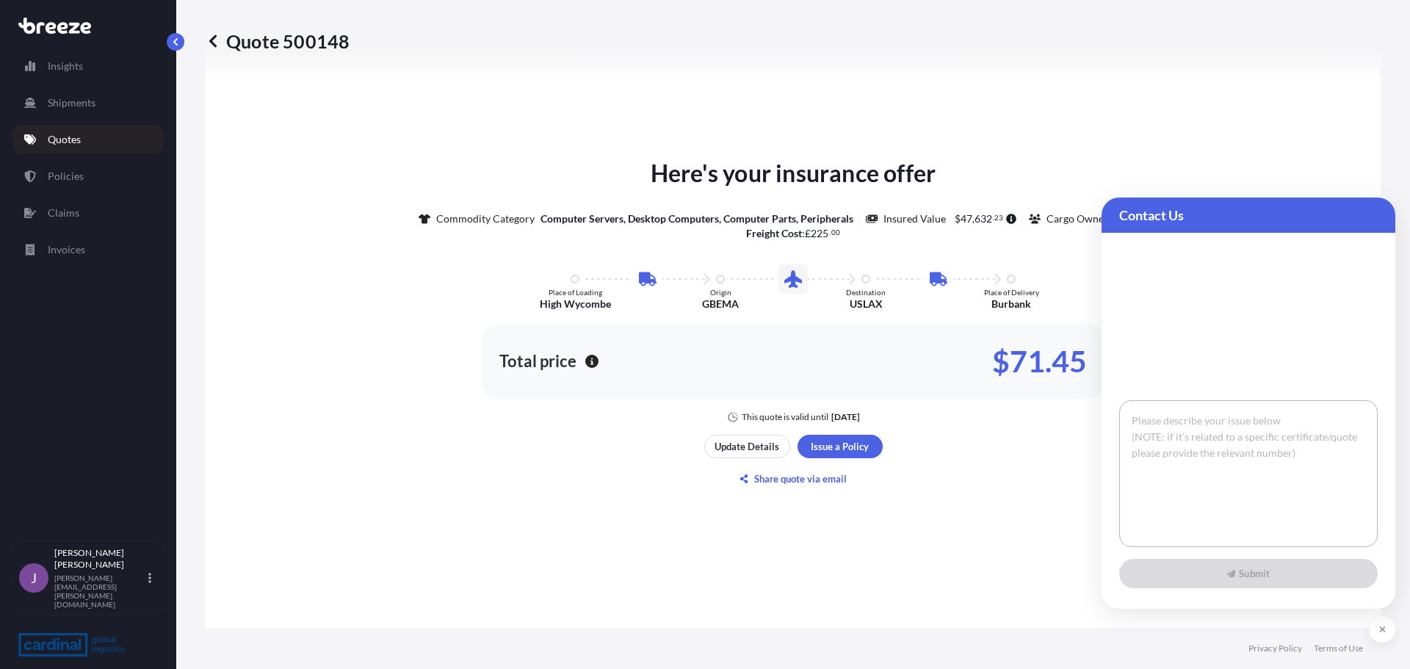
click at [1265, 446] on textarea at bounding box center [1248, 473] width 258 height 147
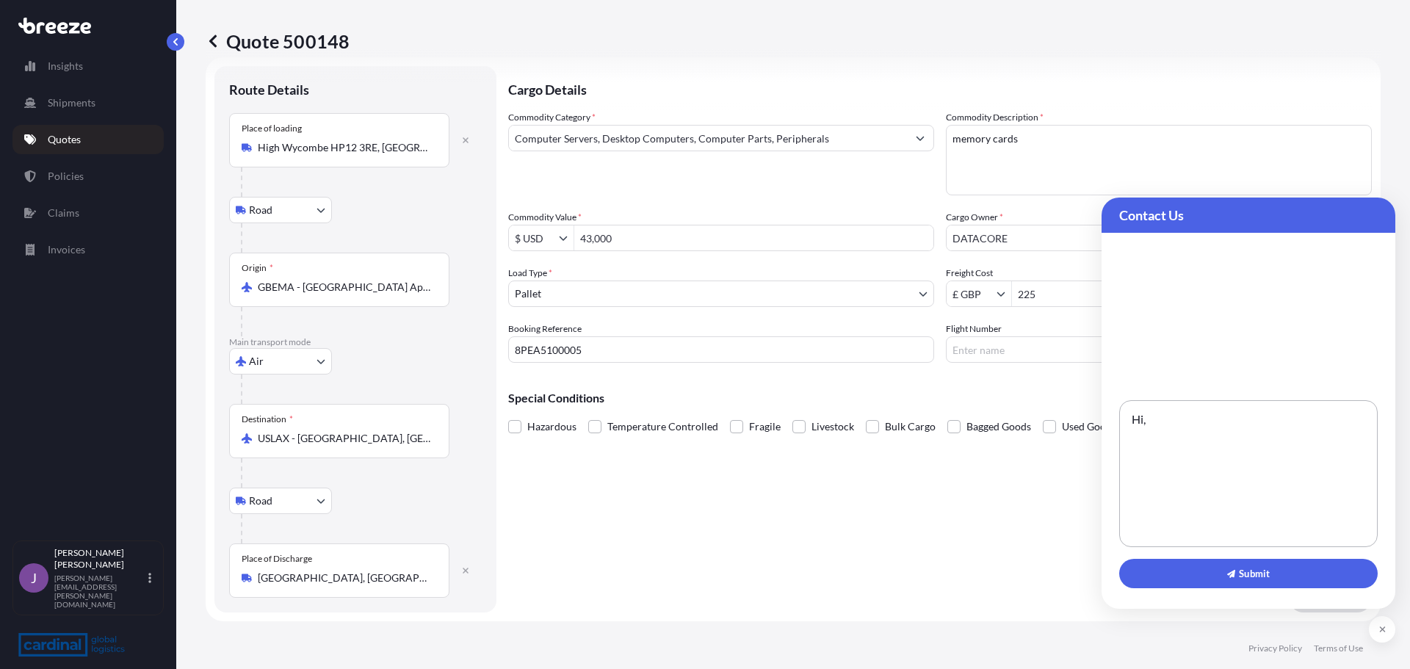
scroll to position [0, 0]
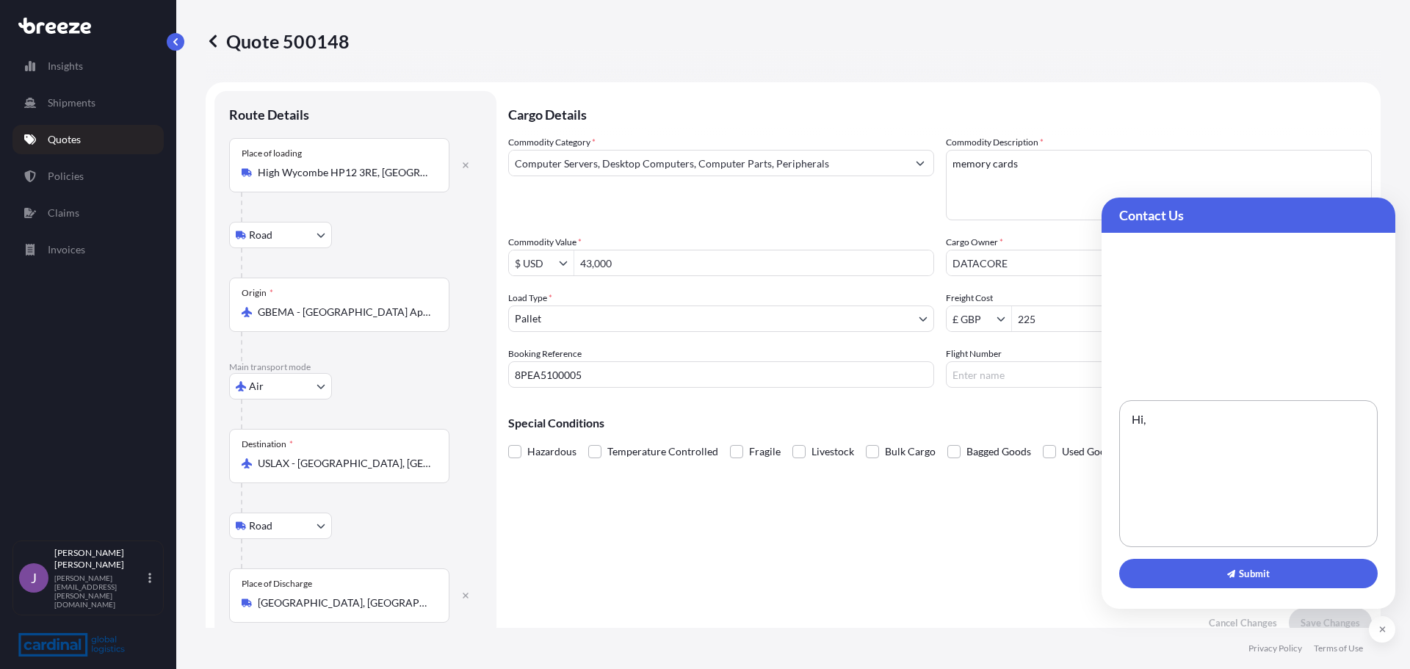
click at [1231, 435] on textarea "Hi," at bounding box center [1248, 473] width 258 height 147
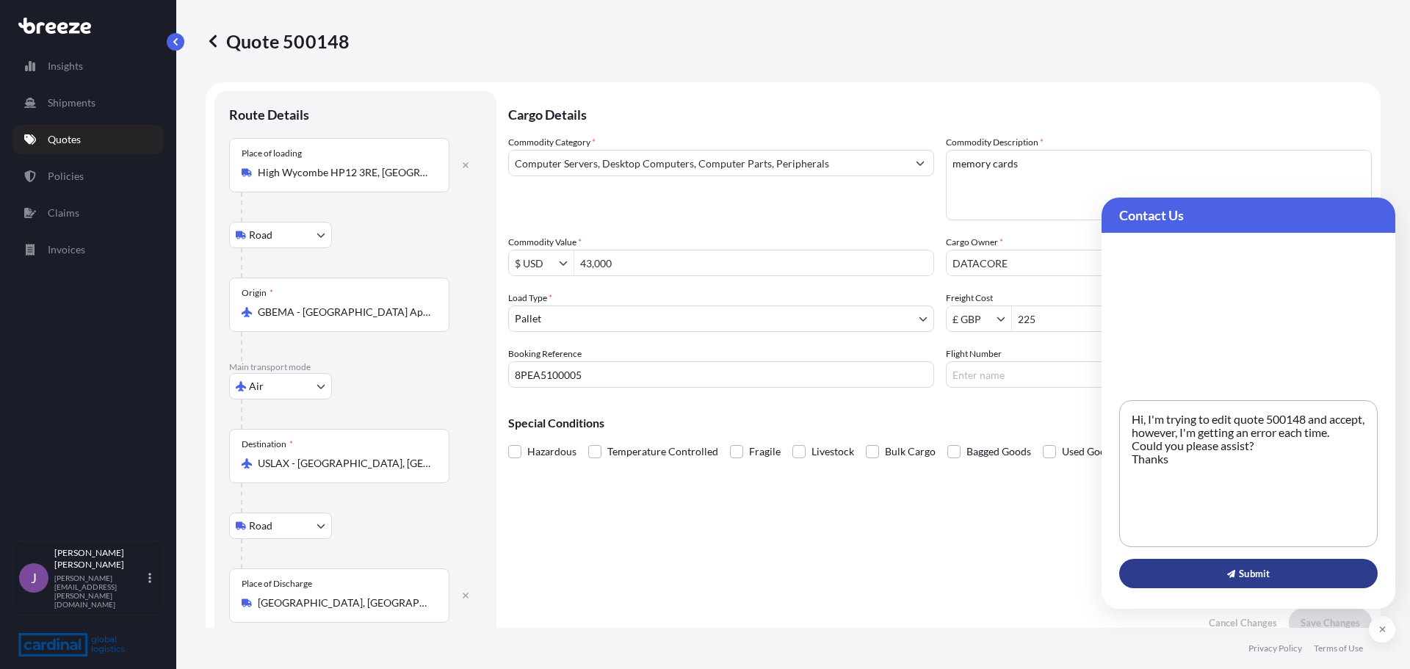
type textarea "Hi, I'm trying to edit quote 500148 and accept, however, I'm getting an error e…"
click at [1236, 568] on span "Submit" at bounding box center [1248, 573] width 43 height 15
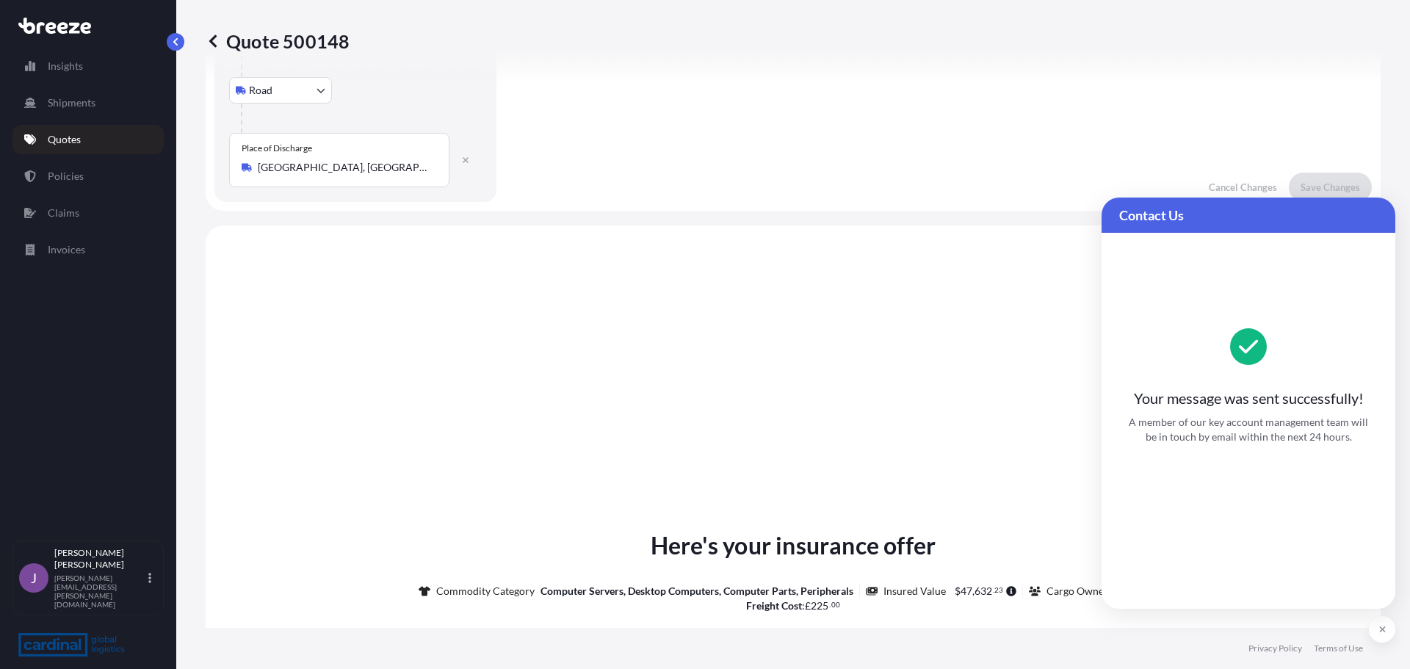
scroll to position [440, 0]
click at [1172, 218] on span "Contact Us" at bounding box center [1248, 215] width 258 height 18
click at [1202, 212] on span "Contact Us" at bounding box center [1248, 215] width 258 height 18
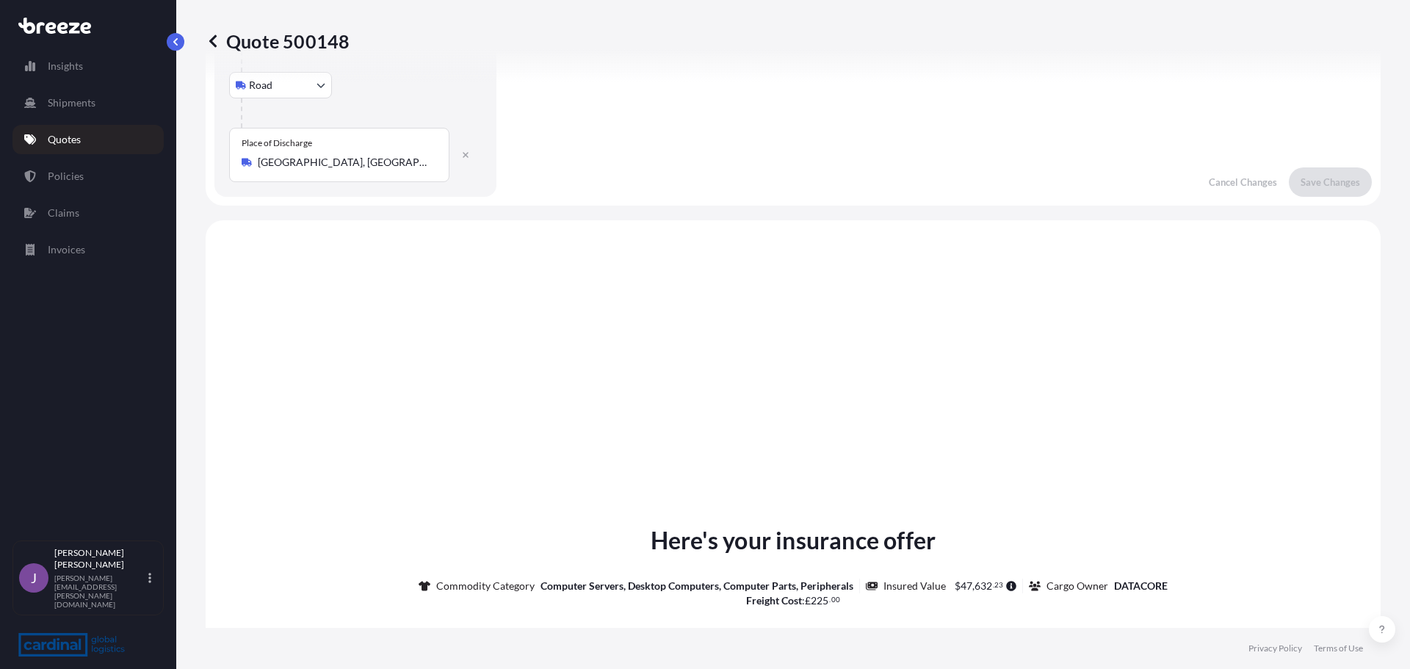
scroll to position [0, 0]
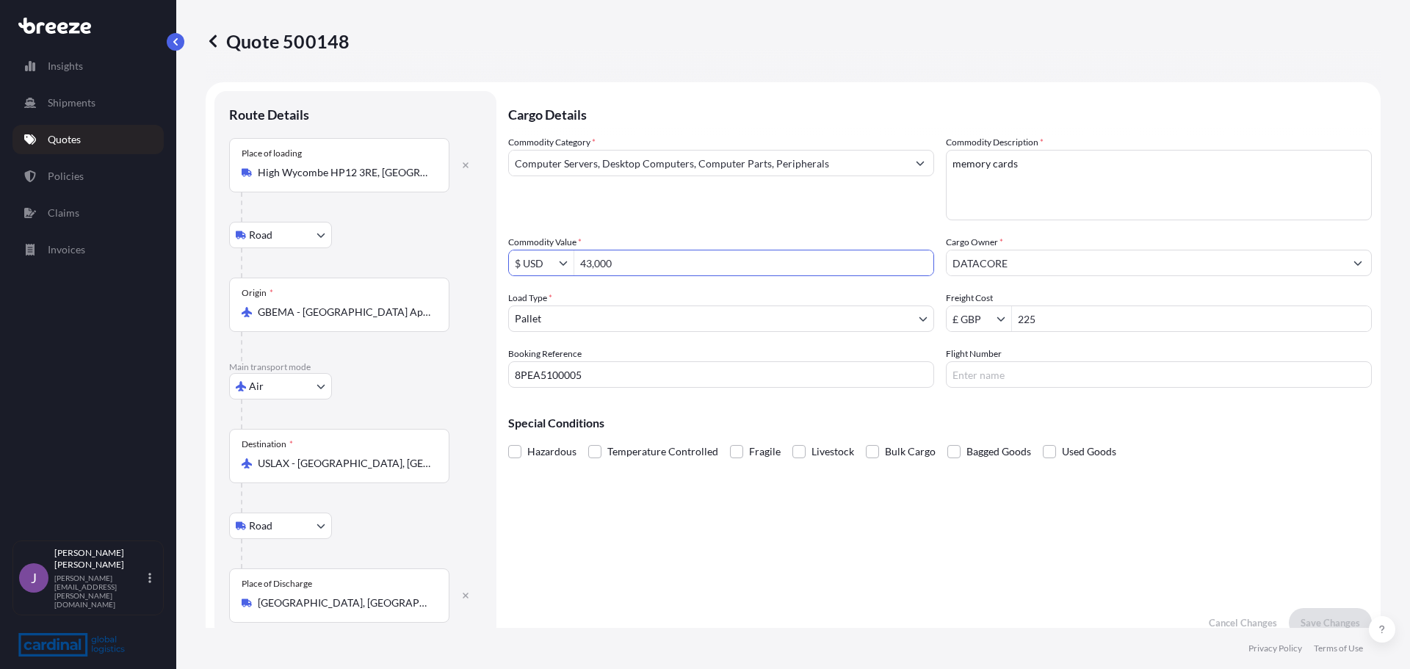
click at [646, 270] on input "43,000" at bounding box center [753, 263] width 359 height 26
drag, startPoint x: 627, startPoint y: 267, endPoint x: 466, endPoint y: 267, distance: 160.8
click at [466, 267] on form "Route Details Place of loading High Wycombe HP12 3RE, UK Road Road Rail Origin …" at bounding box center [793, 364] width 1175 height 564
paste input "452"
type input "43,452"
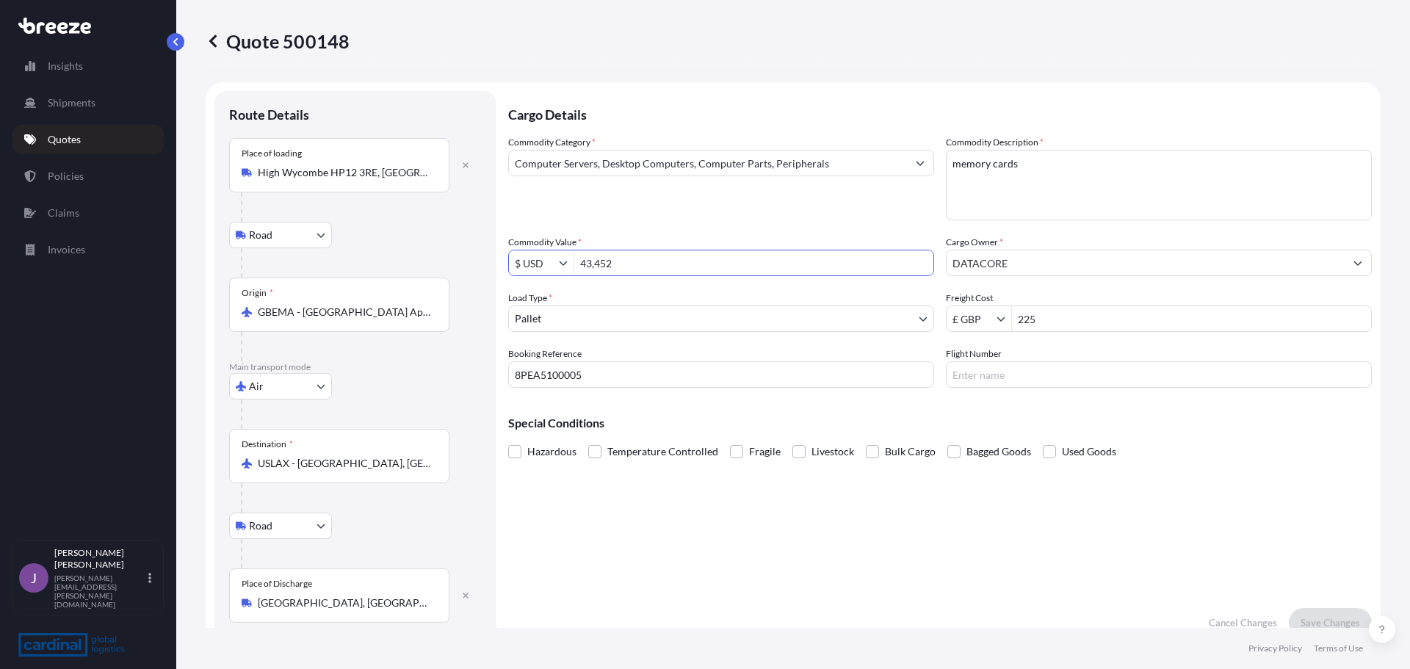
click at [1109, 322] on input "225" at bounding box center [1191, 318] width 359 height 26
type input "225"
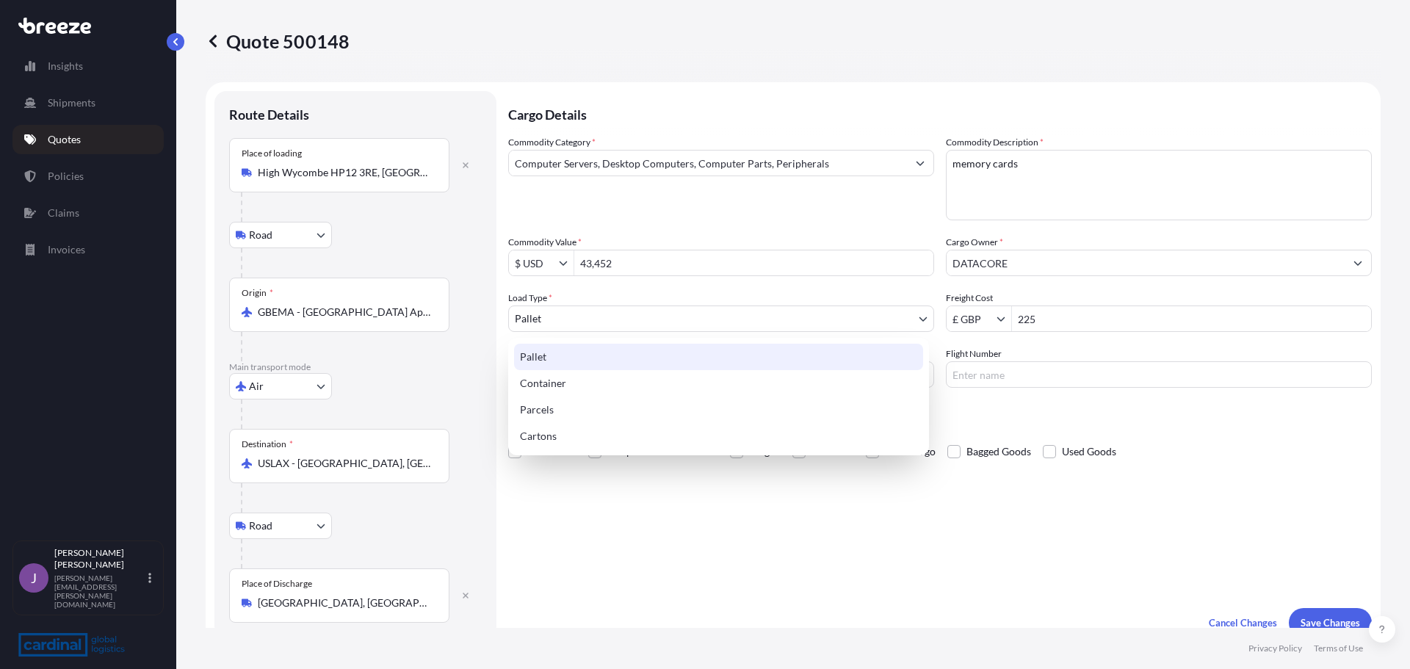
click at [589, 315] on body "43,452 Insights Shipments Quotes Policies Claims Invoices J Jonathan Docherty j…" at bounding box center [705, 334] width 1410 height 669
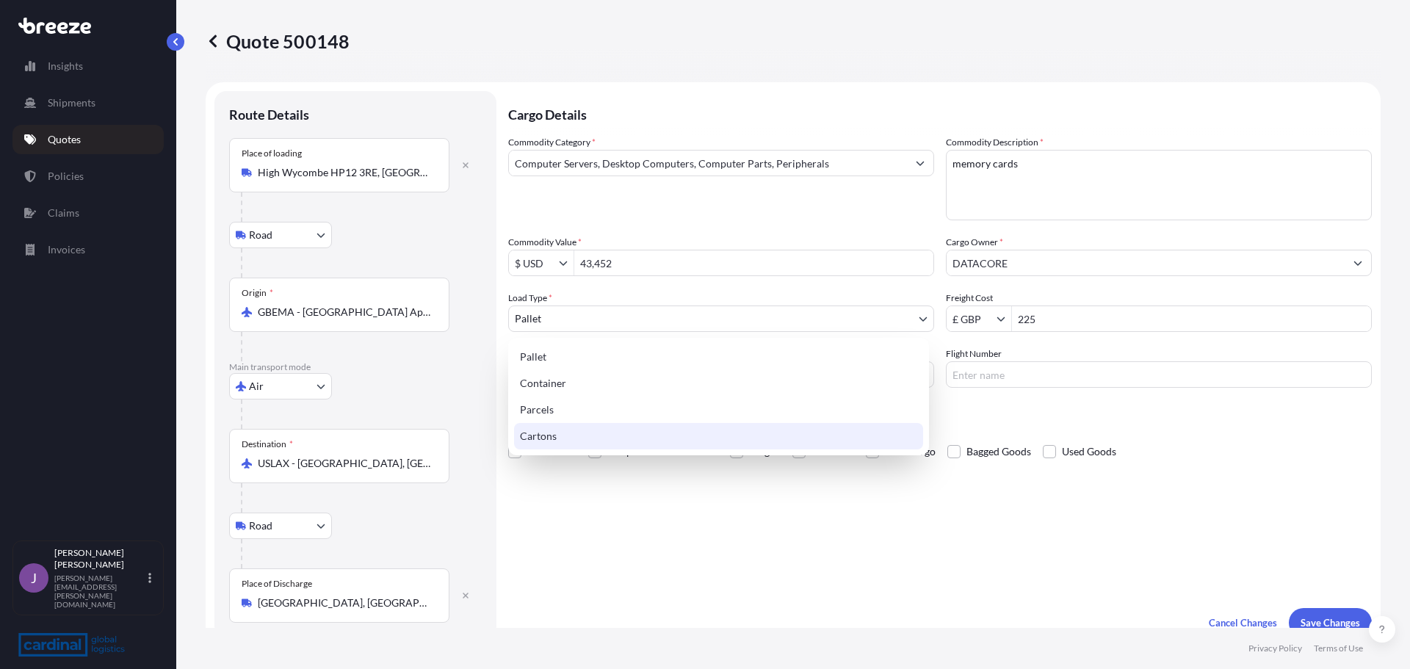
click at [545, 428] on div "Cartons" at bounding box center [718, 436] width 409 height 26
select select "4"
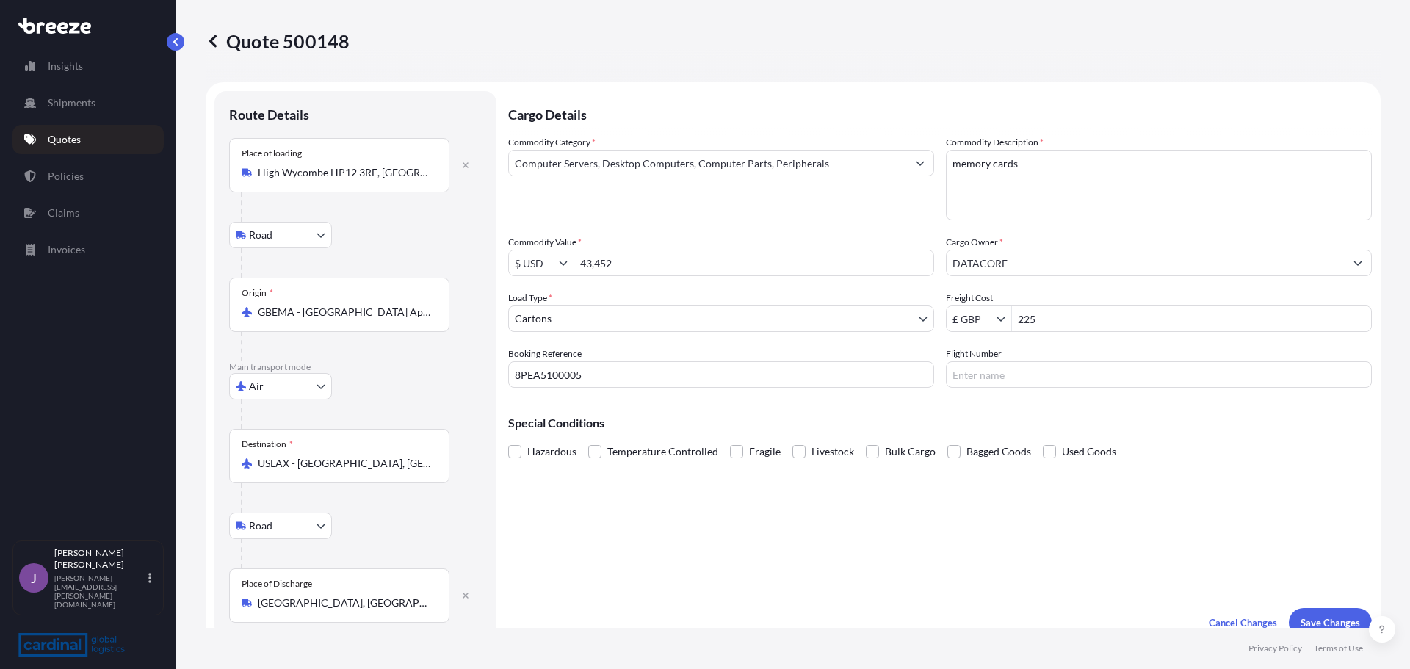
click at [564, 563] on div "Cargo Details Commodity Category * Computer Servers, Desktop Computers, Compute…" at bounding box center [939, 364] width 863 height 546
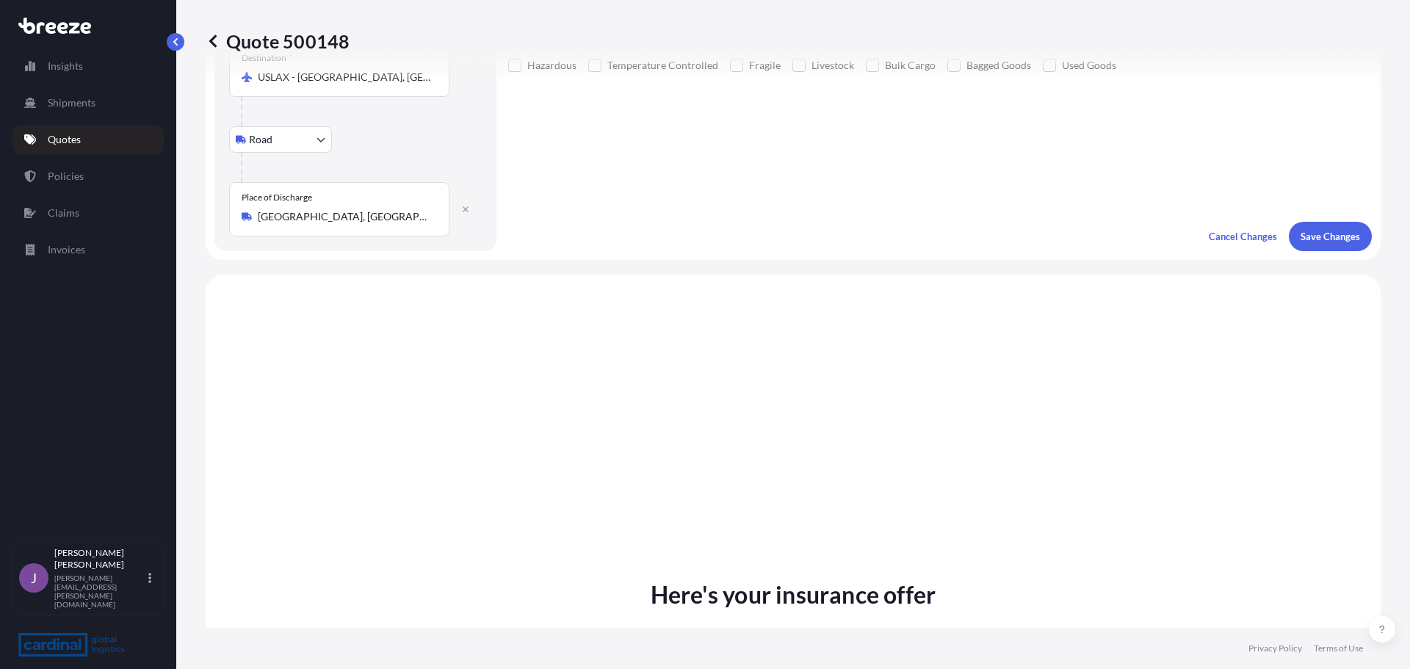
scroll to position [367, 0]
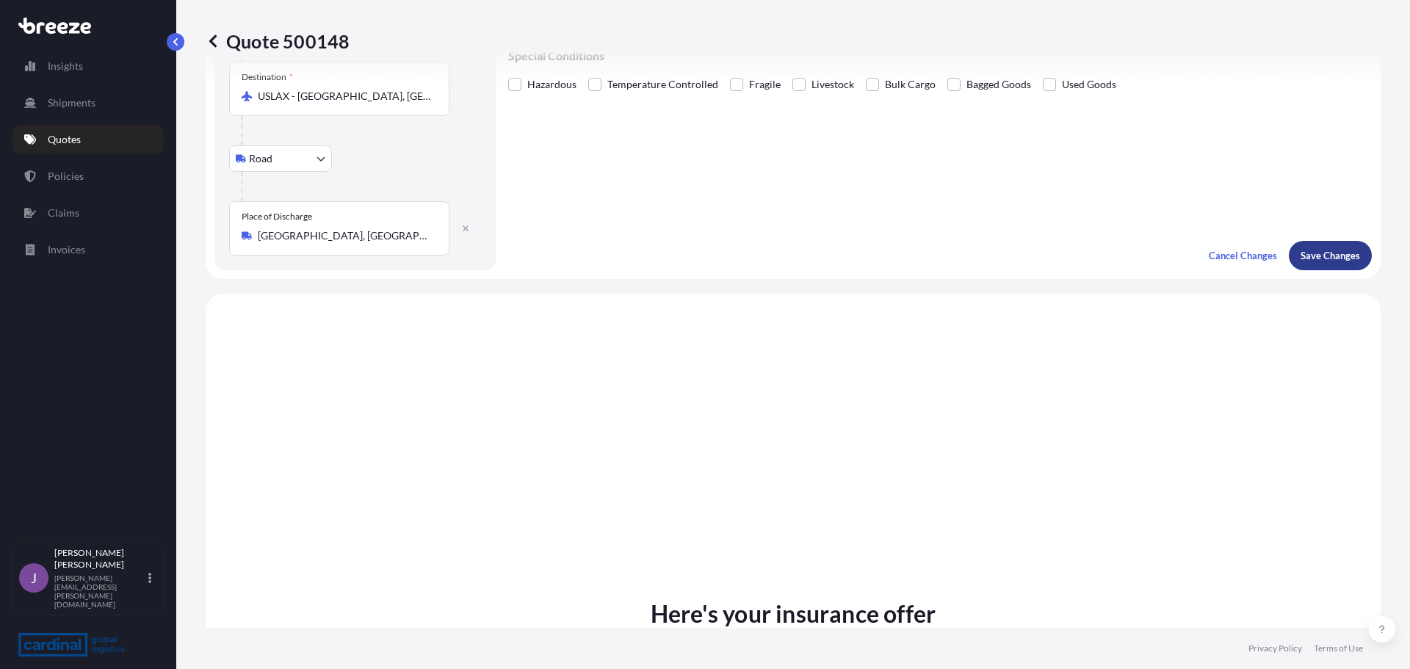
click at [1316, 250] on p "Save Changes" at bounding box center [1329, 255] width 59 height 15
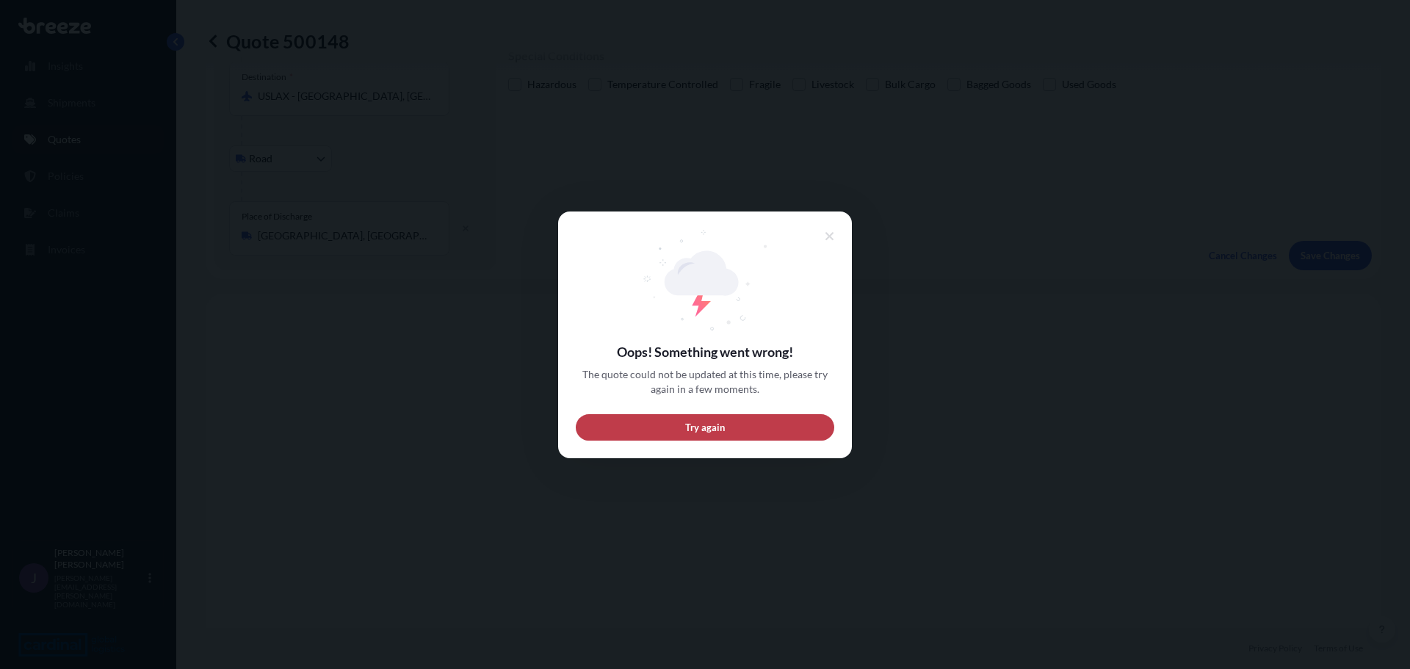
click at [697, 436] on button "Try again" at bounding box center [705, 426] width 258 height 26
click at [749, 421] on button "Try again" at bounding box center [705, 426] width 258 height 26
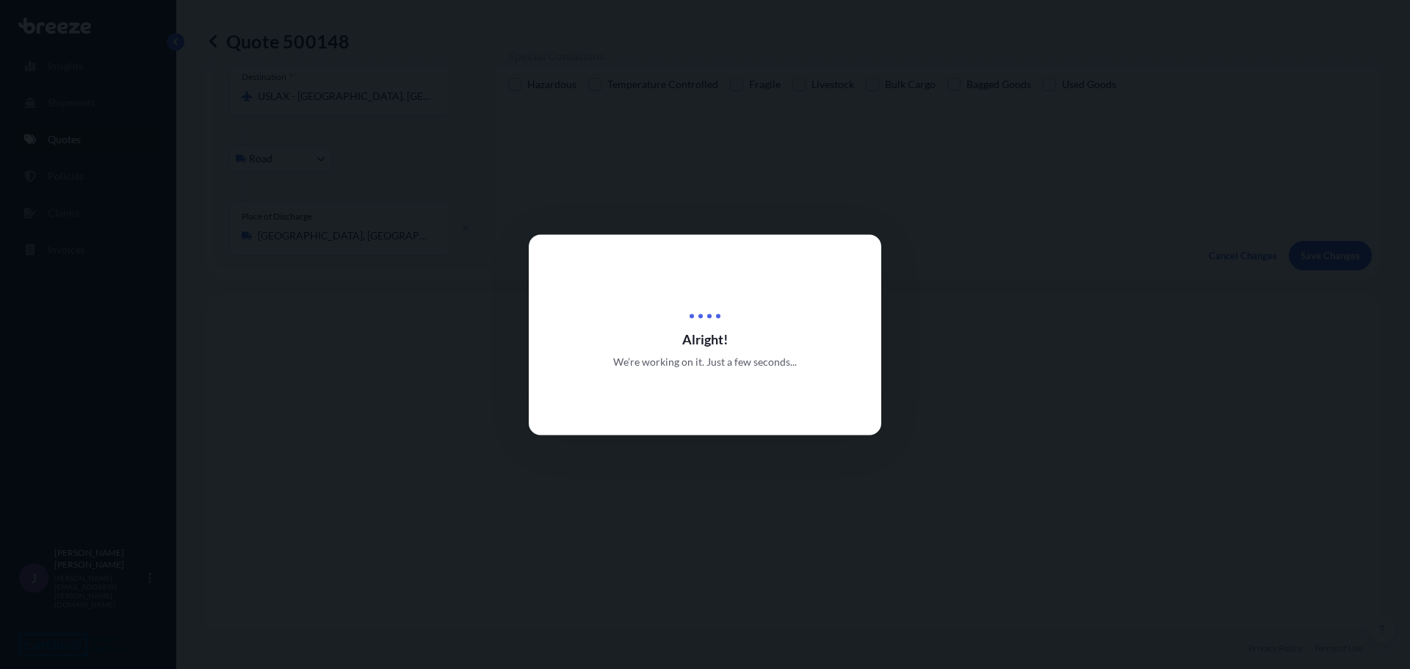
type input "[STREET_ADDRESS]"
type input "DAP"
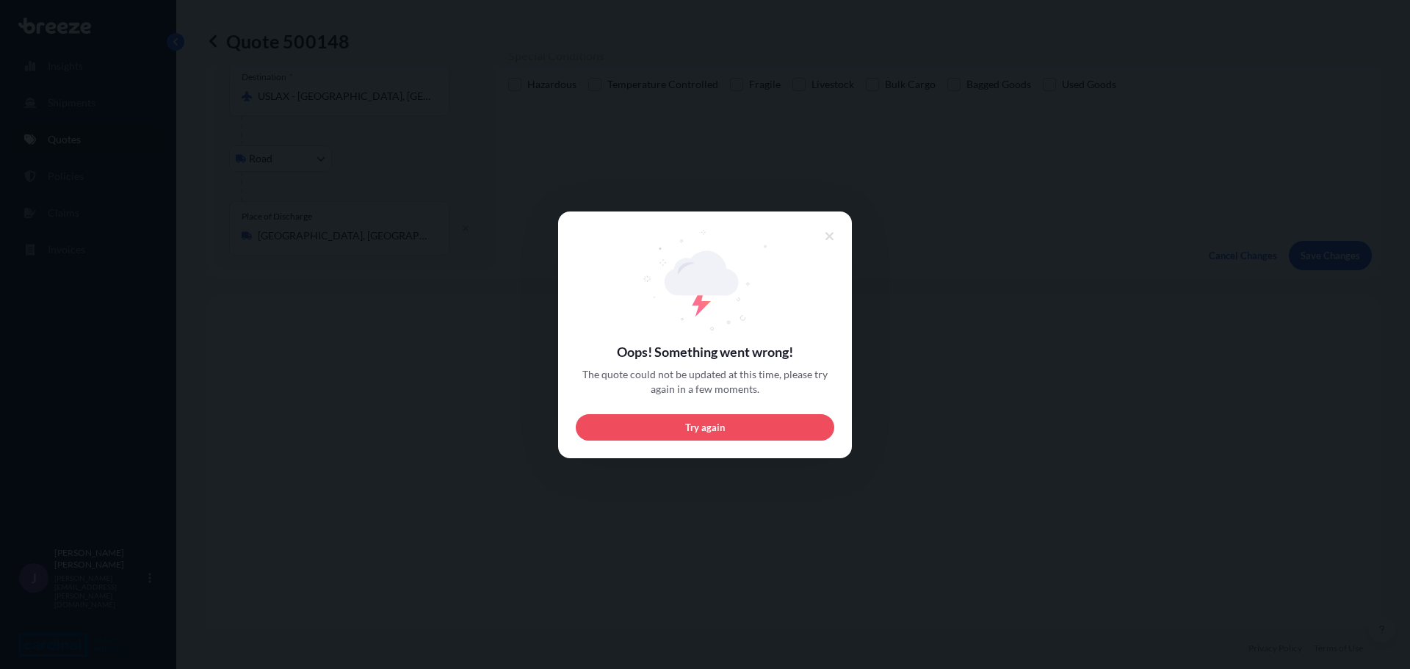
click at [749, 421] on button "Try again" at bounding box center [705, 426] width 258 height 26
click at [827, 231] on icon at bounding box center [829, 236] width 10 height 13
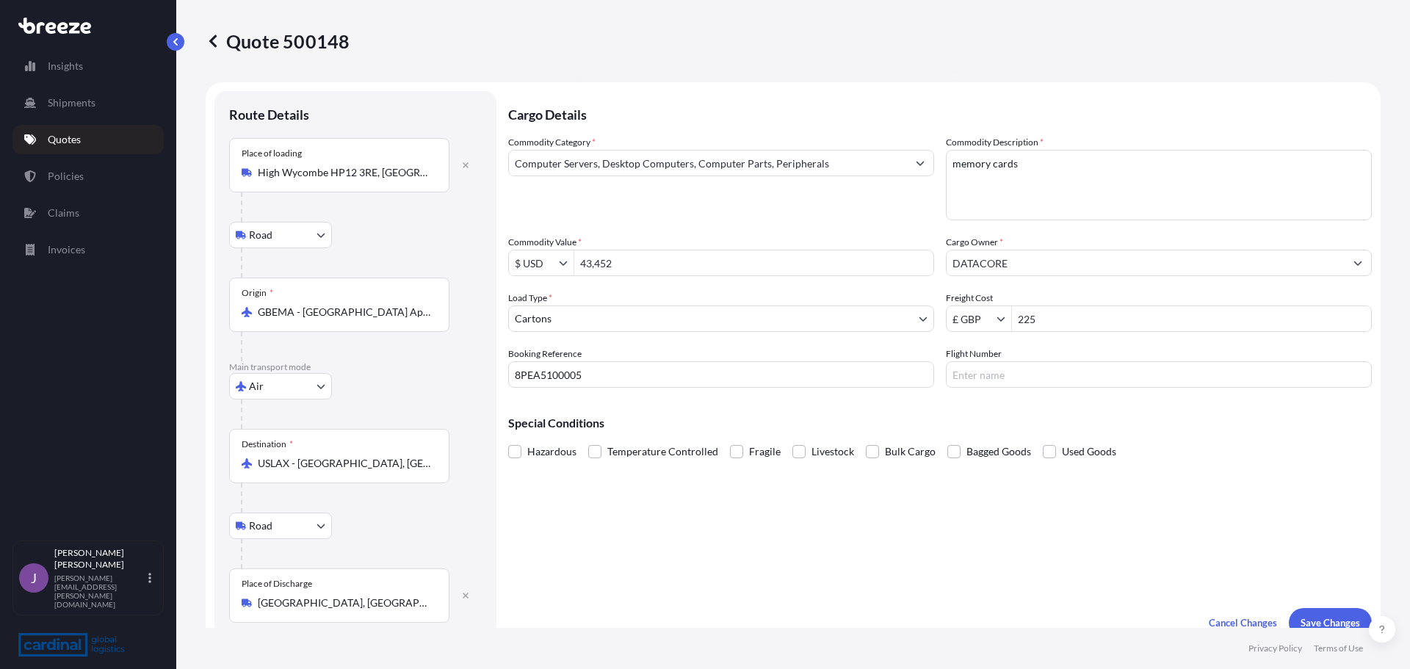
scroll to position [18, 0]
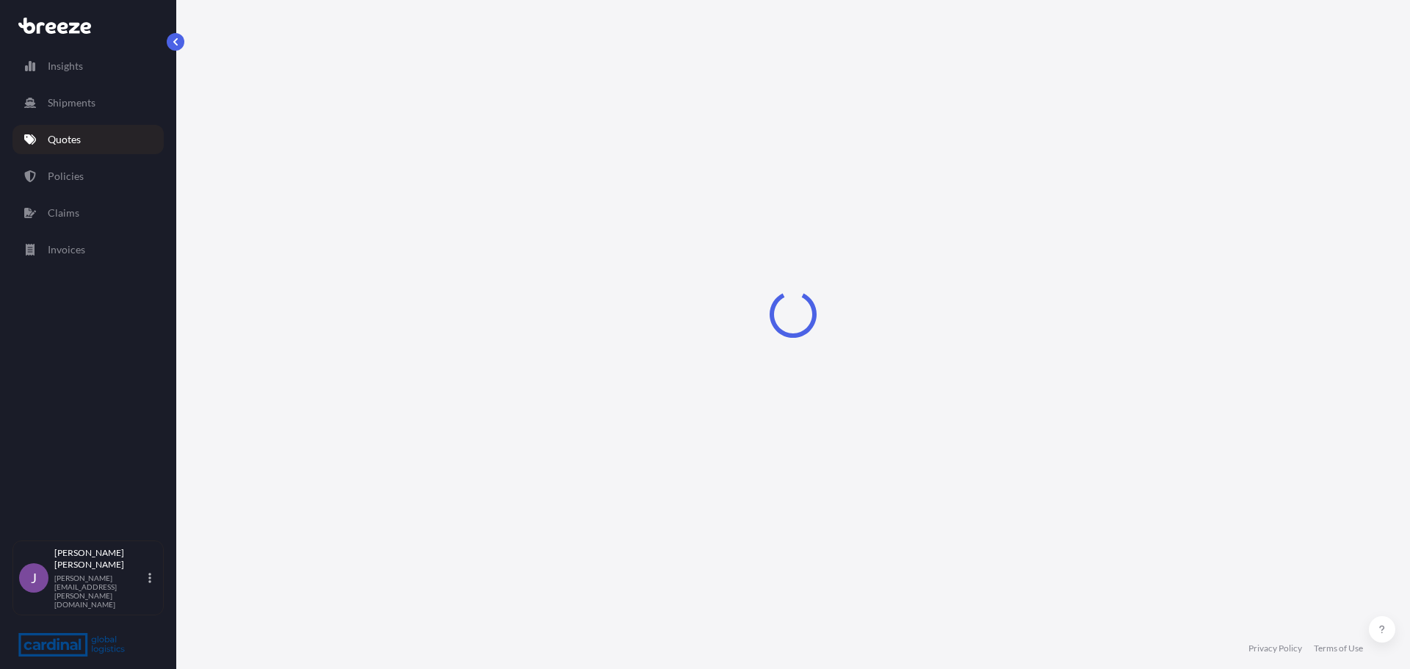
select select "Road"
select select "Air"
select select "Road"
select select "1"
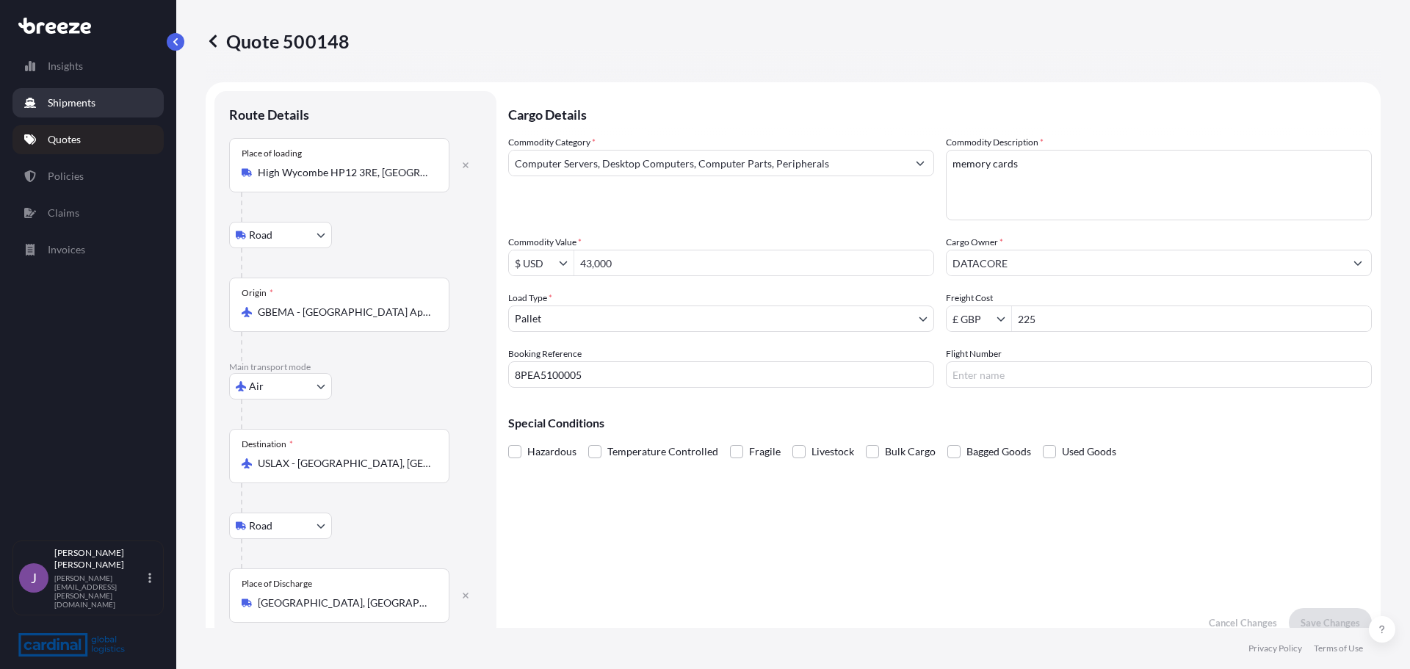
click at [65, 99] on p "Shipments" at bounding box center [72, 102] width 48 height 15
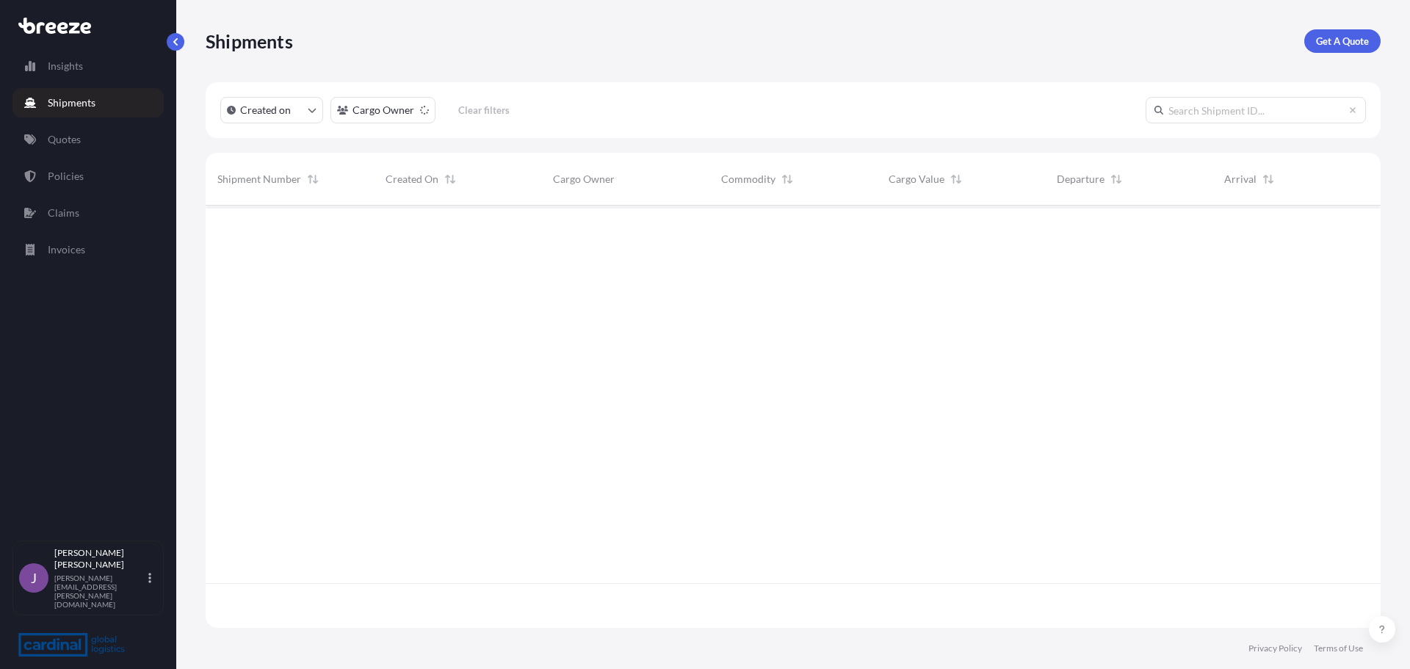
scroll to position [419, 1164]
click at [63, 139] on p "Quotes" at bounding box center [64, 139] width 33 height 15
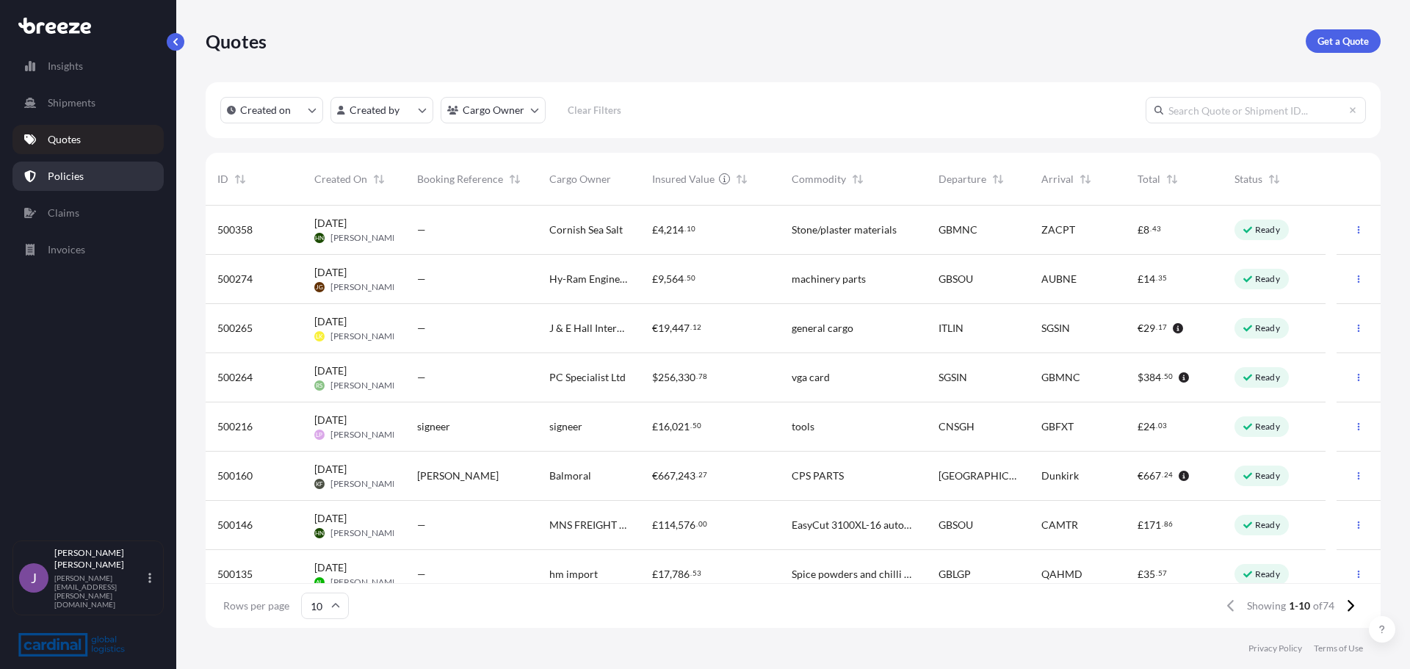
click at [39, 173] on link "Policies" at bounding box center [87, 176] width 151 height 29
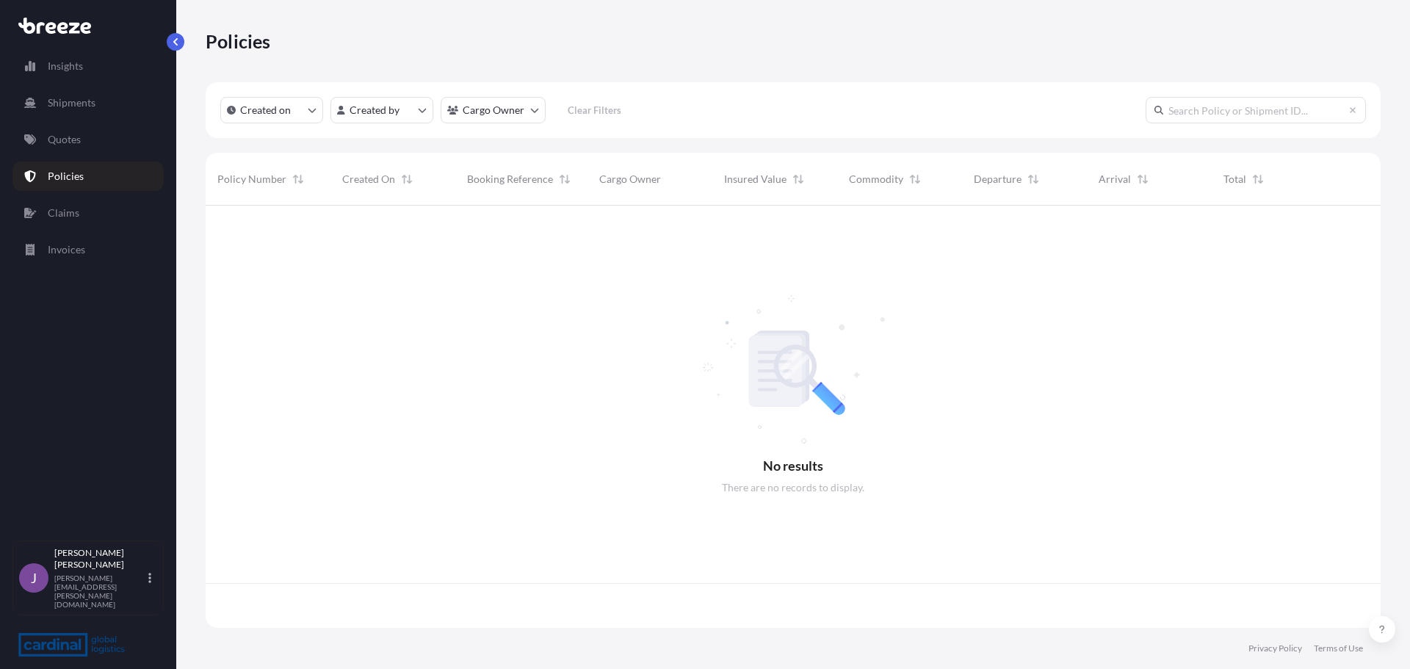
scroll to position [419, 1164]
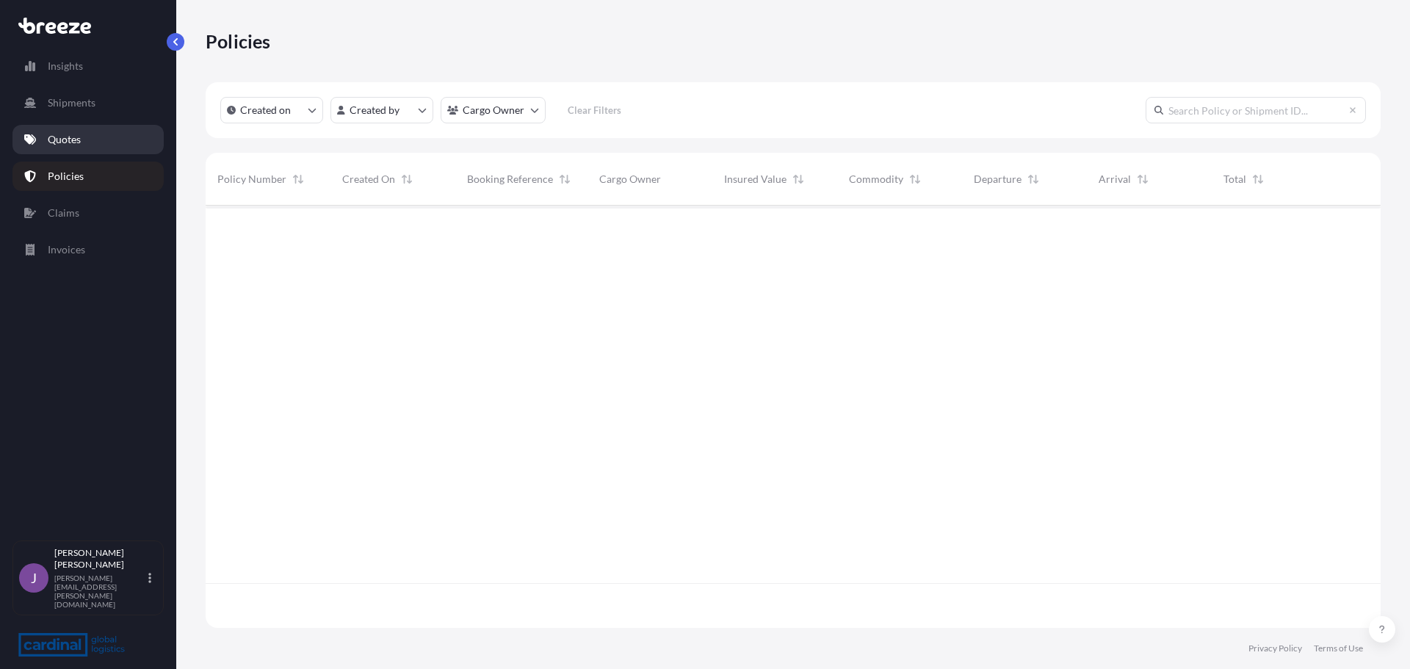
click at [57, 151] on link "Quotes" at bounding box center [87, 139] width 151 height 29
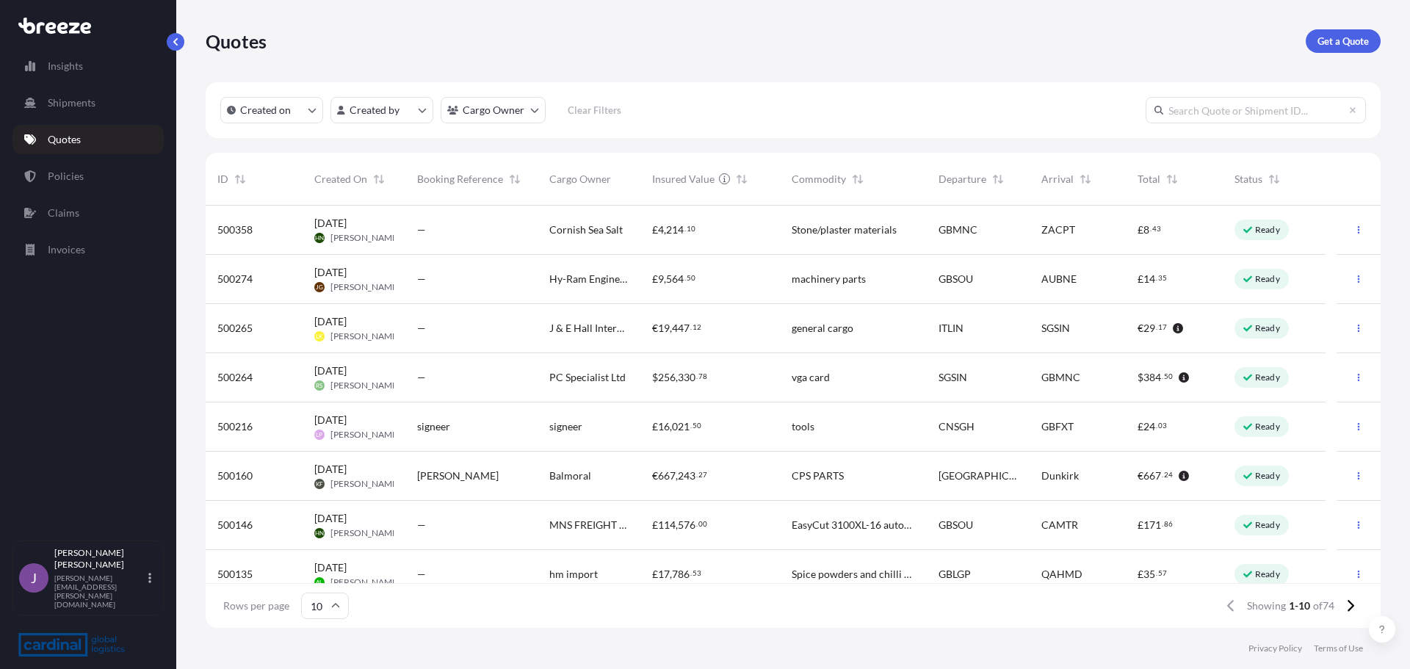
click at [85, 141] on link "Quotes" at bounding box center [87, 139] width 151 height 29
click at [61, 170] on p "Policies" at bounding box center [66, 176] width 36 height 15
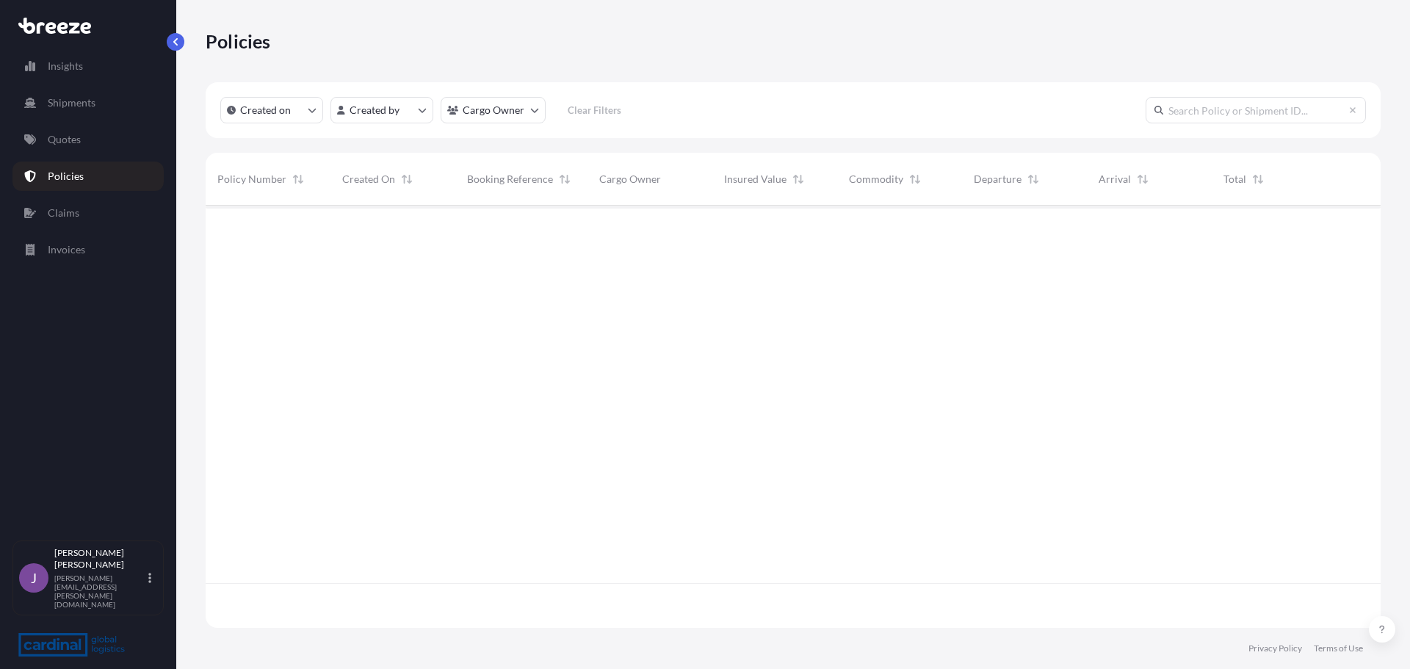
scroll to position [419, 1164]
click at [66, 145] on p "Quotes" at bounding box center [64, 139] width 33 height 15
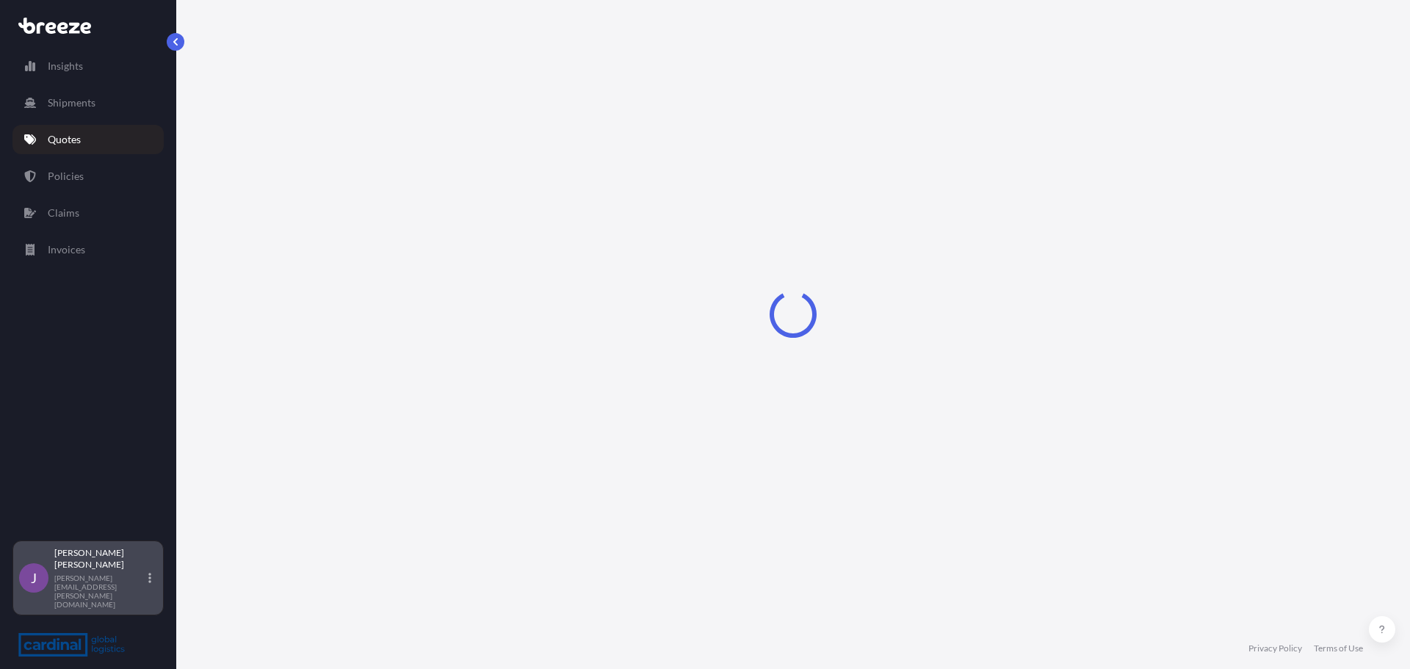
click at [148, 600] on div "[PERSON_NAME] [PERSON_NAME][EMAIL_ADDRESS][PERSON_NAME][DOMAIN_NAME]" at bounding box center [105, 578] width 103 height 62
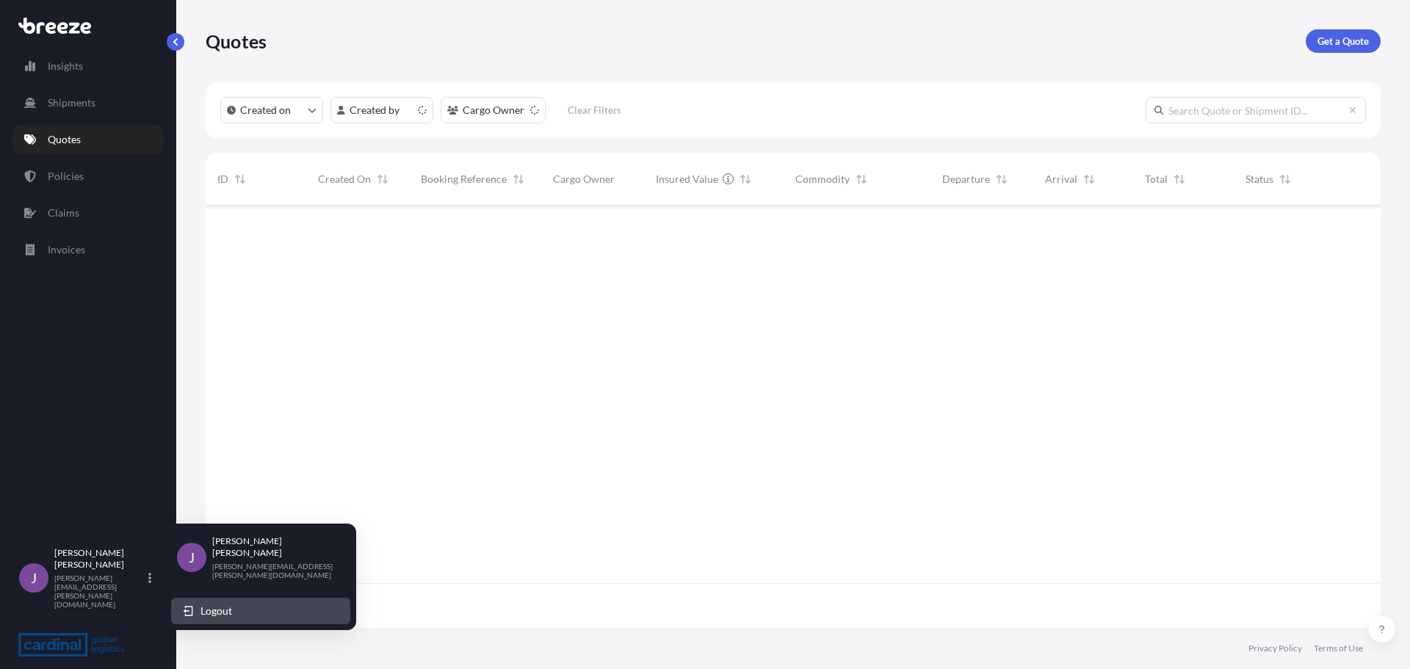
scroll to position [419, 1164]
click at [216, 603] on span "Logout" at bounding box center [216, 610] width 32 height 15
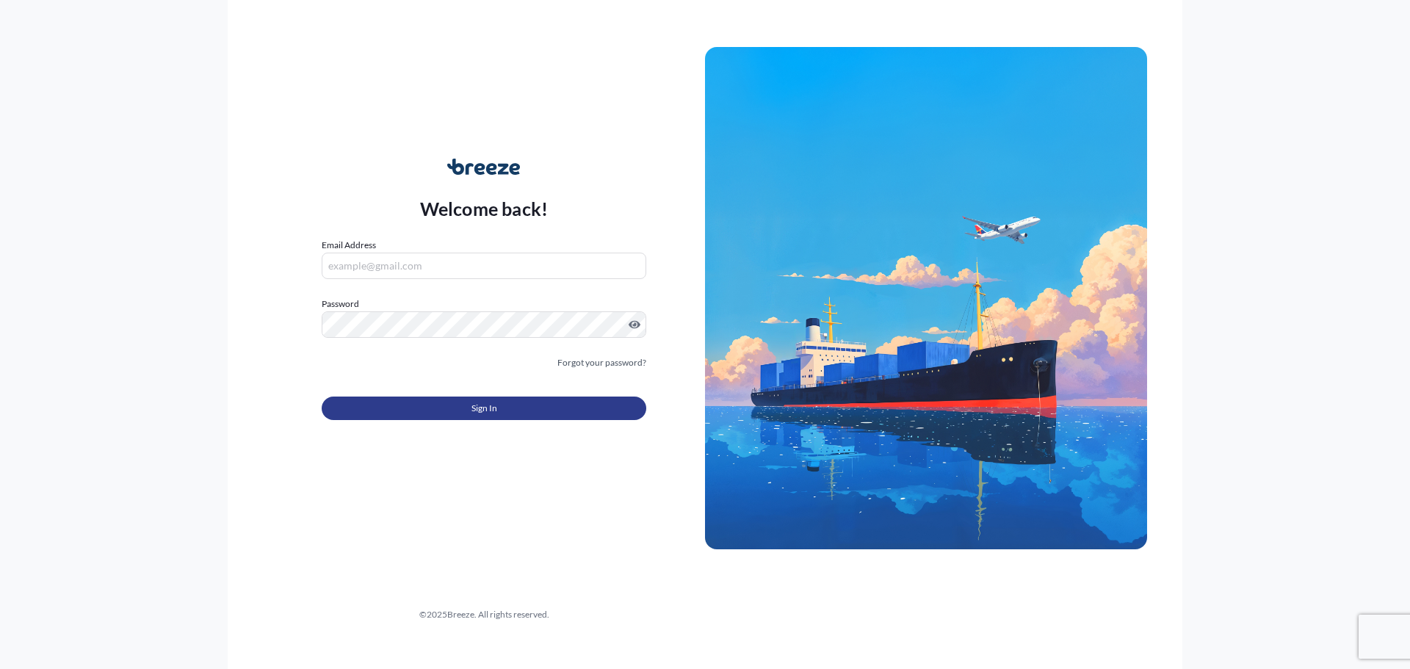
type input "[PERSON_NAME][EMAIL_ADDRESS][PERSON_NAME][DOMAIN_NAME]"
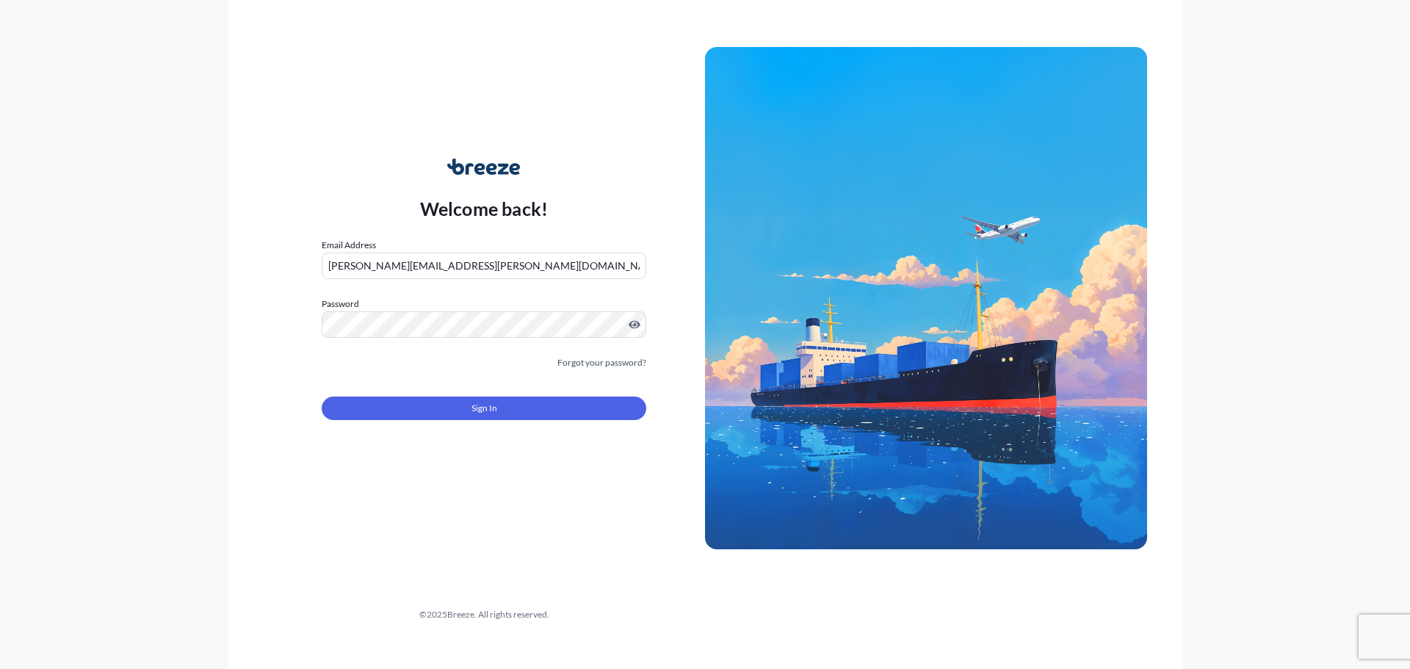
click at [416, 405] on button "Sign In" at bounding box center [484, 407] width 324 height 23
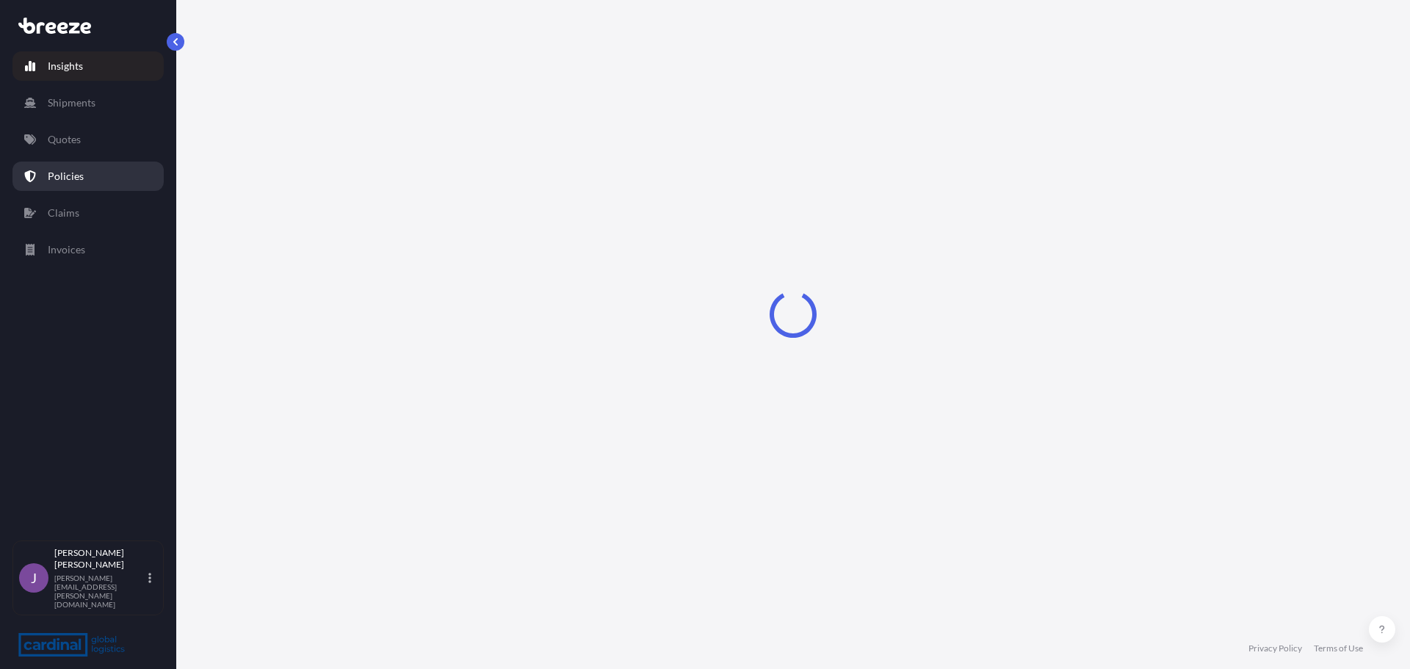
select select "2025"
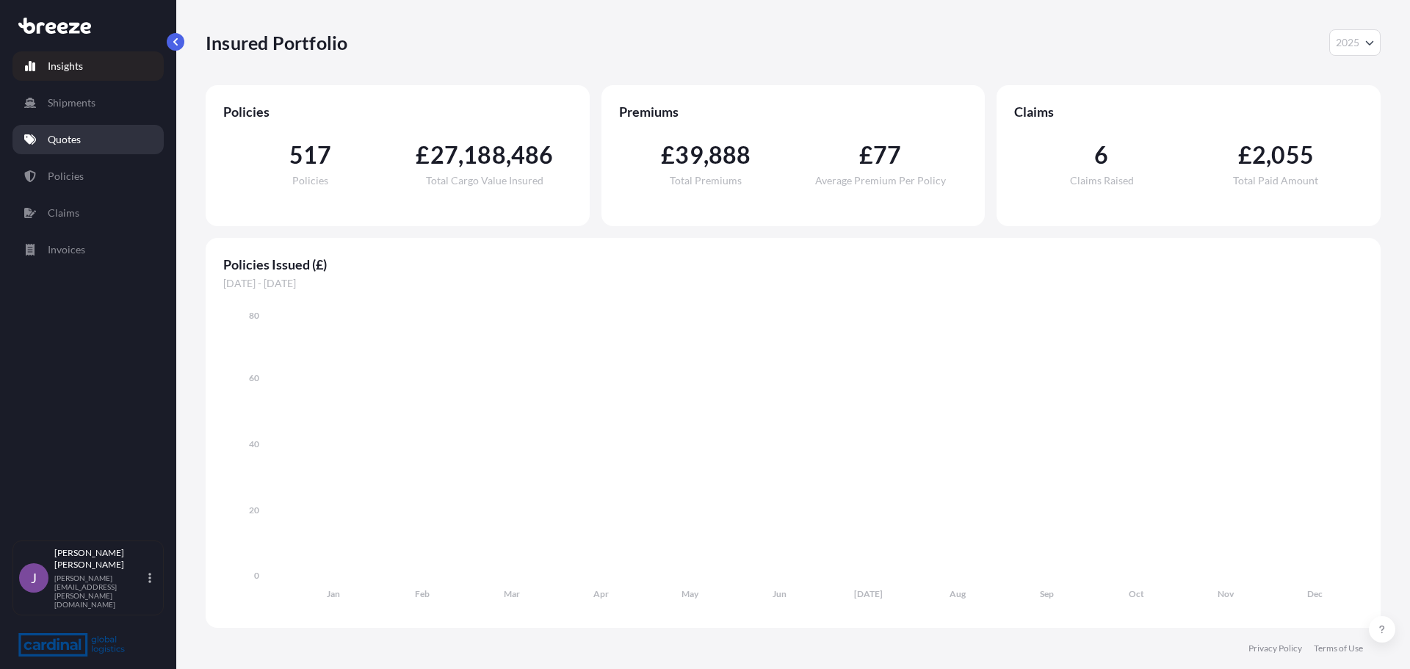
click at [76, 145] on p "Quotes" at bounding box center [64, 139] width 33 height 15
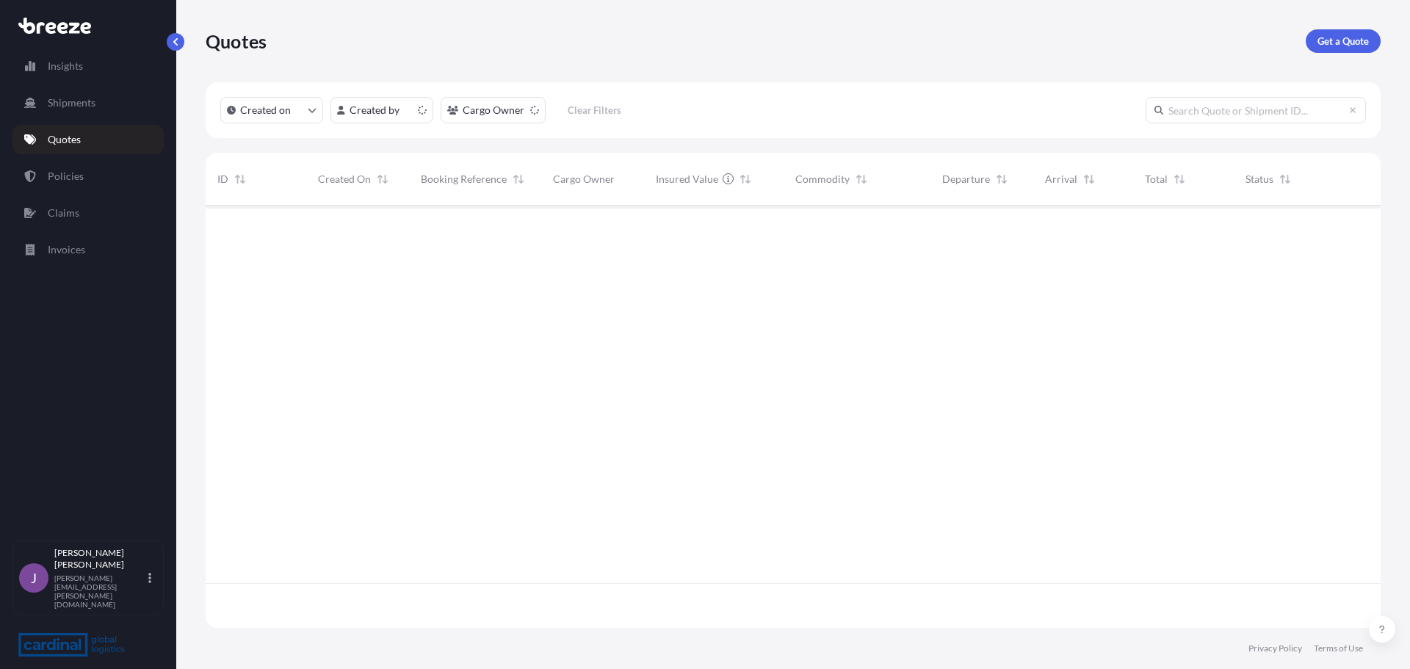
scroll to position [419, 1164]
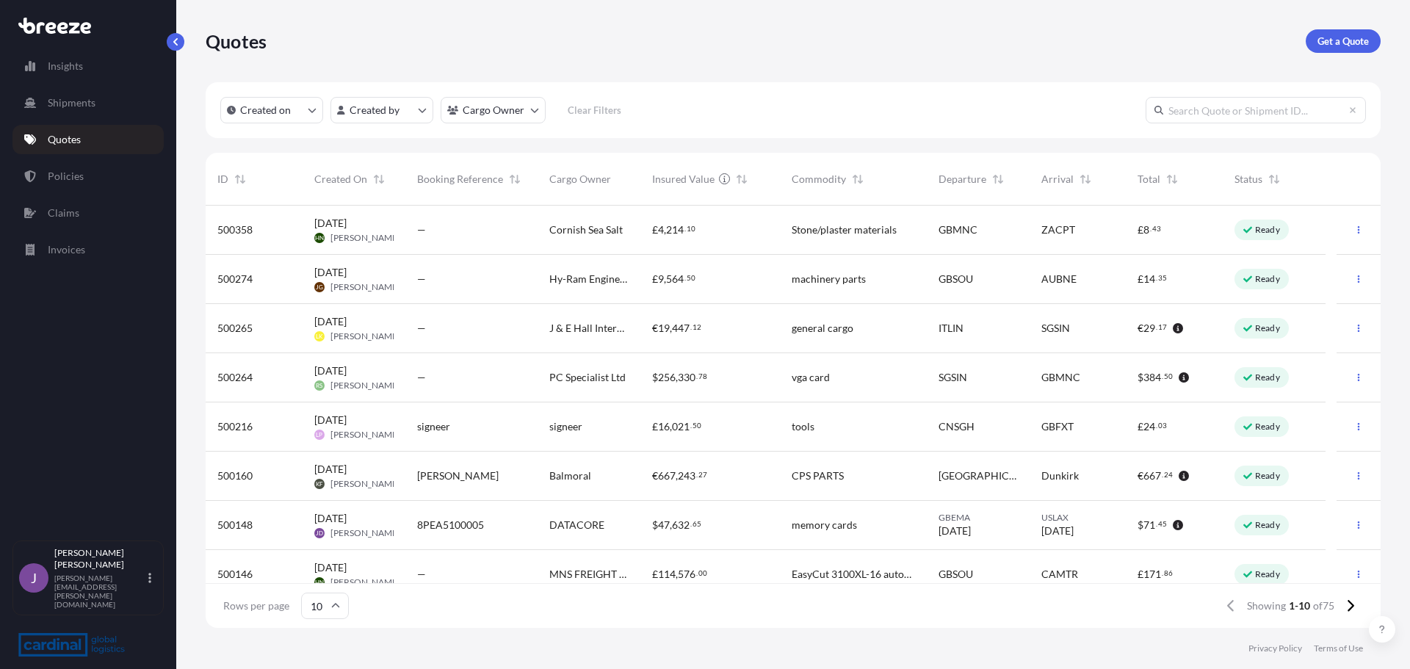
click at [380, 539] on span "[PERSON_NAME]" at bounding box center [365, 533] width 70 height 12
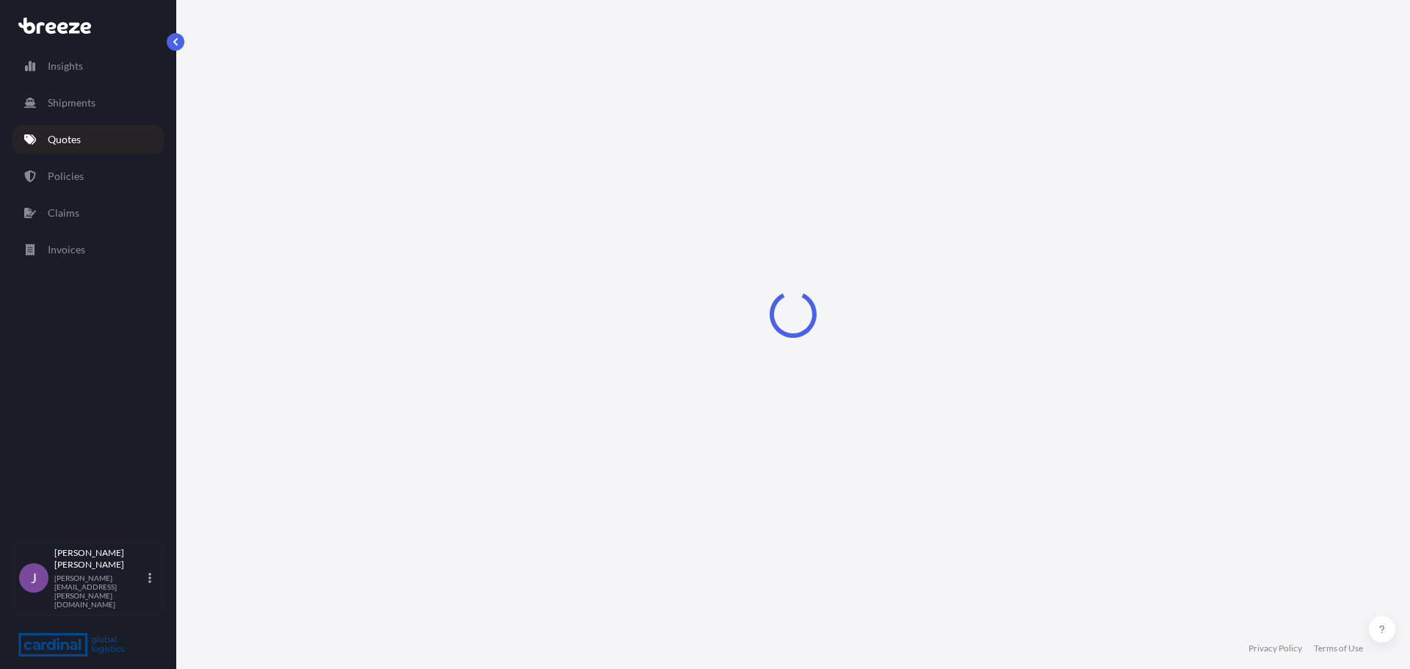
select select "Road"
select select "Air"
select select "Road"
select select "1"
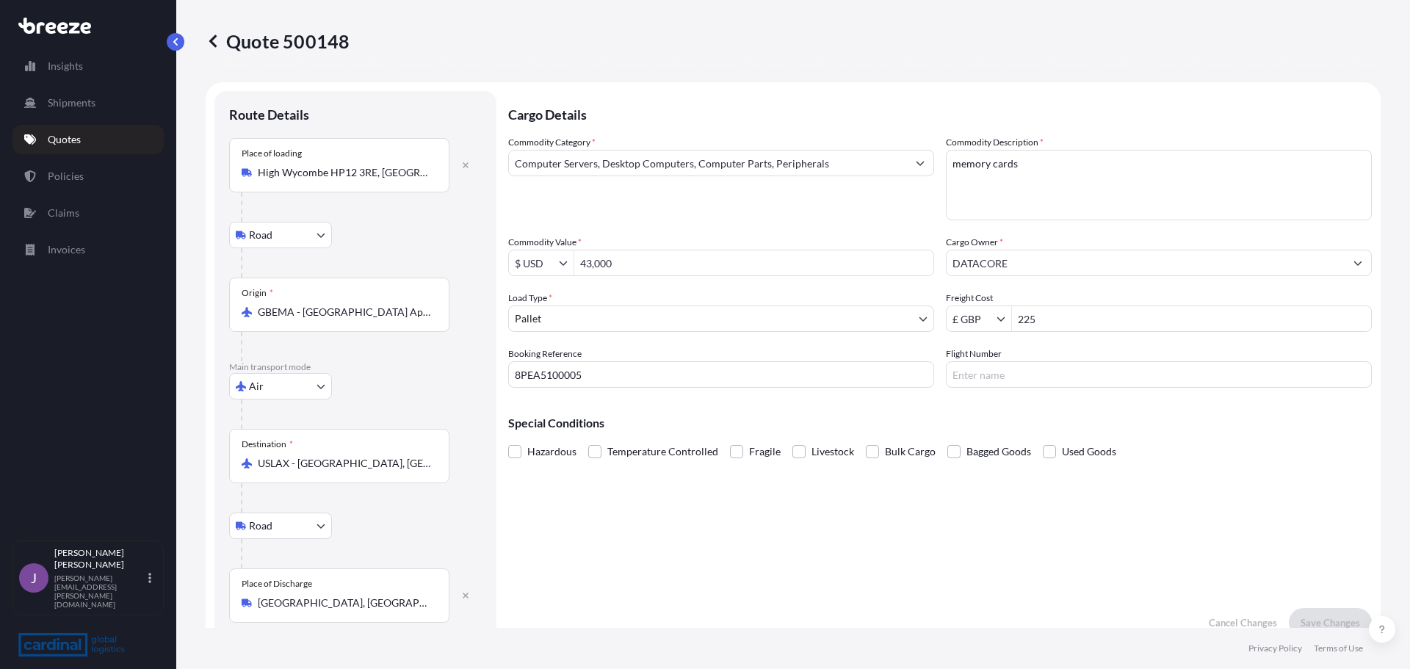
click at [1016, 264] on input "DATACORE" at bounding box center [1145, 263] width 398 height 26
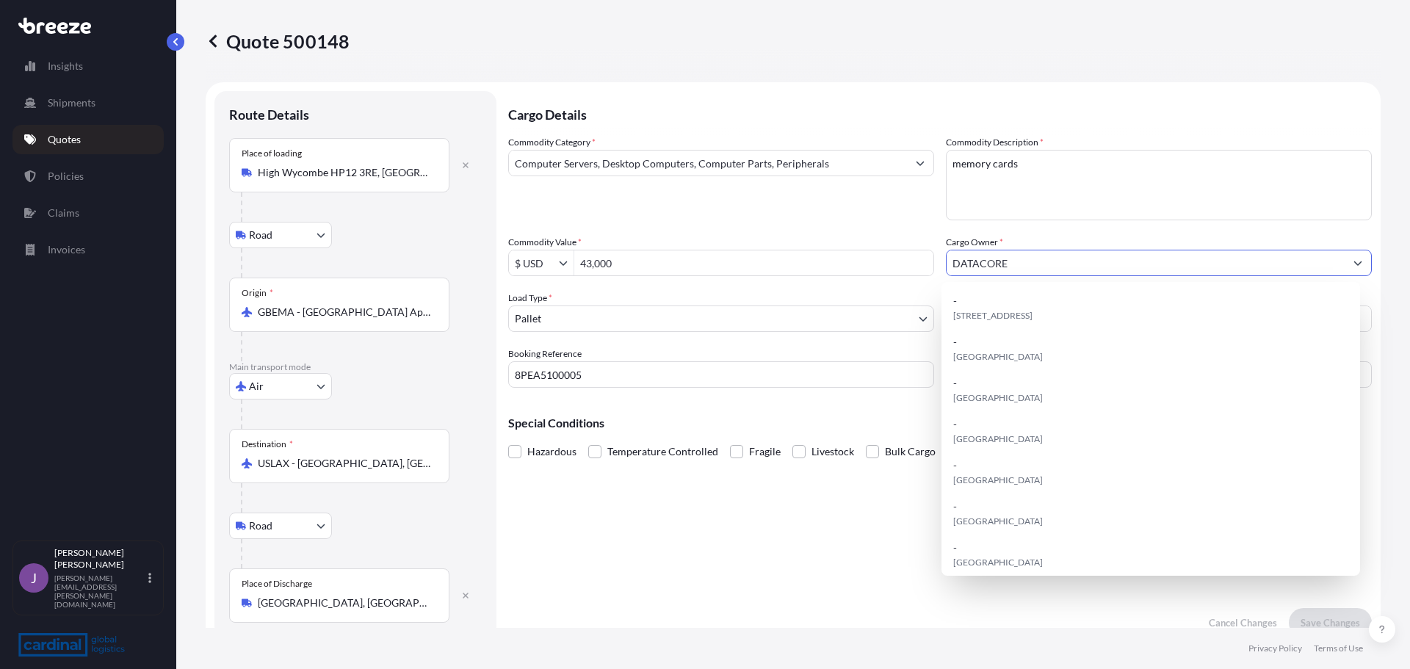
drag, startPoint x: 1036, startPoint y: 261, endPoint x: 767, endPoint y: 261, distance: 268.7
click at [767, 261] on div "Commodity Category * Computer Servers, Desktop Computers, Computer Parts, Perip…" at bounding box center [939, 261] width 863 height 253
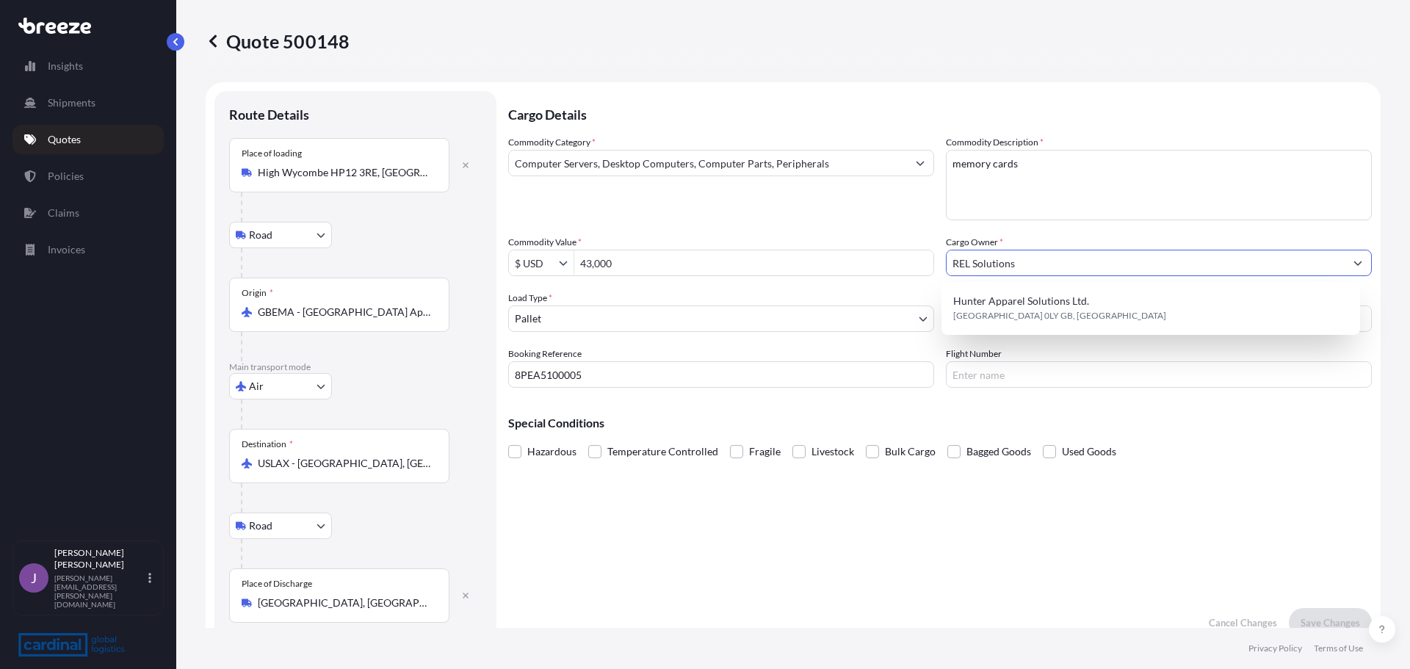
type input "REL Solutions"
drag, startPoint x: 728, startPoint y: 263, endPoint x: 435, endPoint y: 263, distance: 292.2
click at [435, 263] on form "Route Details Place of loading [GEOGRAPHIC_DATA] Rail Origin * GBEMA - [GEOGRAP…" at bounding box center [793, 364] width 1175 height 564
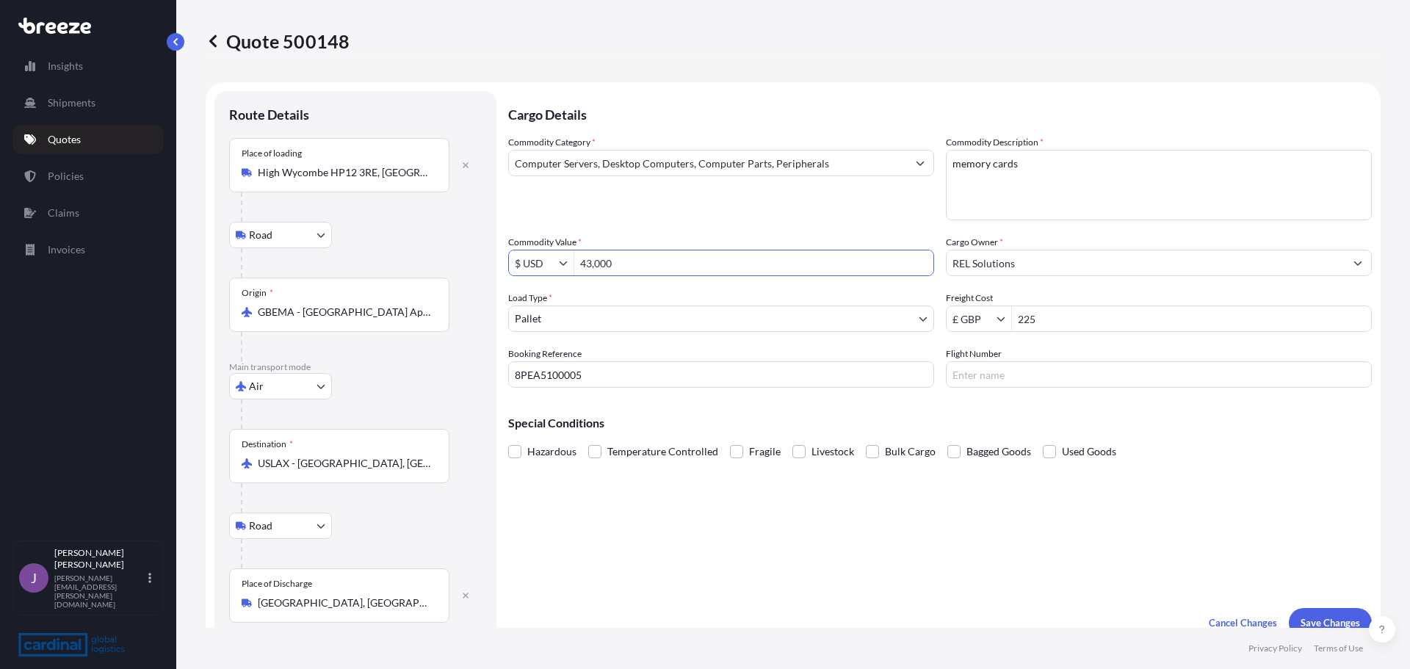
paste input "452"
type input "43,452"
click at [1059, 316] on input "225" at bounding box center [1191, 318] width 359 height 26
type input "225"
click at [343, 164] on div "Place of loading [GEOGRAPHIC_DATA], [GEOGRAPHIC_DATA]" at bounding box center [339, 165] width 220 height 54
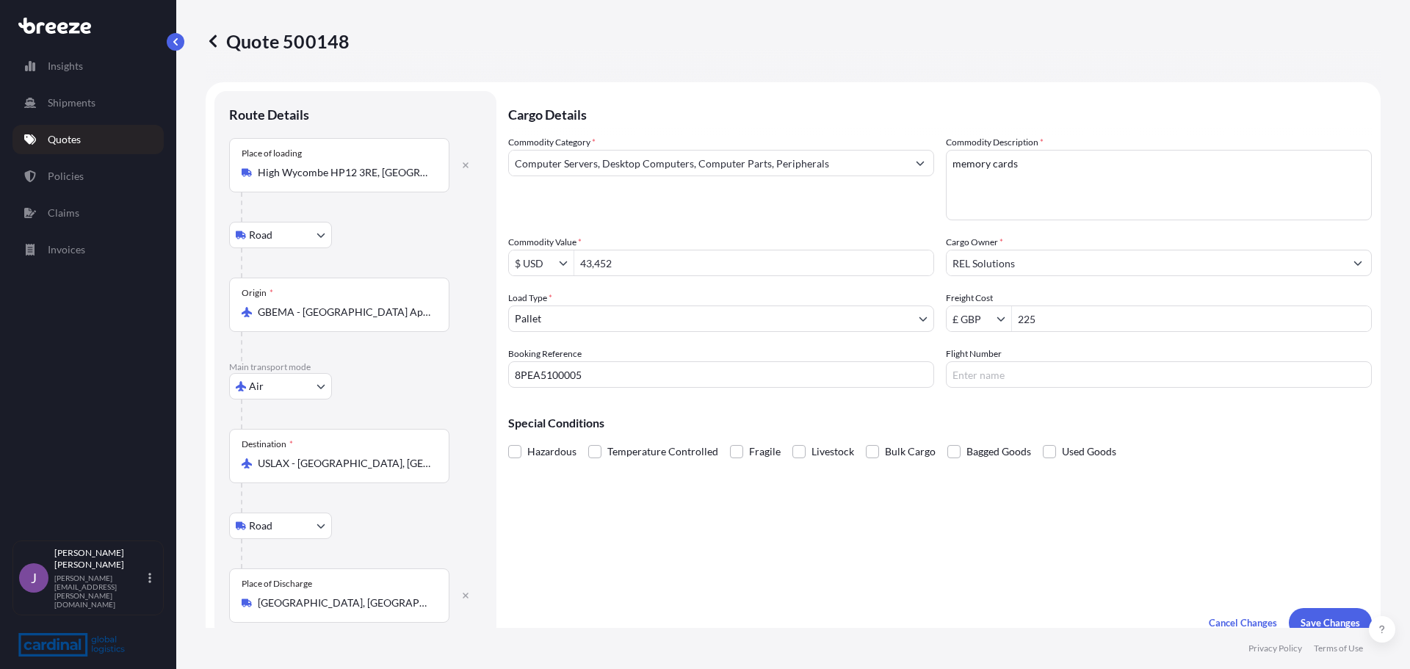
click at [343, 165] on input "High Wycombe HP12 3RE, [GEOGRAPHIC_DATA]" at bounding box center [344, 172] width 173 height 15
click at [459, 171] on button "button" at bounding box center [465, 164] width 32 height 23
select select
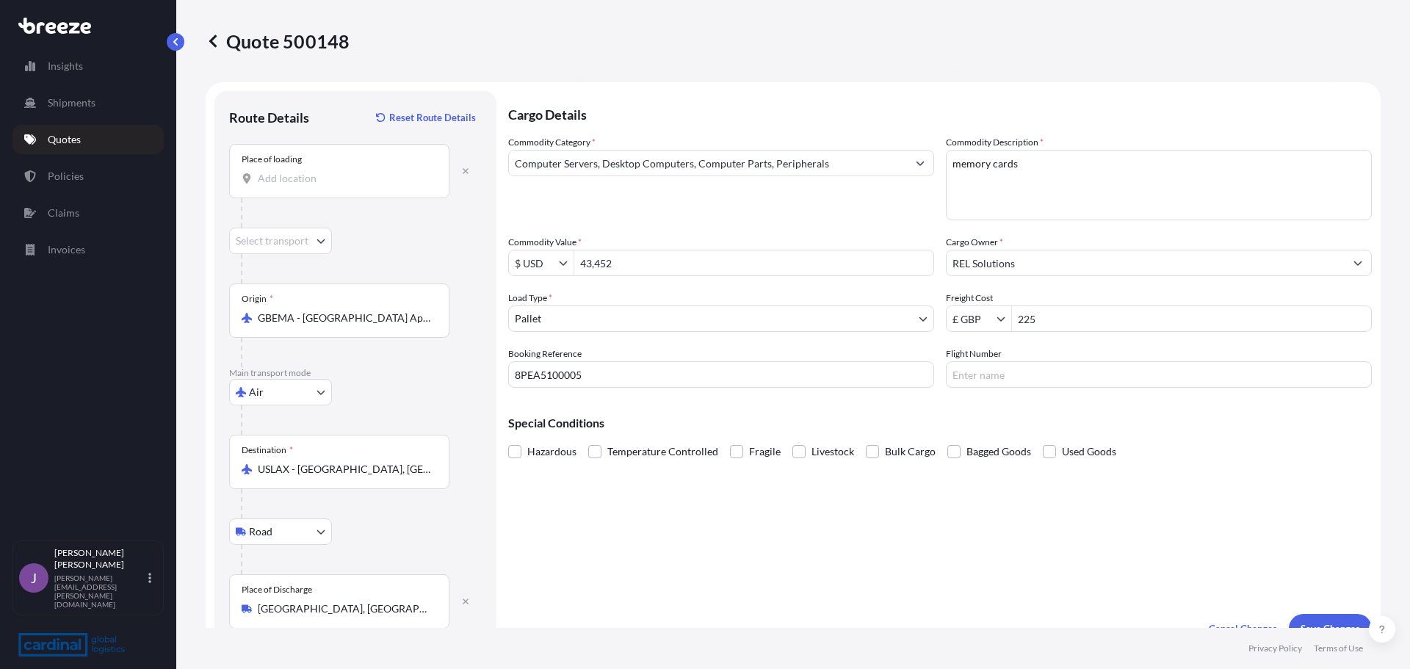
click at [308, 179] on input "Place of loading" at bounding box center [344, 178] width 173 height 15
paste input "Meadowside Great bookham Kt23 3LG"
click at [299, 230] on span "[STREET_ADDRESS]" at bounding box center [325, 227] width 92 height 15
type input "[STREET_ADDRESS]"
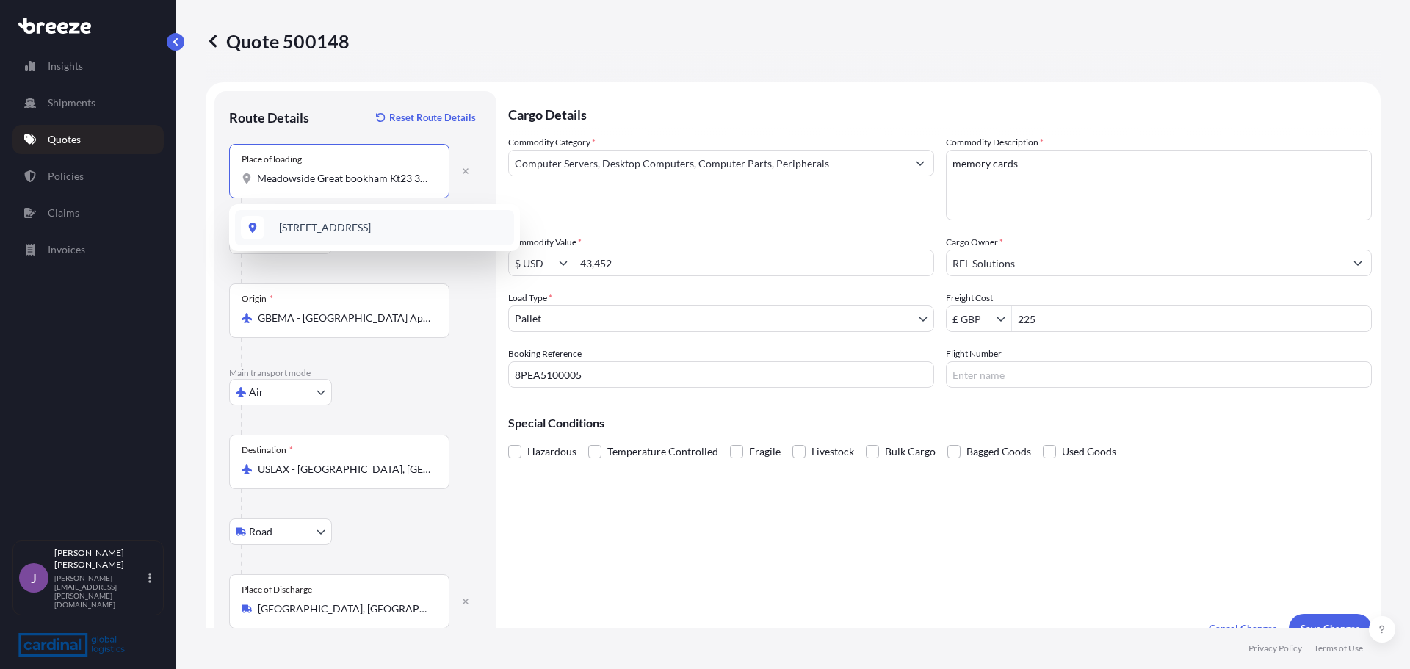
select select "Road"
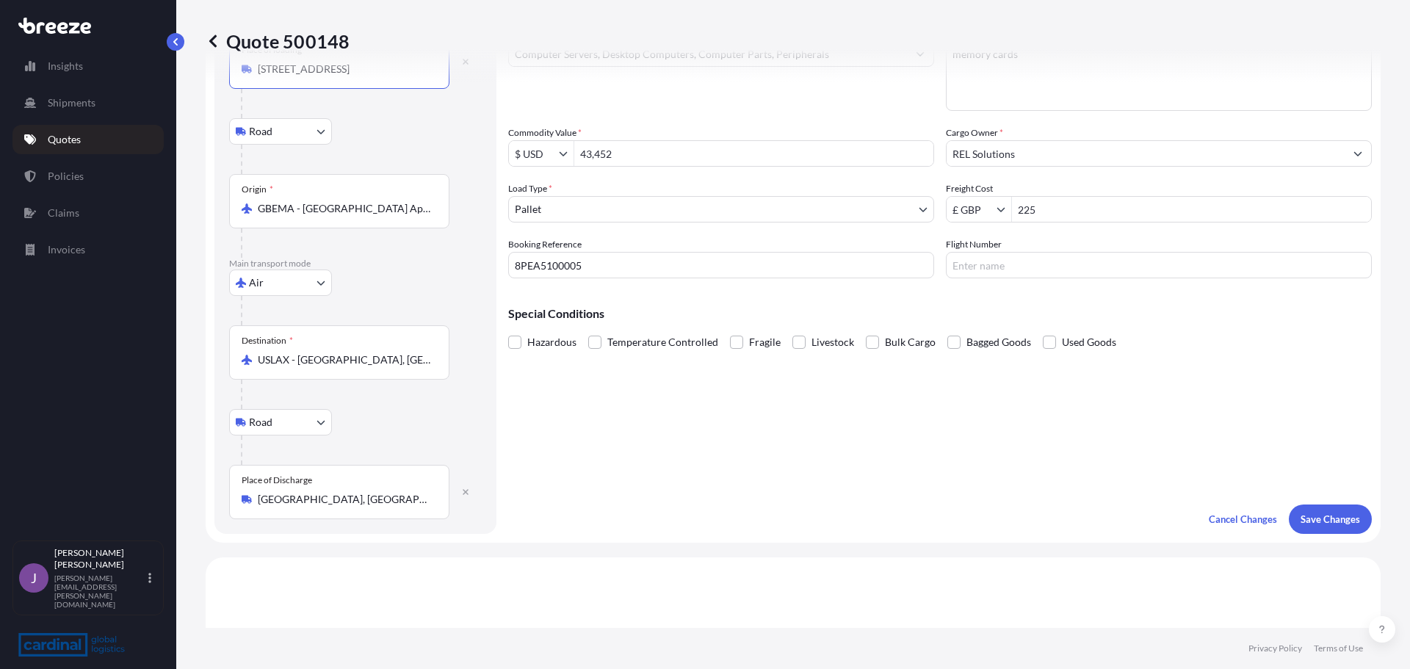
scroll to position [147, 0]
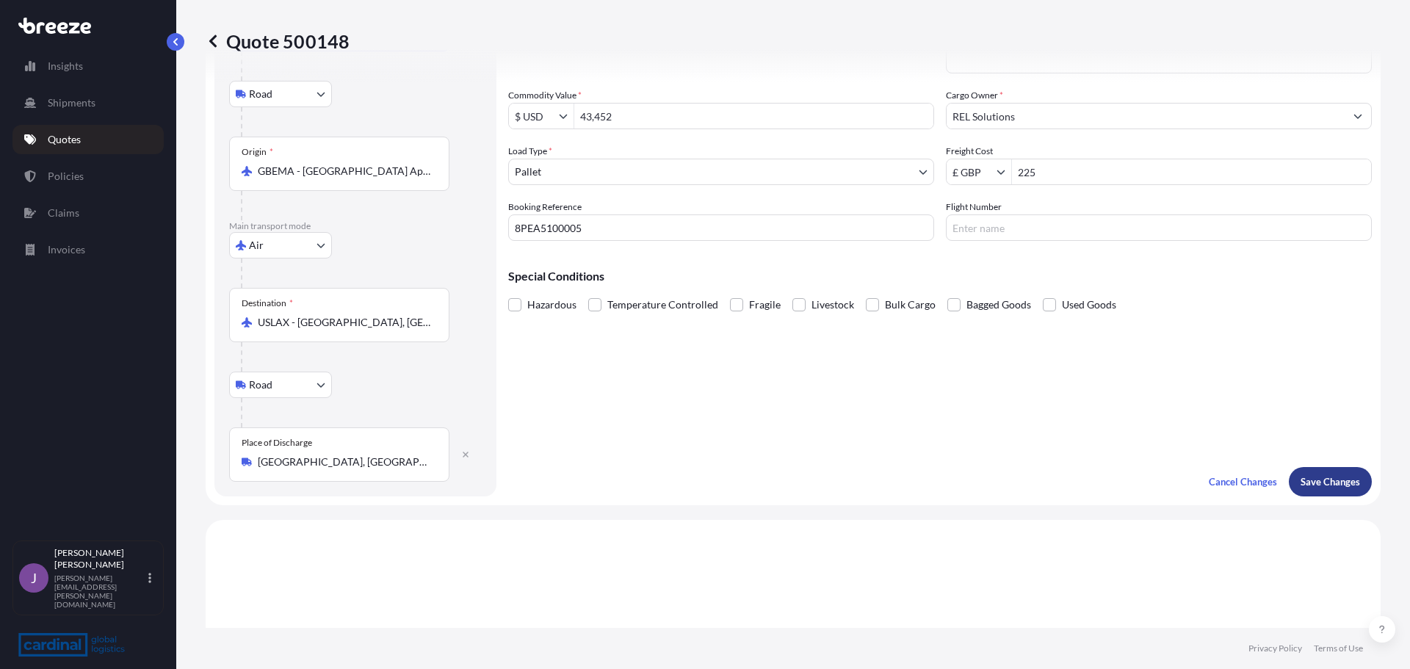
type input "[STREET_ADDRESS]"
click at [1324, 472] on button "Save Changes" at bounding box center [1329, 481] width 83 height 29
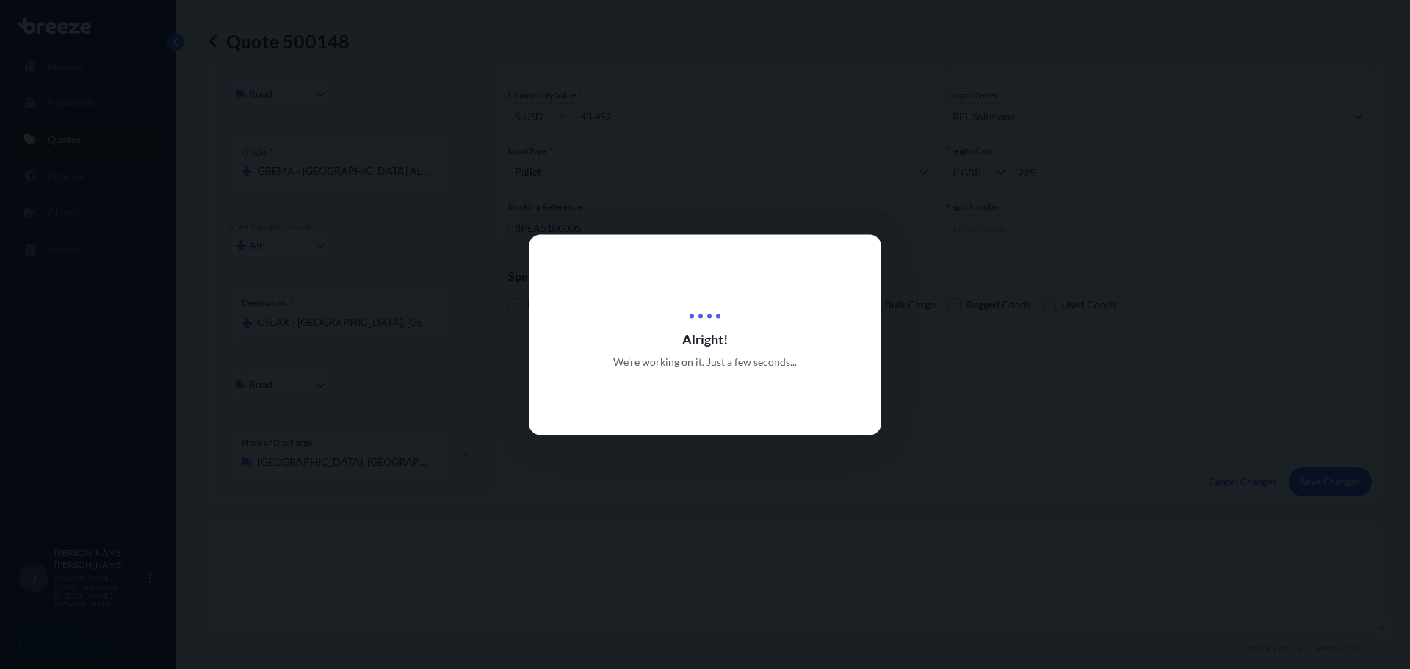
scroll to position [0, 0]
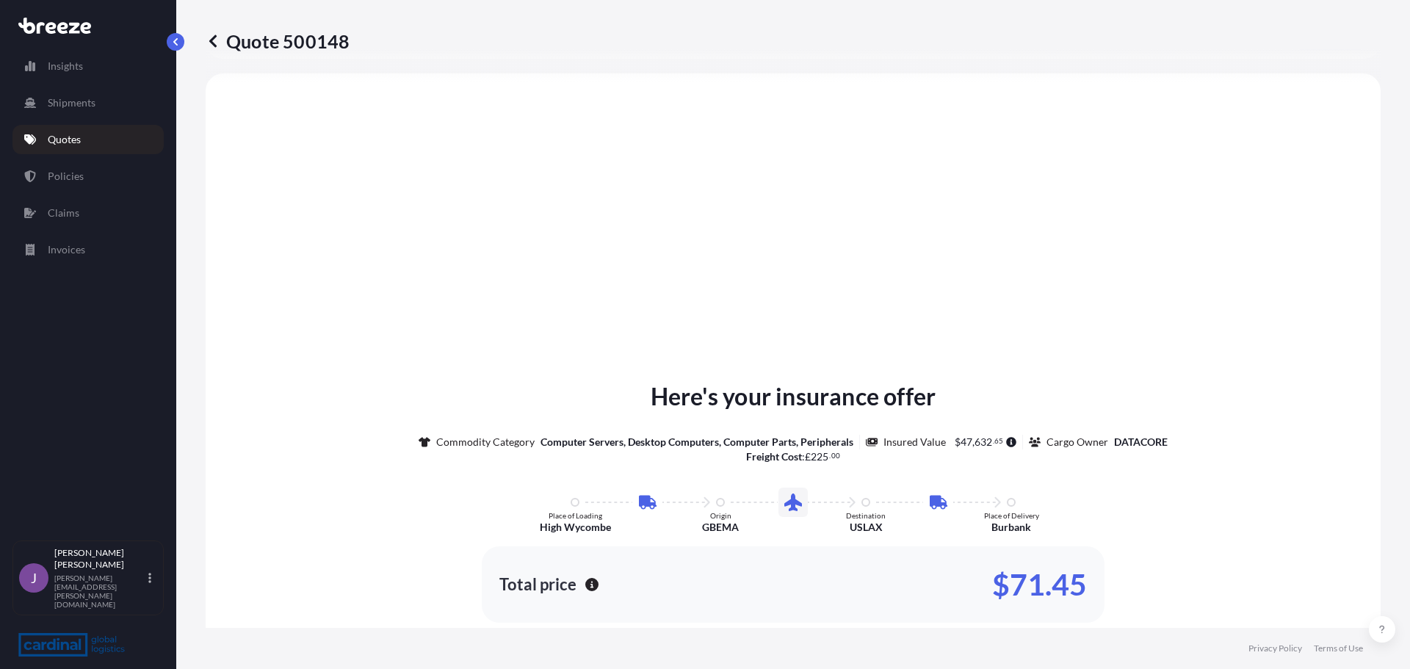
select select "Road"
select select "Air"
select select "Road"
select select "1"
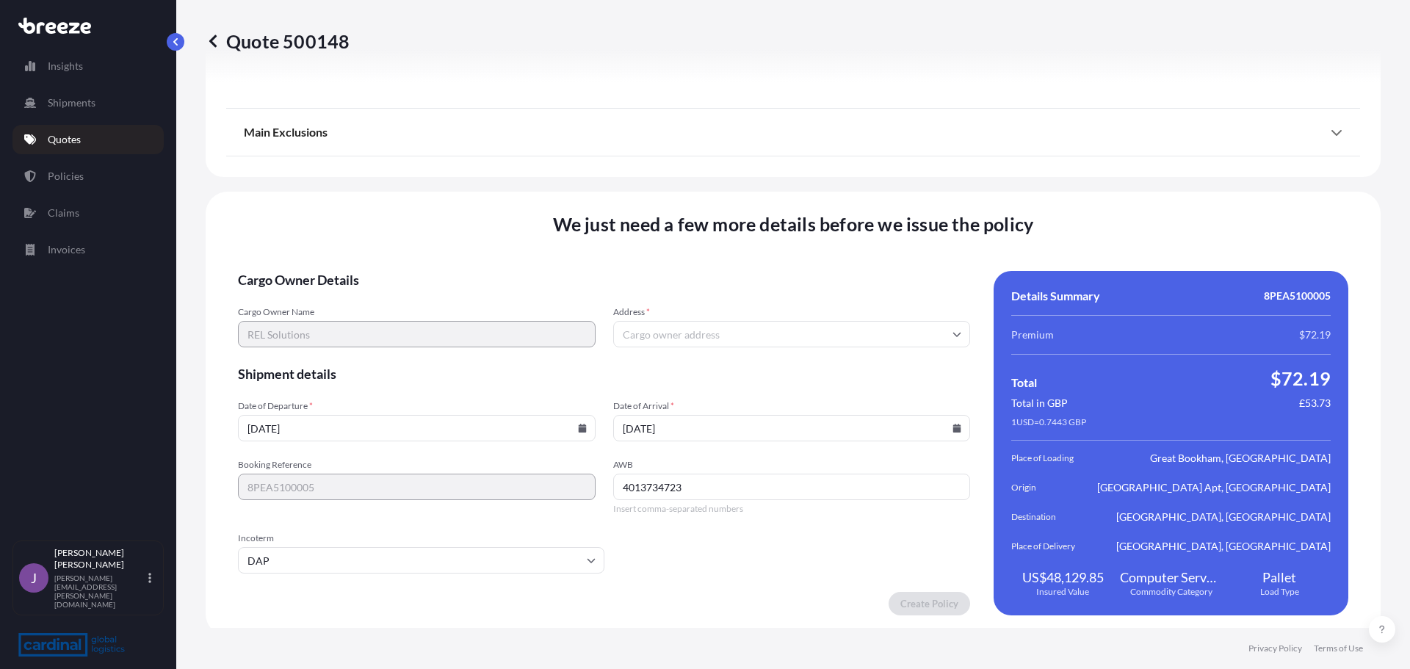
scroll to position [1954, 0]
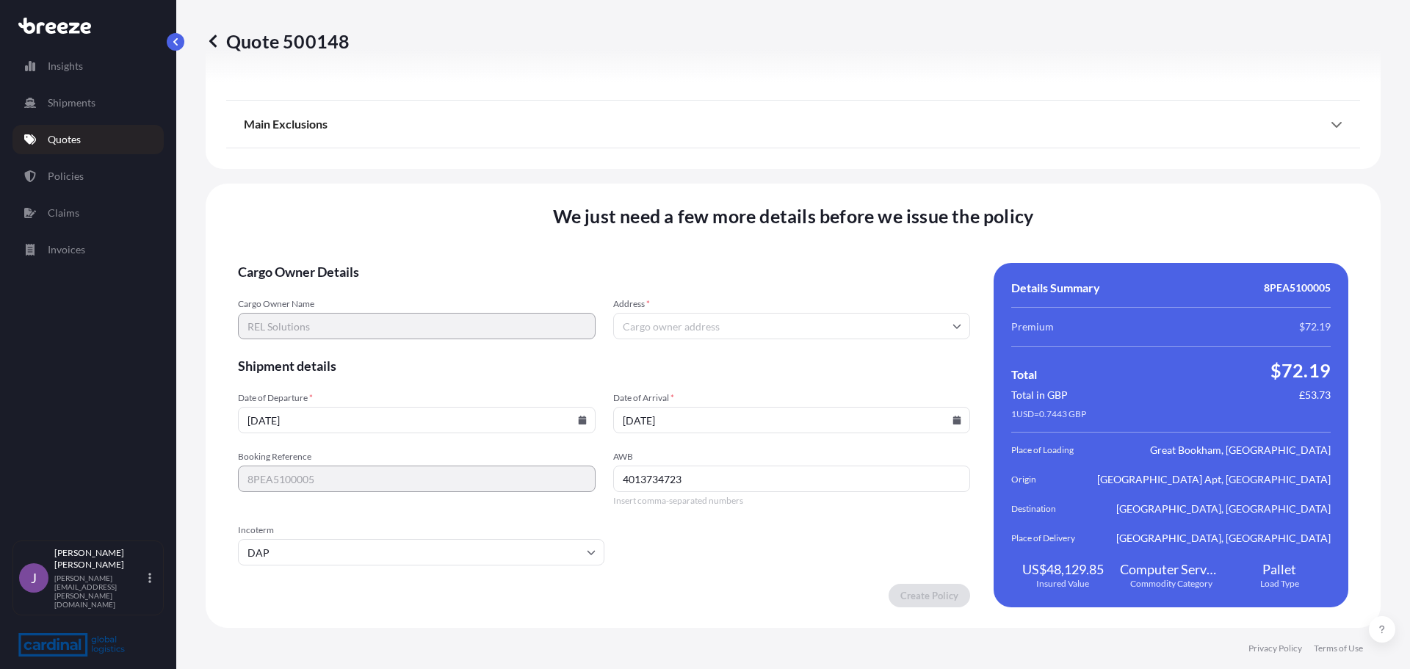
click at [679, 324] on input "Address *" at bounding box center [792, 326] width 358 height 26
click at [685, 320] on input "Address *" at bounding box center [792, 326] width 358 height 26
paste input "[STREET_ADDRESS]"
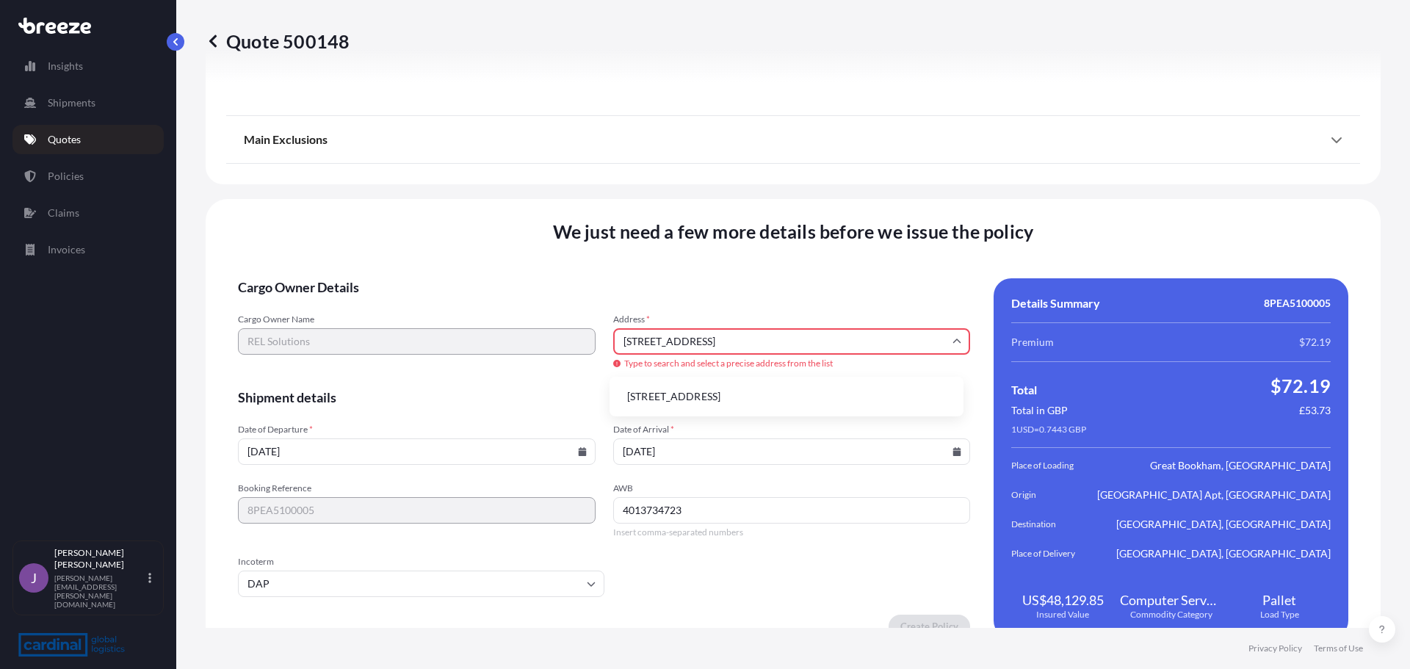
click at [714, 382] on li "[STREET_ADDRESS]" at bounding box center [786, 396] width 342 height 28
type input "[STREET_ADDRESS]"
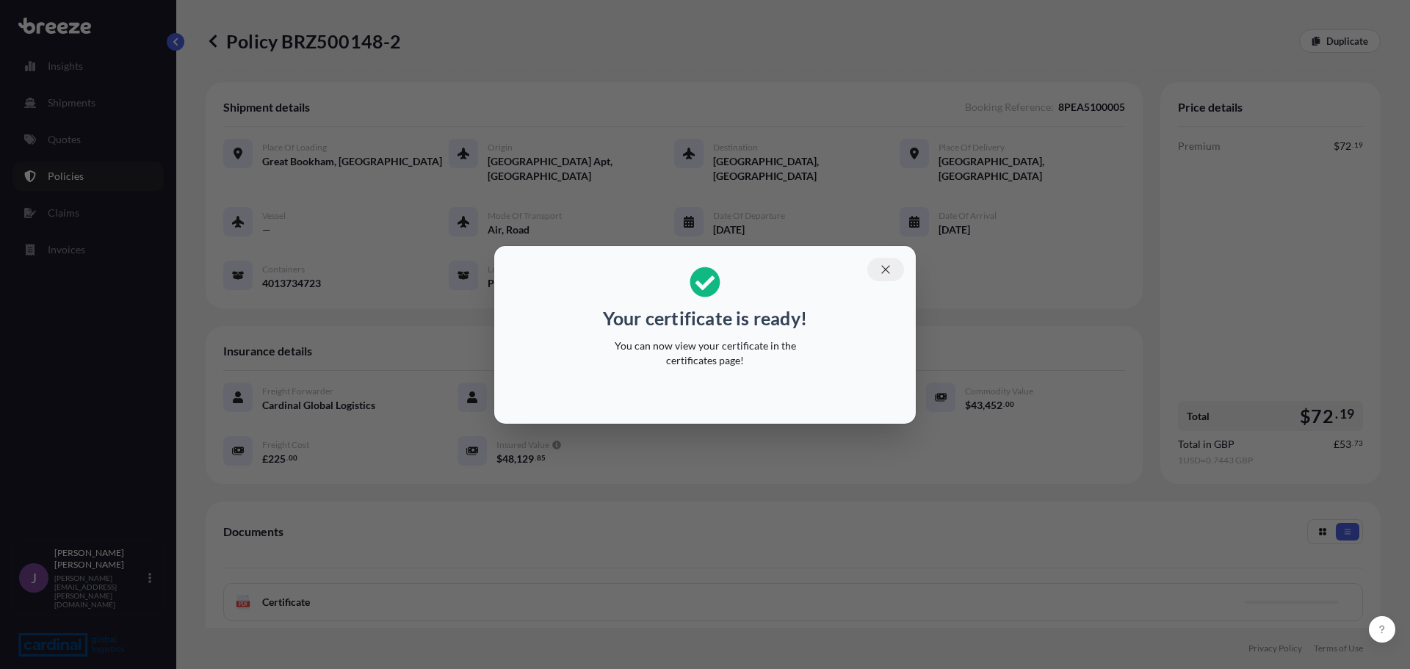
click at [886, 278] on button "button" at bounding box center [885, 269] width 37 height 23
